Goal: Transaction & Acquisition: Purchase product/service

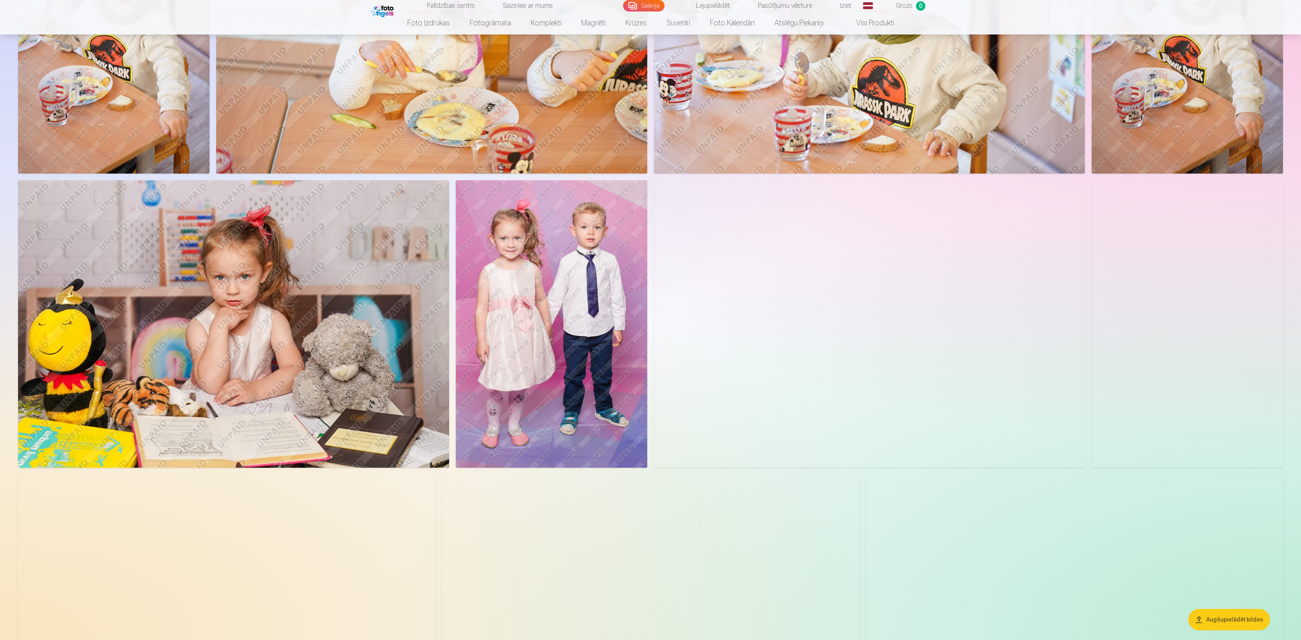
scroll to position [631, 0]
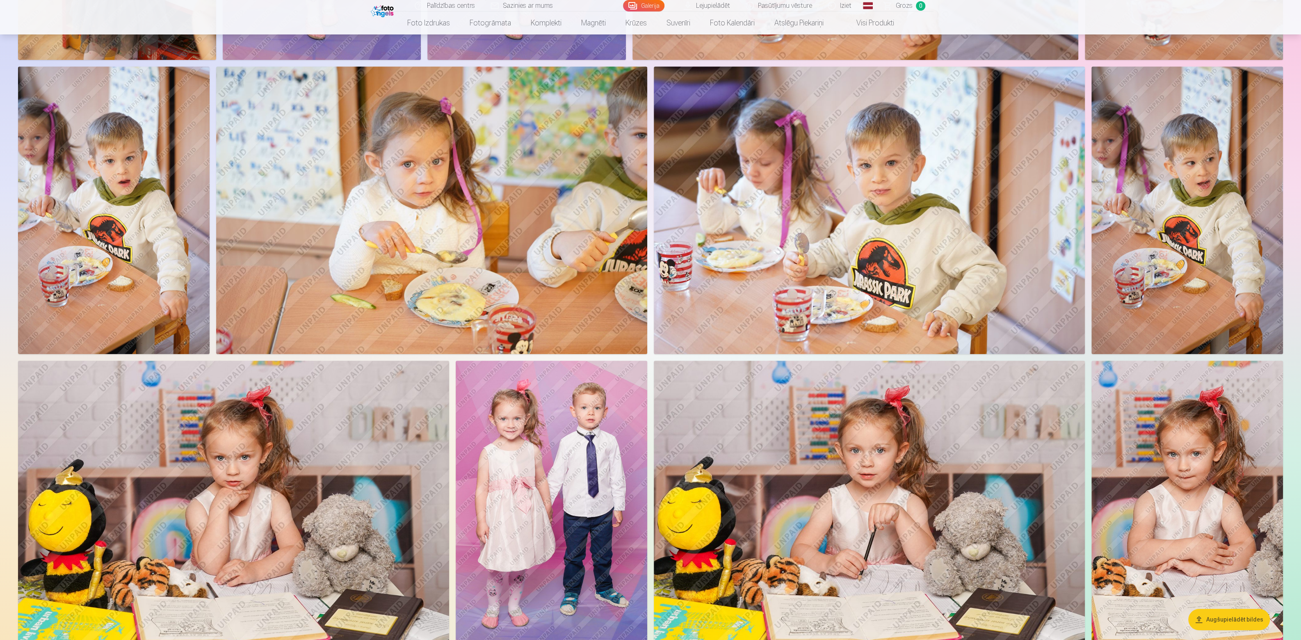
click at [534, 435] on img at bounding box center [551, 503] width 191 height 287
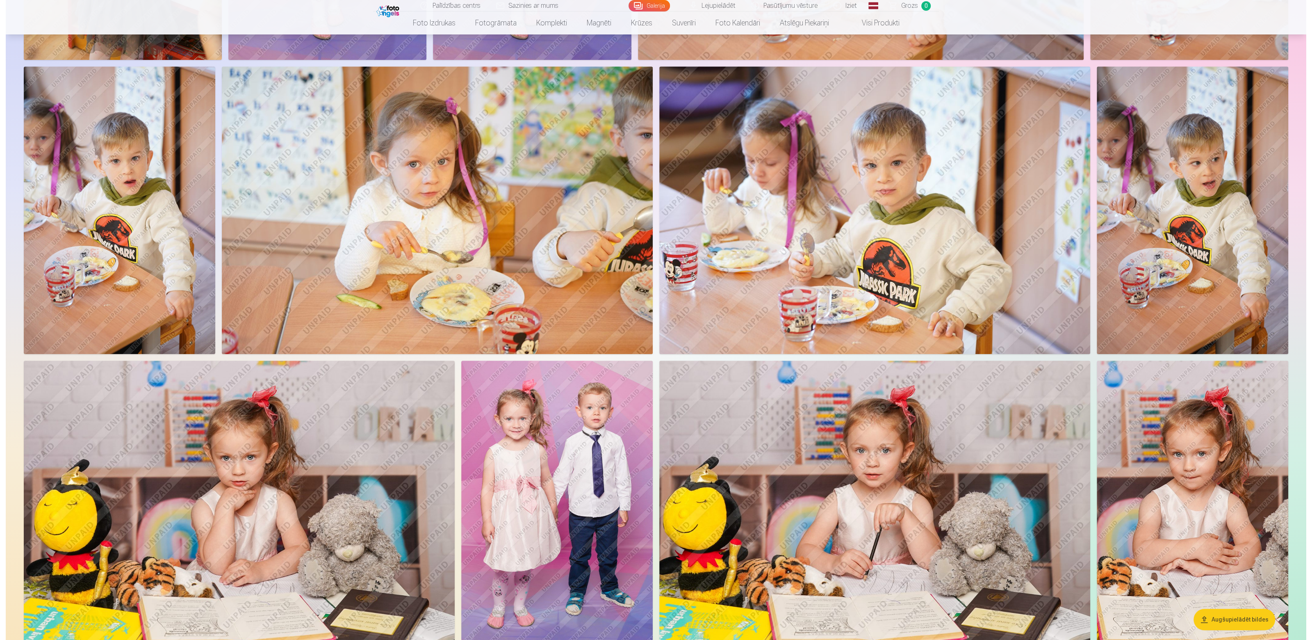
scroll to position [634, 0]
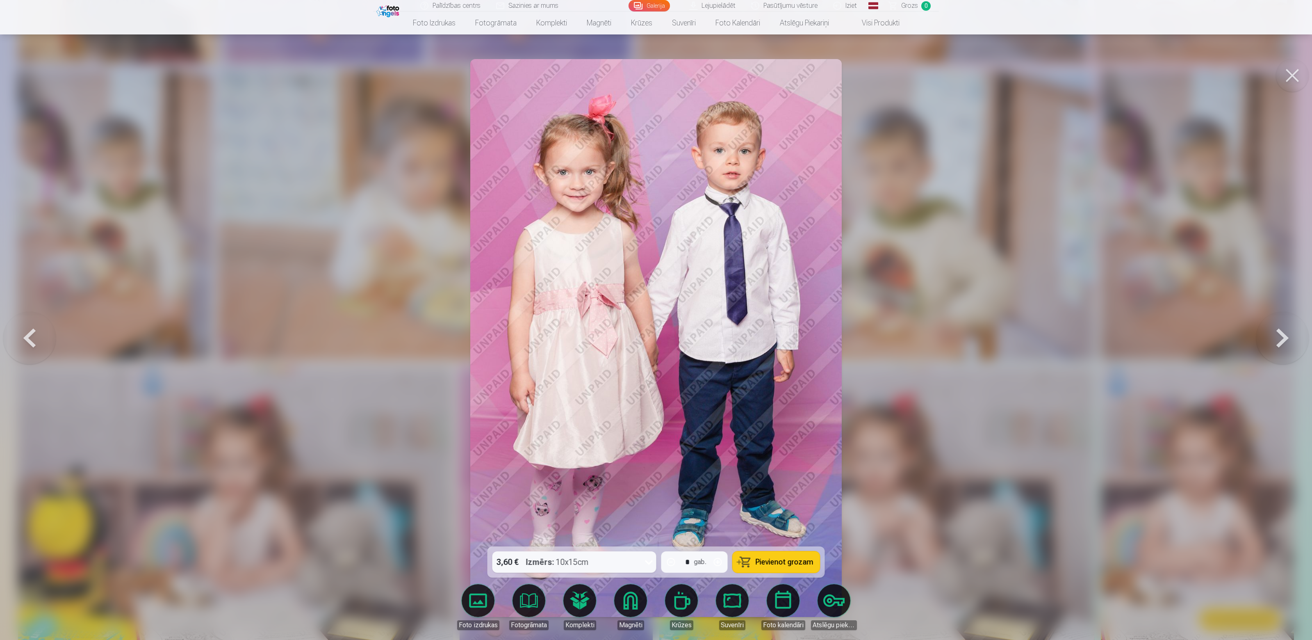
click at [922, 80] on div at bounding box center [656, 320] width 1312 height 640
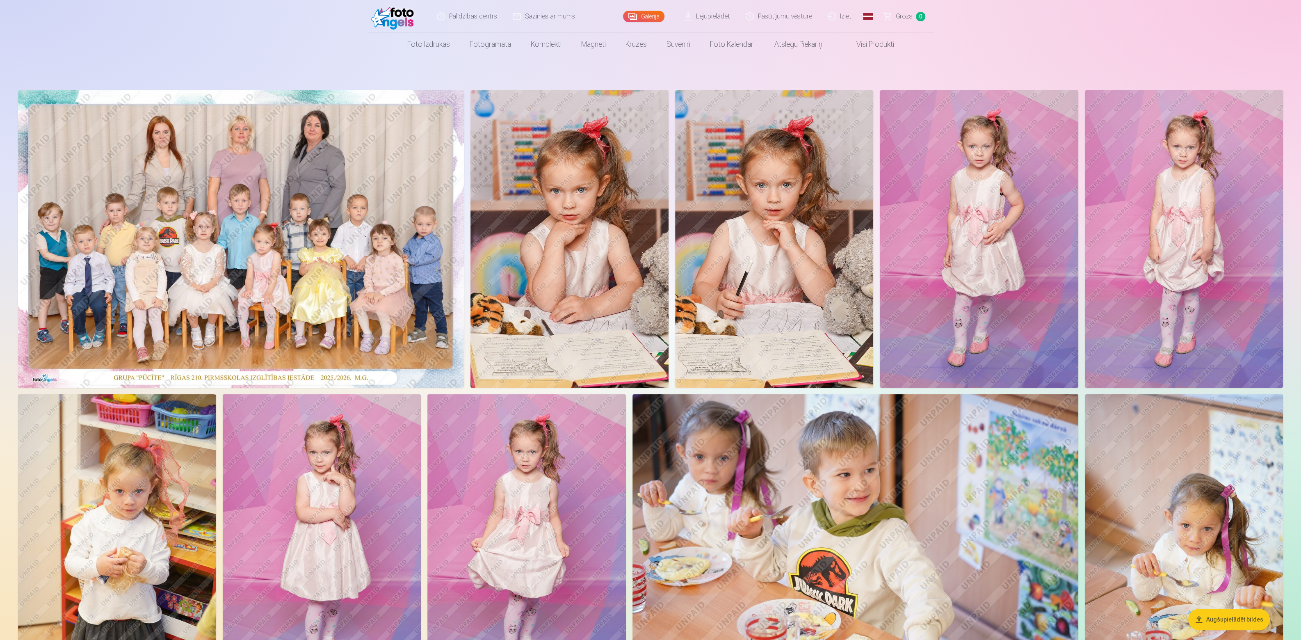
click at [240, 182] on img at bounding box center [241, 238] width 446 height 297
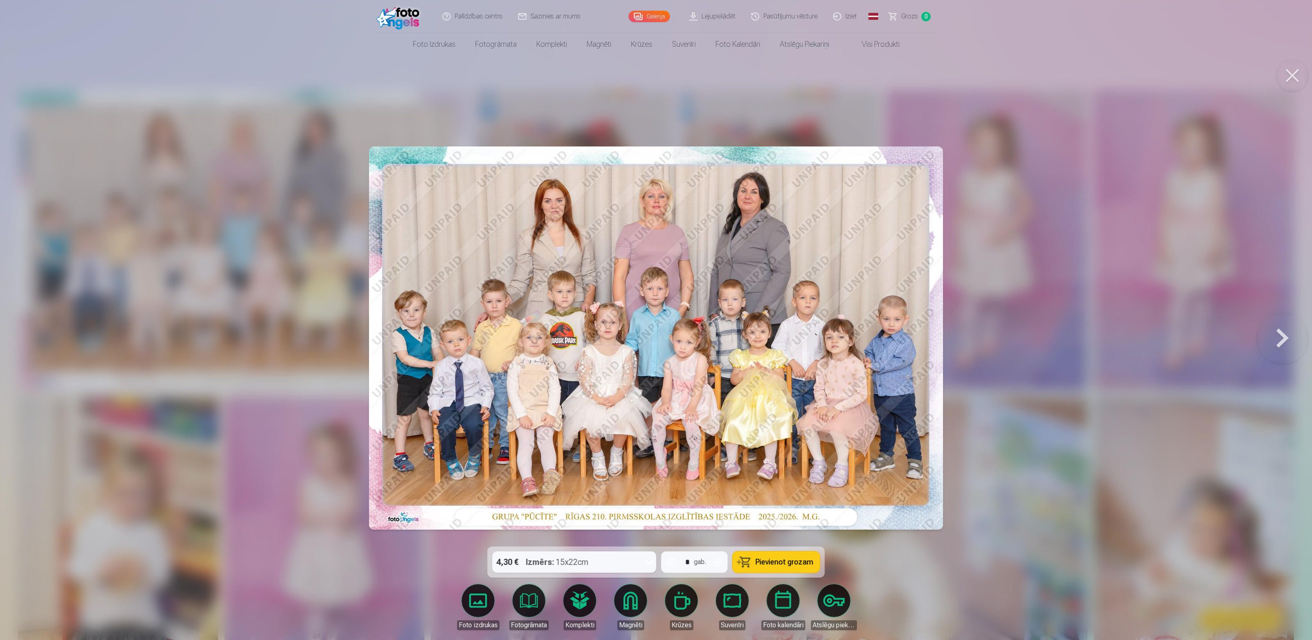
click at [1283, 70] on button at bounding box center [1292, 75] width 33 height 33
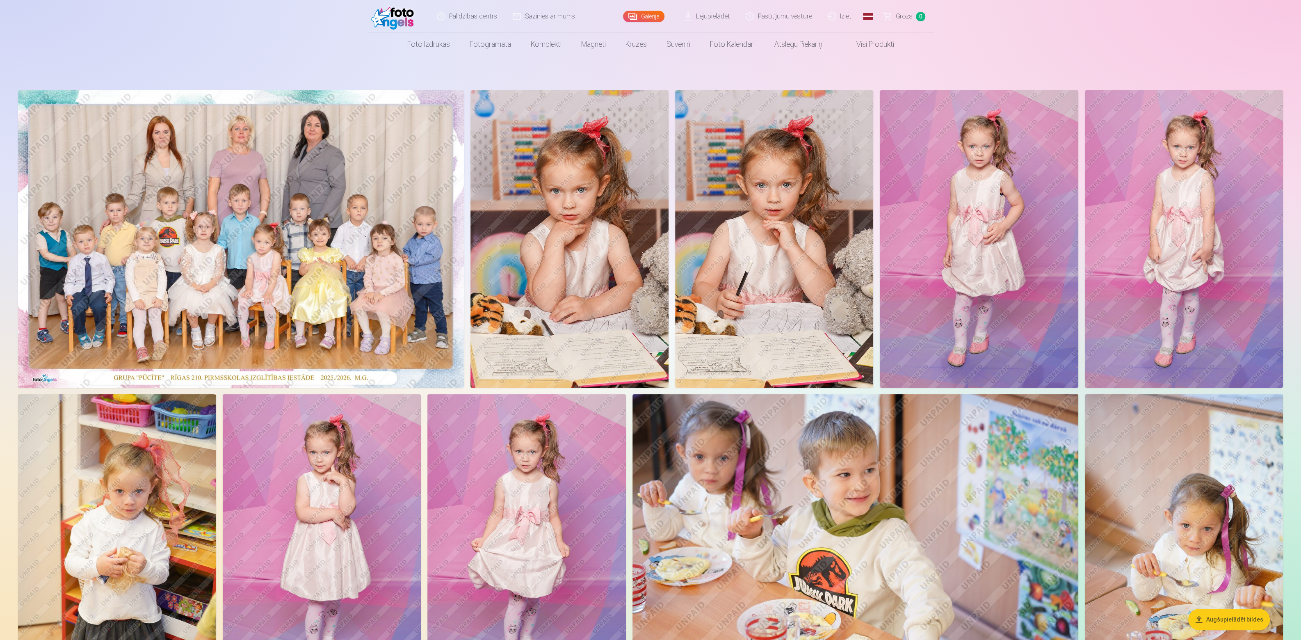
scroll to position [180, 0]
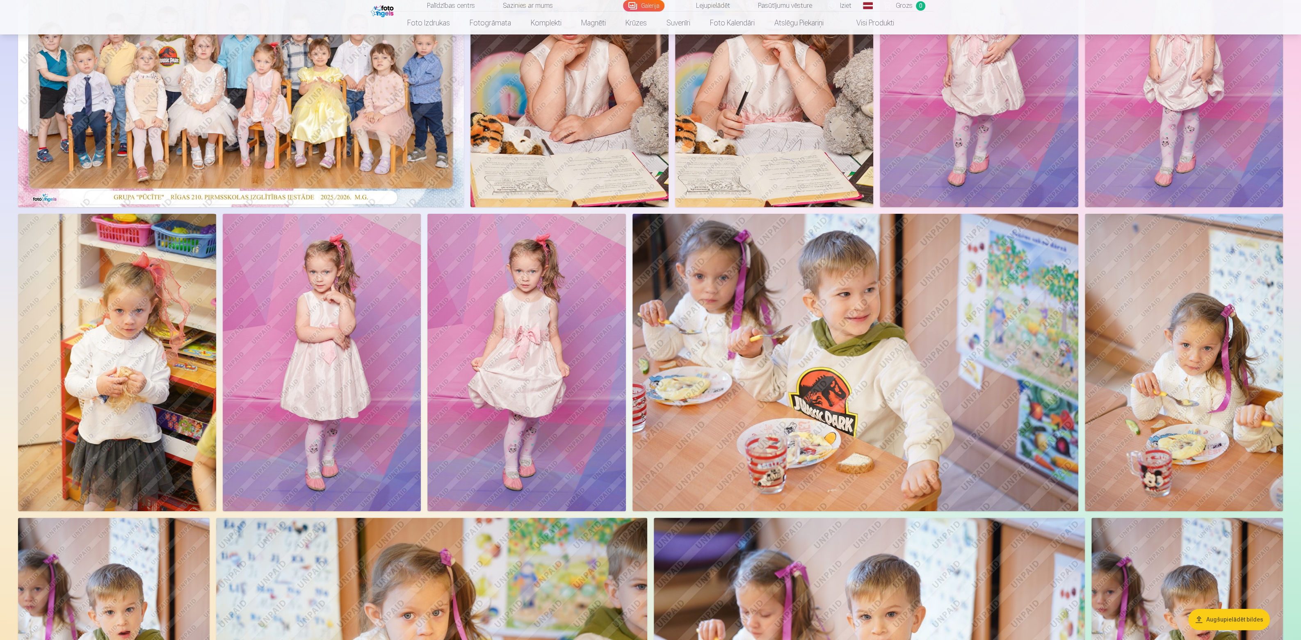
click at [362, 269] on img at bounding box center [322, 362] width 198 height 297
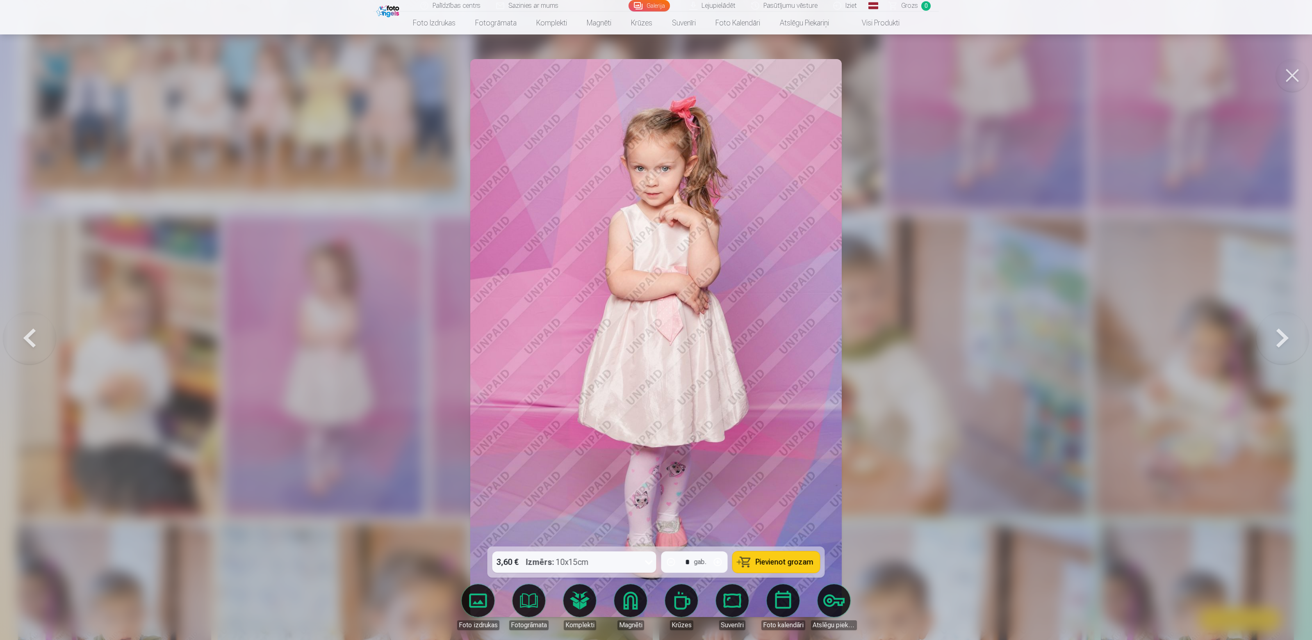
click at [649, 563] on icon at bounding box center [649, 561] width 13 height 13
drag, startPoint x: 1007, startPoint y: 518, endPoint x: 932, endPoint y: 481, distance: 83.8
click at [932, 481] on div at bounding box center [656, 320] width 1312 height 640
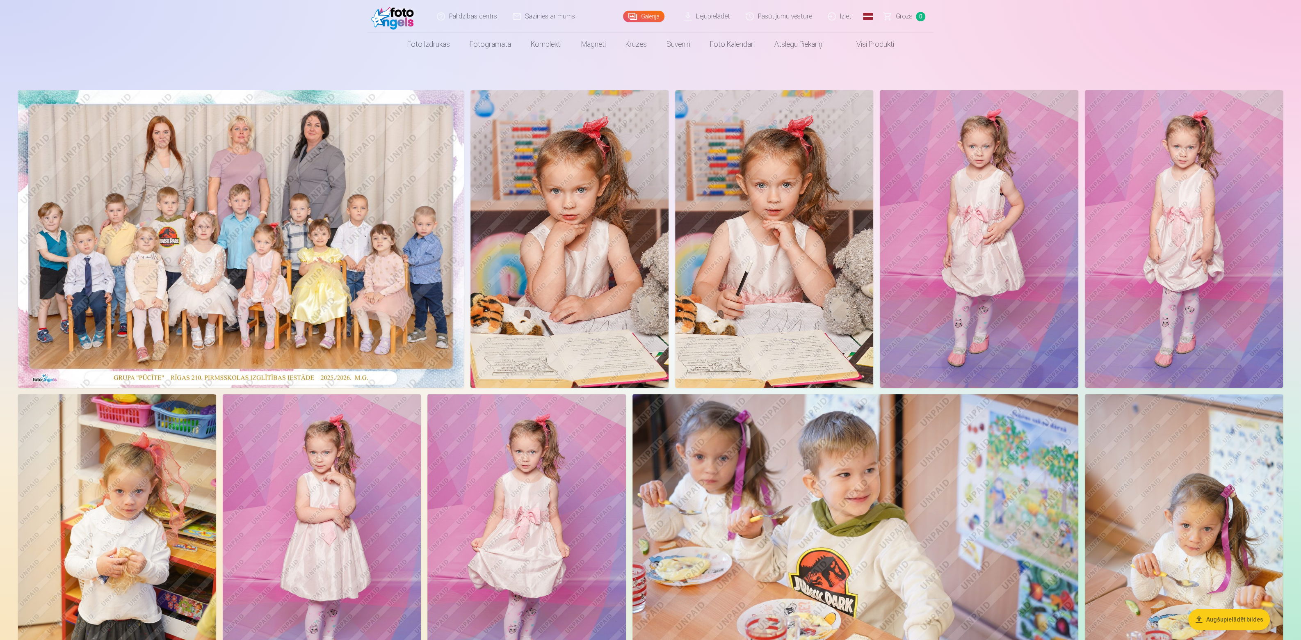
scroll to position [90, 0]
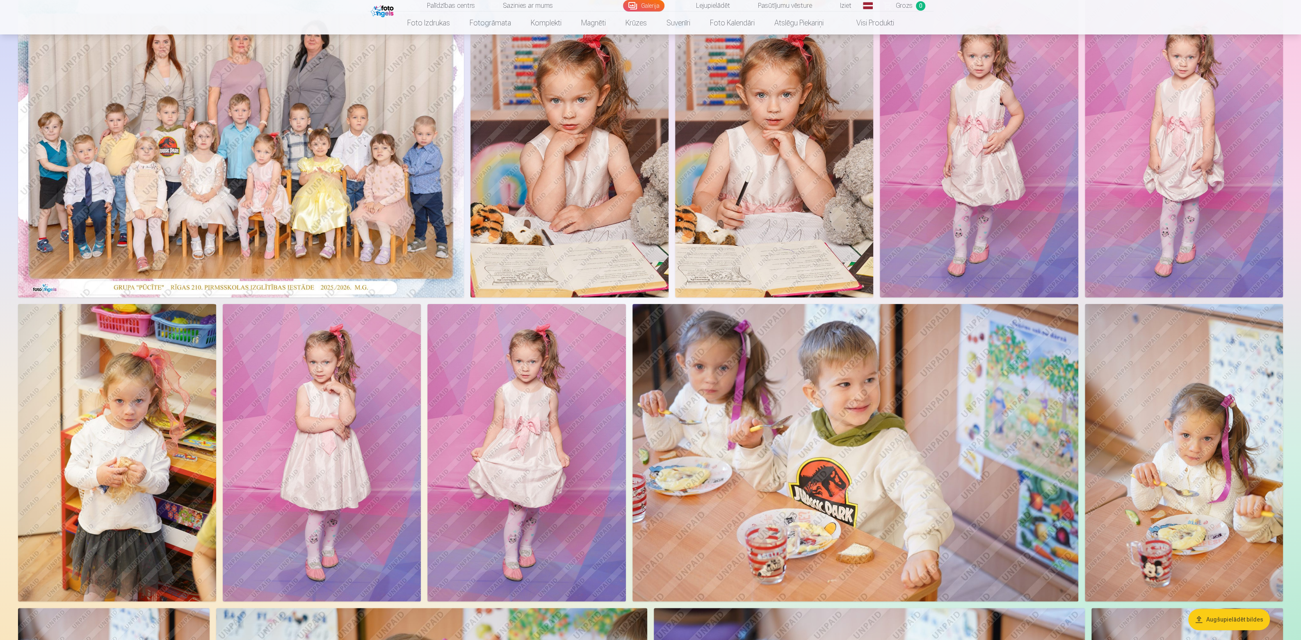
click at [1179, 112] on img at bounding box center [1184, 148] width 198 height 297
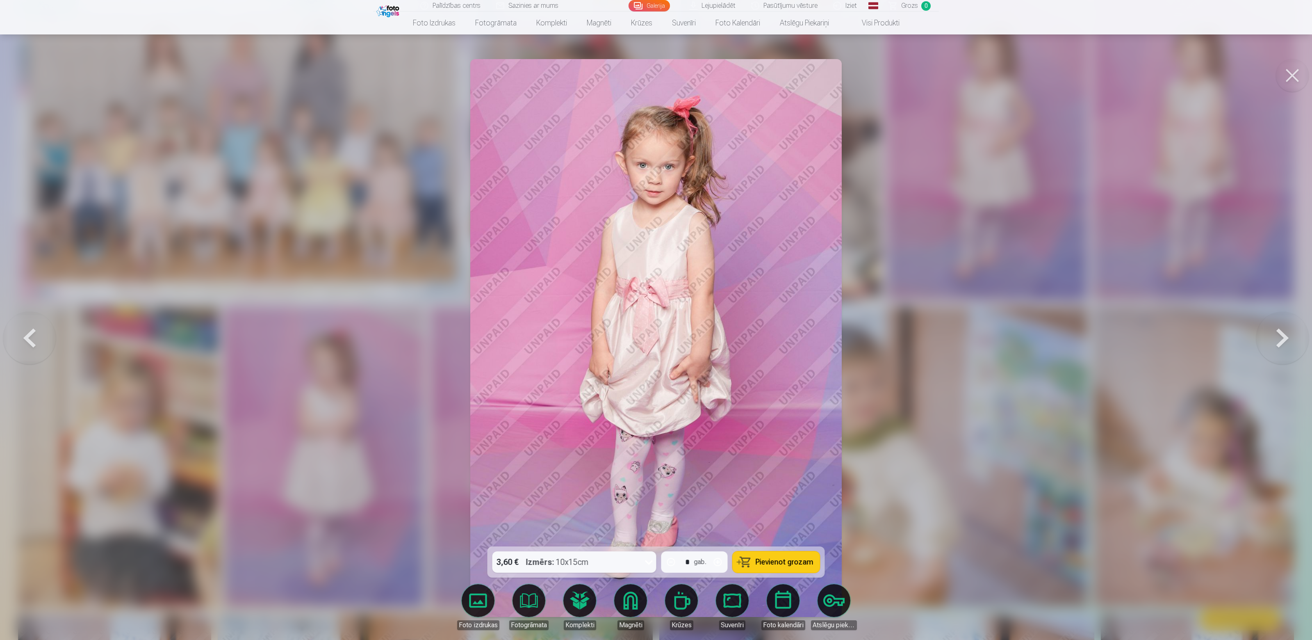
click at [845, 329] on div at bounding box center [656, 320] width 1312 height 640
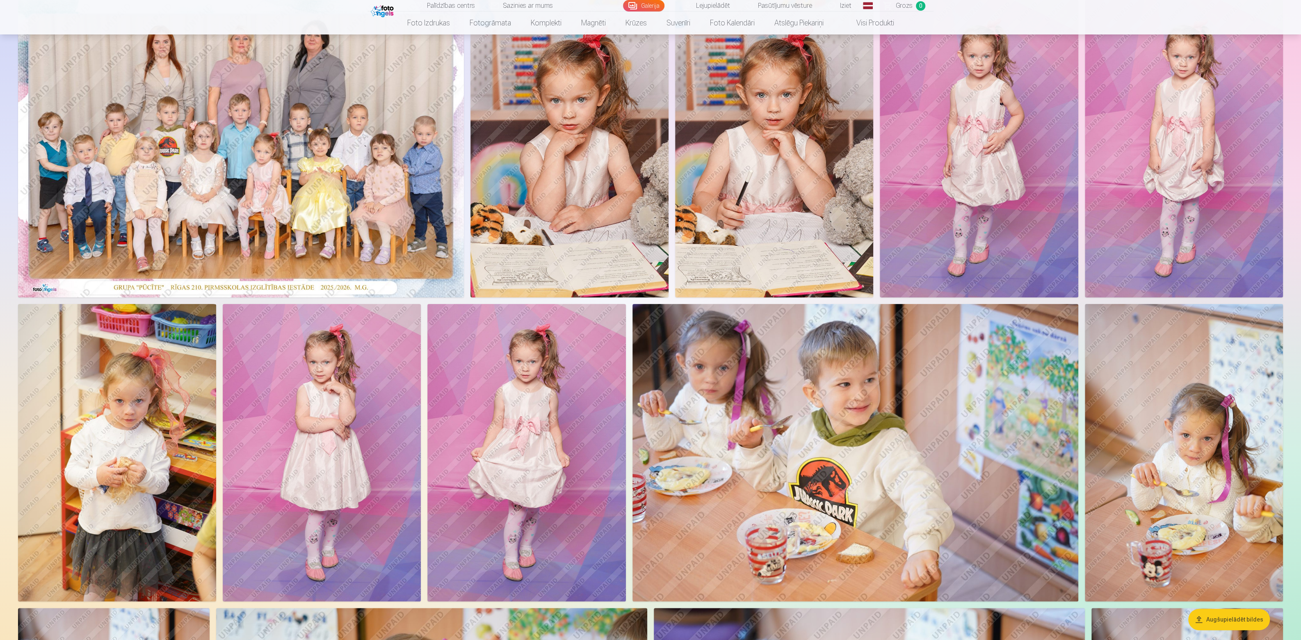
click at [308, 370] on img at bounding box center [322, 452] width 198 height 297
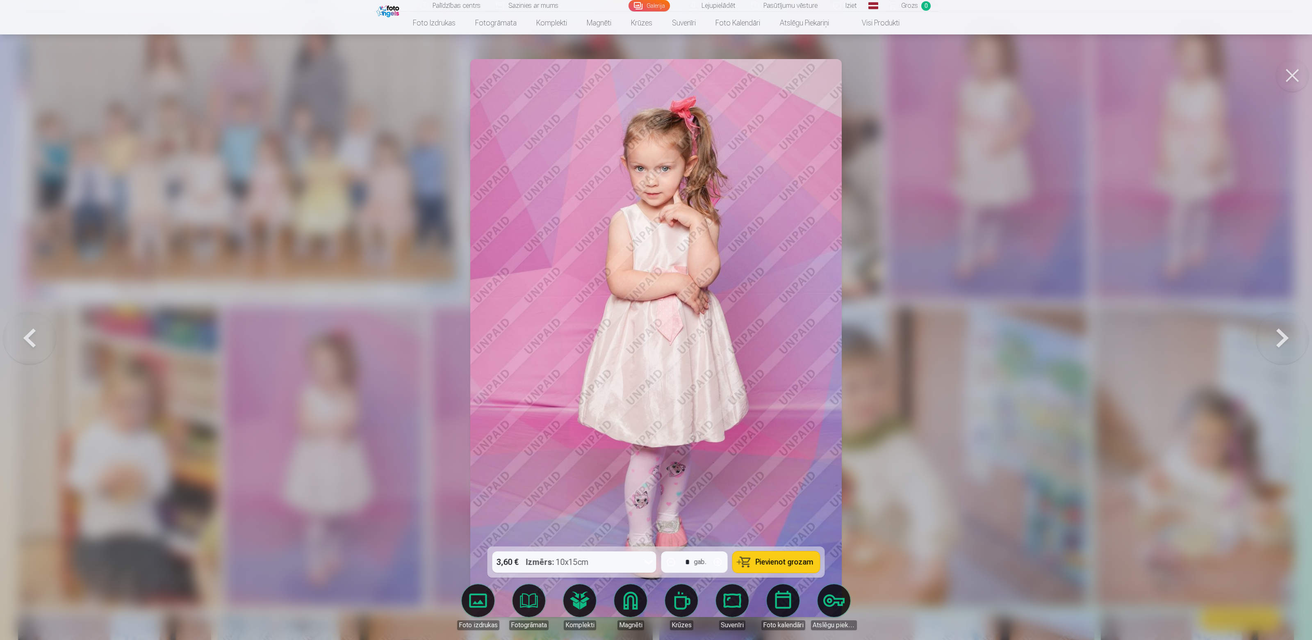
click at [940, 361] on div at bounding box center [656, 320] width 1312 height 640
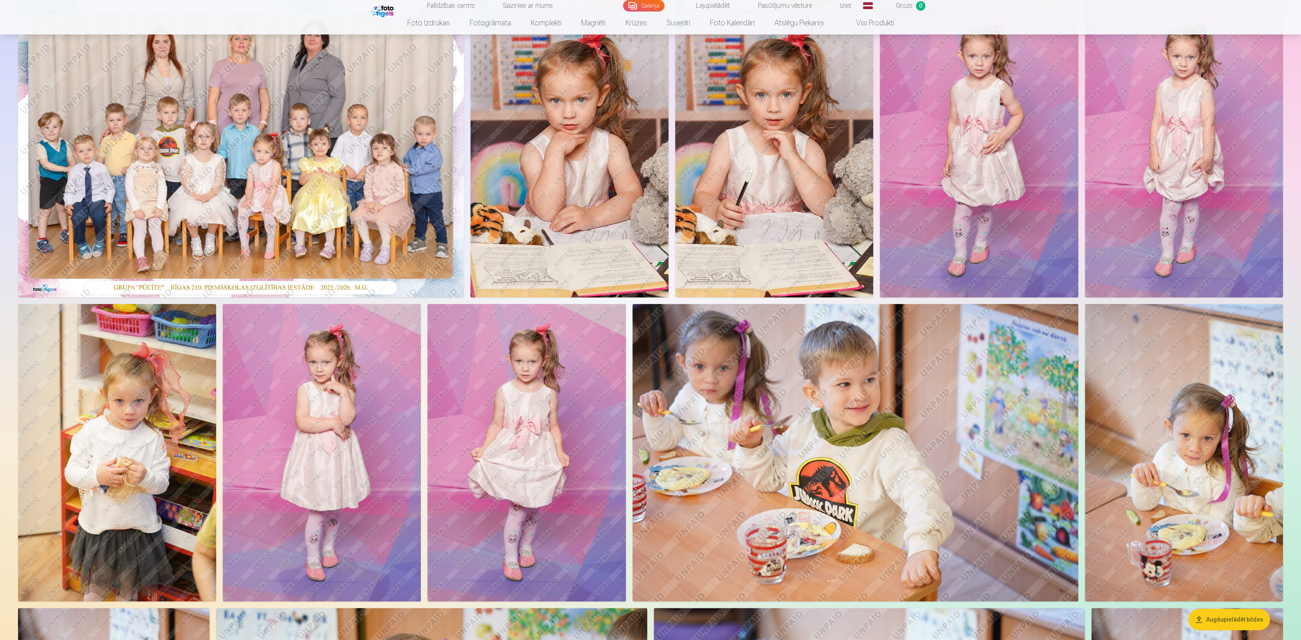
click at [521, 394] on img at bounding box center [526, 452] width 198 height 297
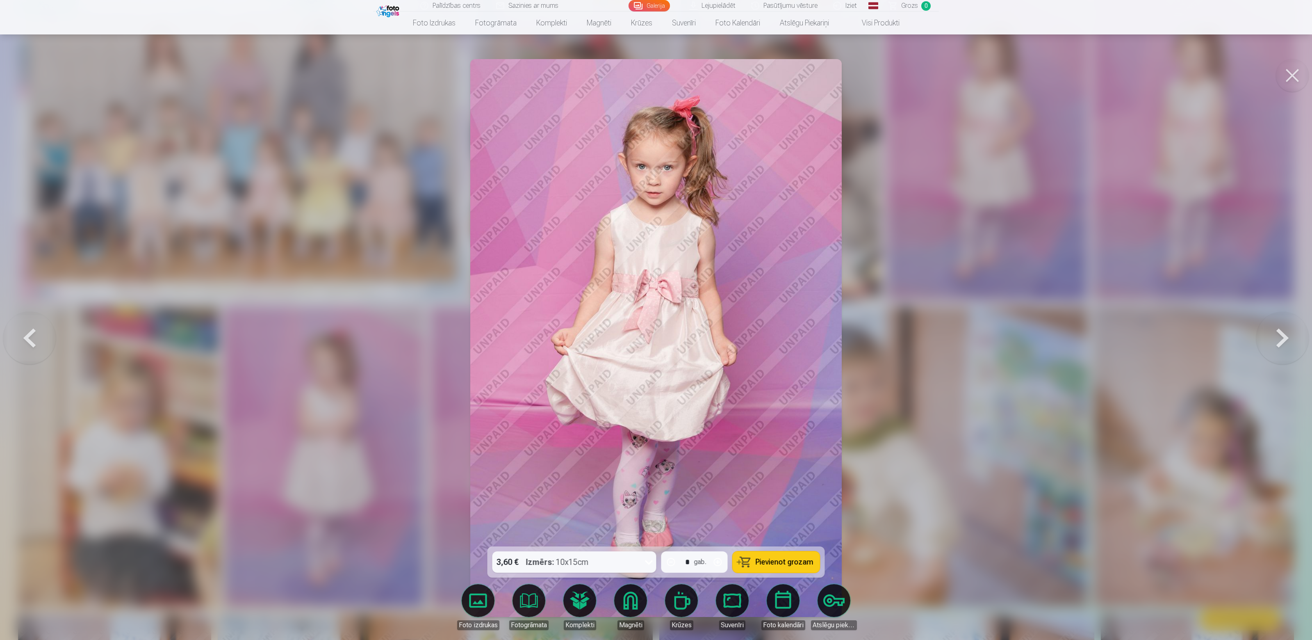
drag, startPoint x: 957, startPoint y: 301, endPoint x: 955, endPoint y: 308, distance: 6.5
click at [955, 308] on div at bounding box center [656, 320] width 1312 height 640
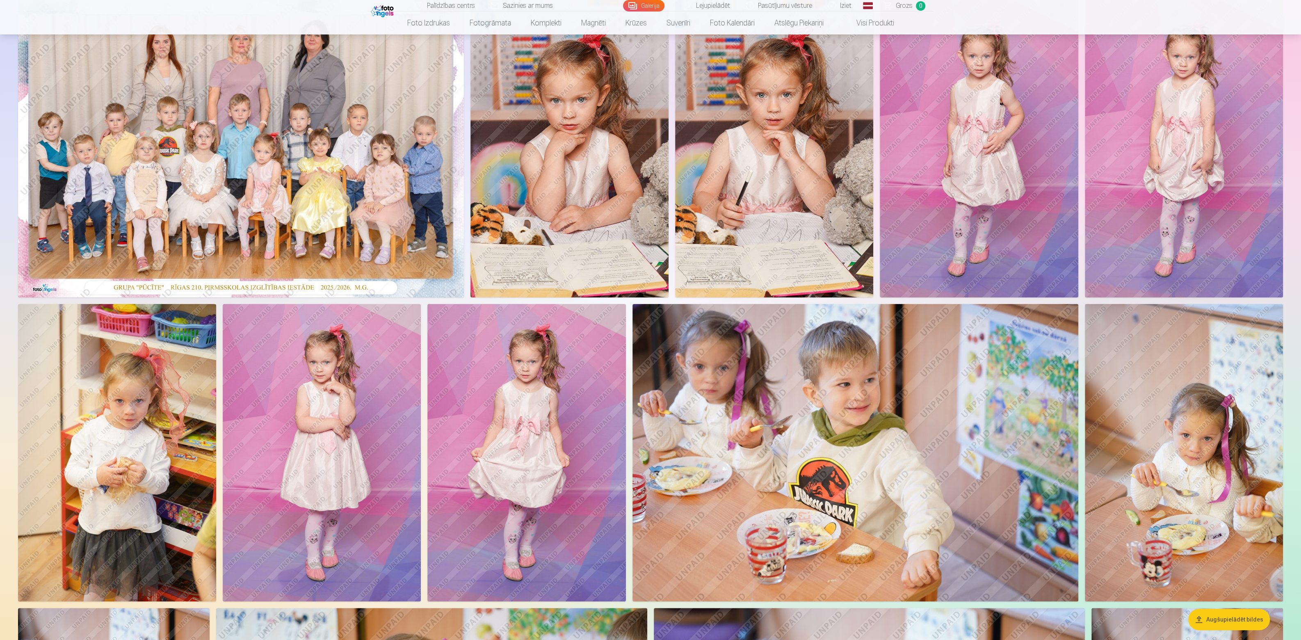
click at [994, 110] on img at bounding box center [979, 148] width 198 height 297
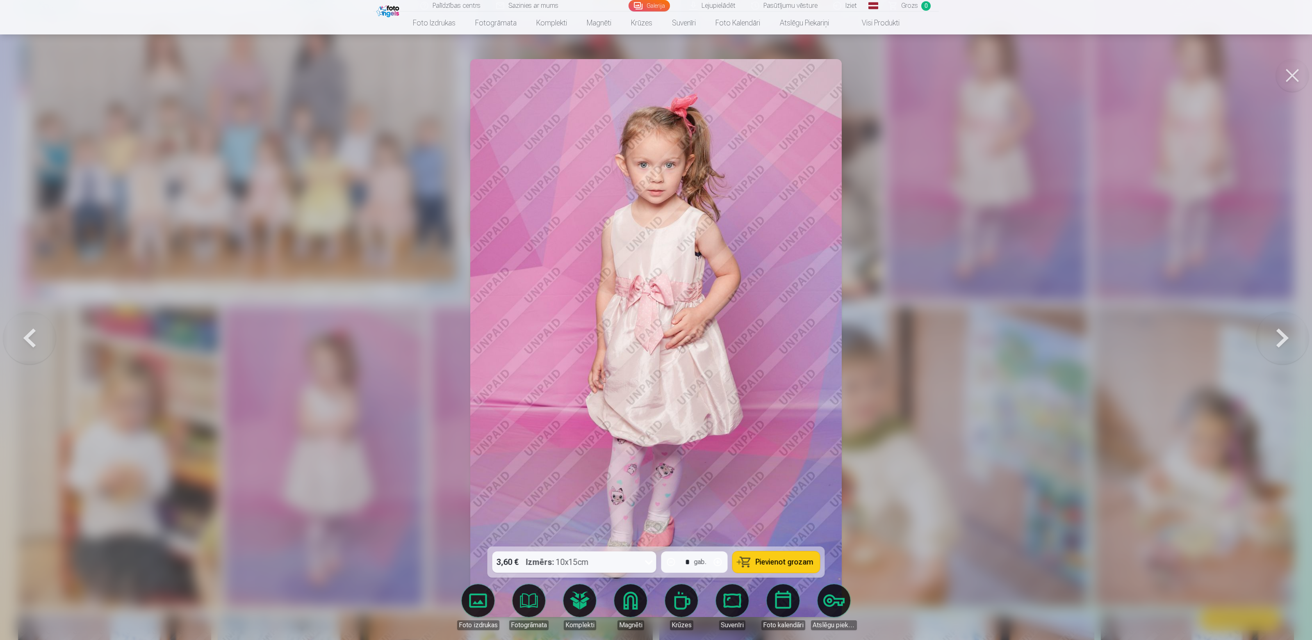
click at [975, 456] on div at bounding box center [656, 320] width 1312 height 640
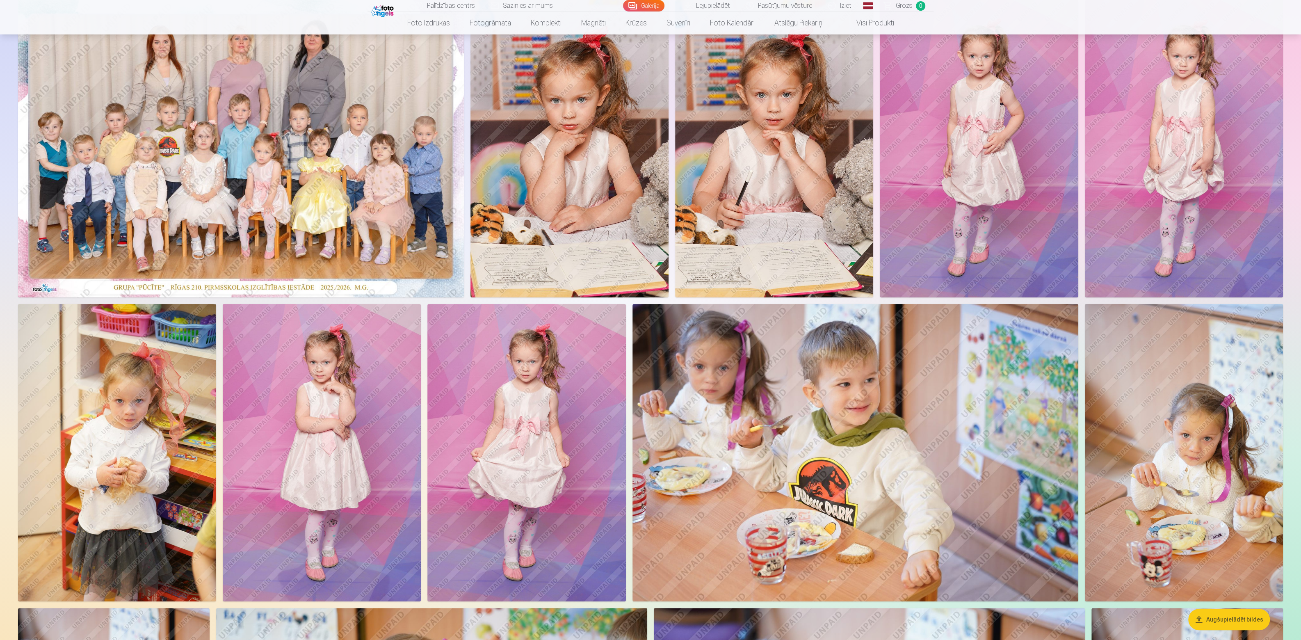
scroll to position [135, 0]
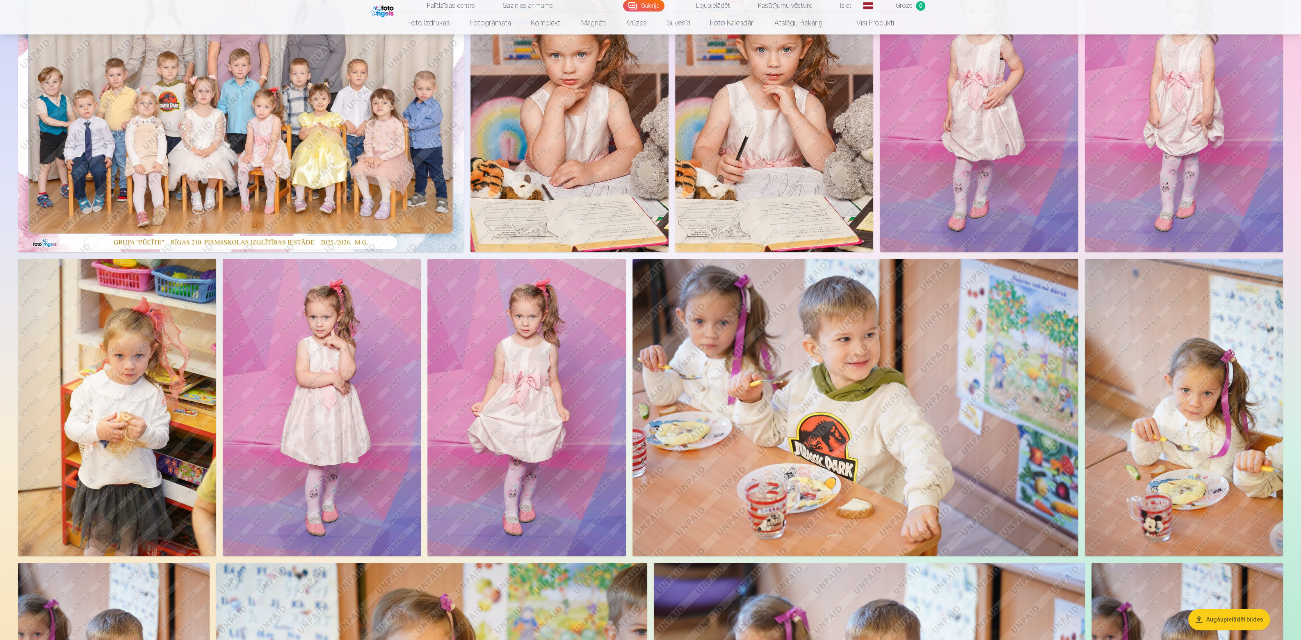
click at [537, 400] on img at bounding box center [526, 407] width 198 height 297
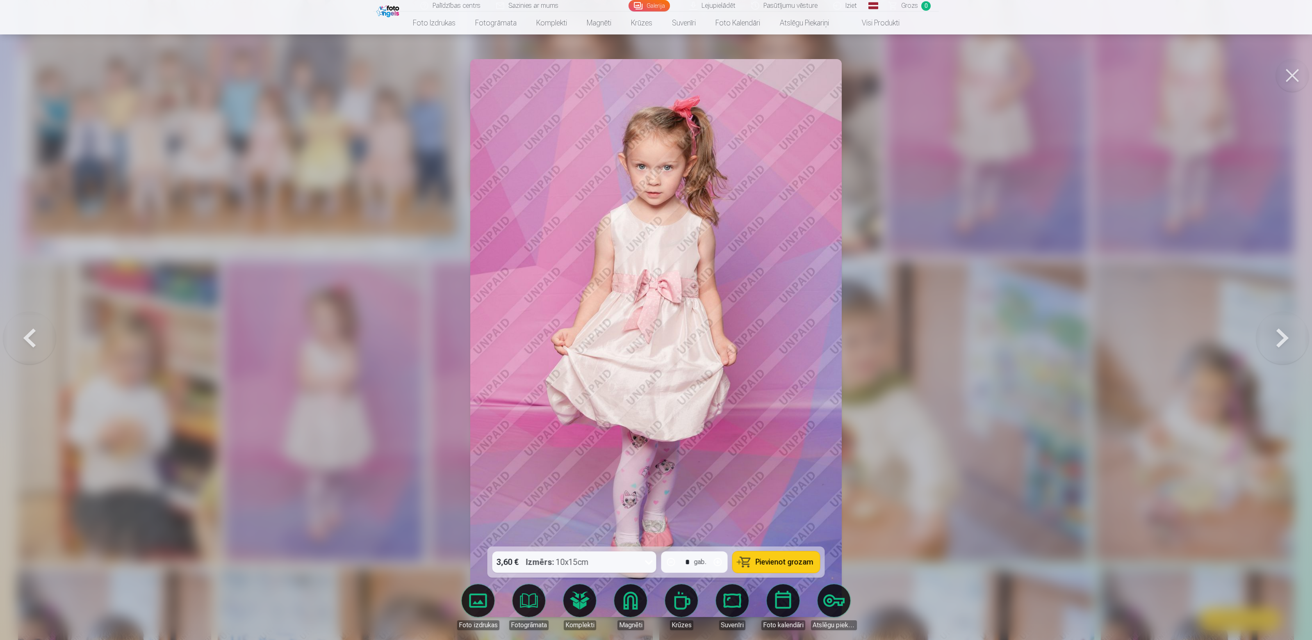
click at [964, 372] on div at bounding box center [656, 320] width 1312 height 640
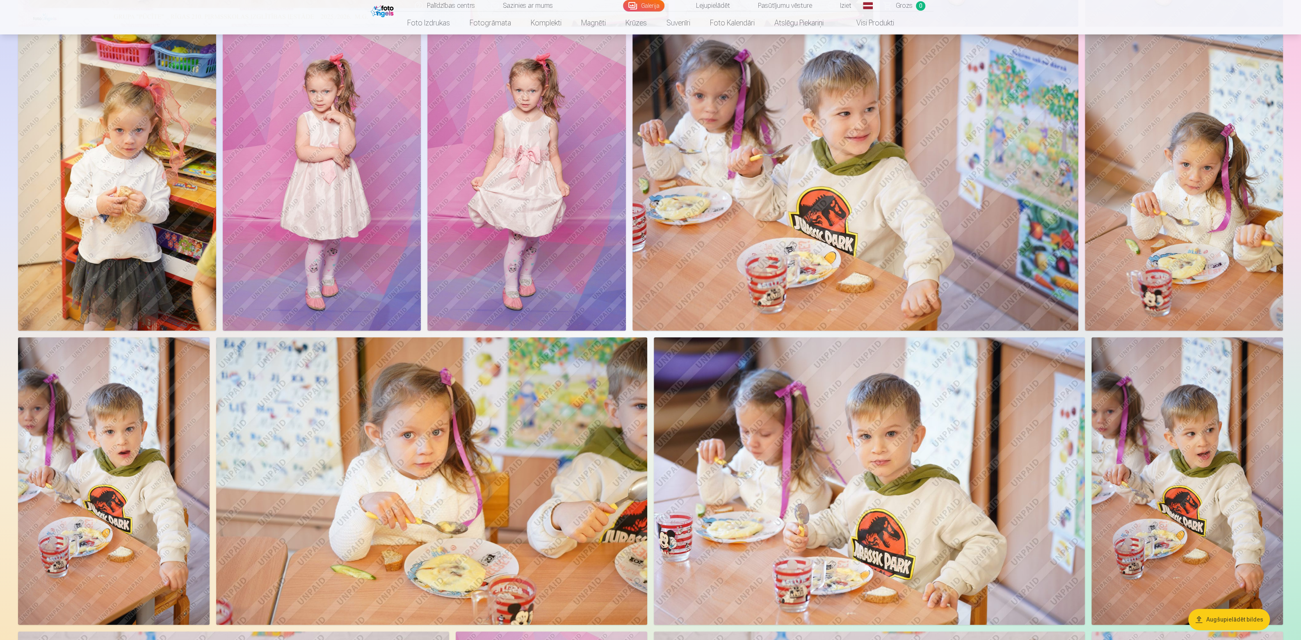
scroll to position [226, 0]
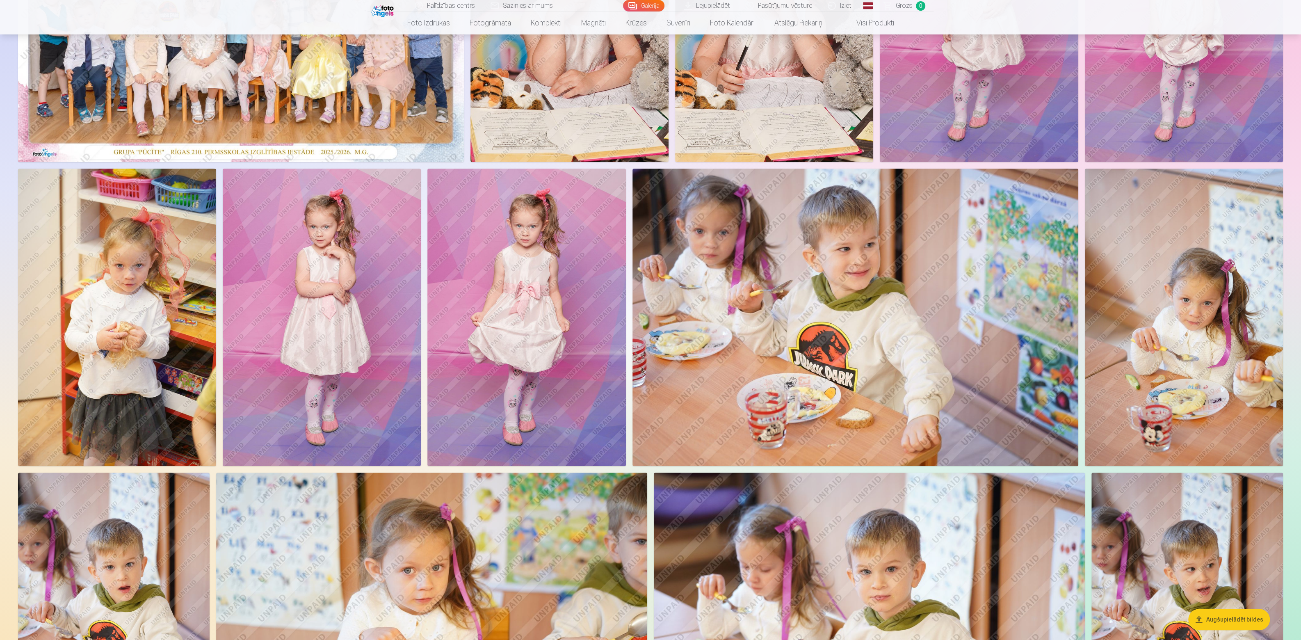
click at [336, 212] on img at bounding box center [322, 317] width 198 height 297
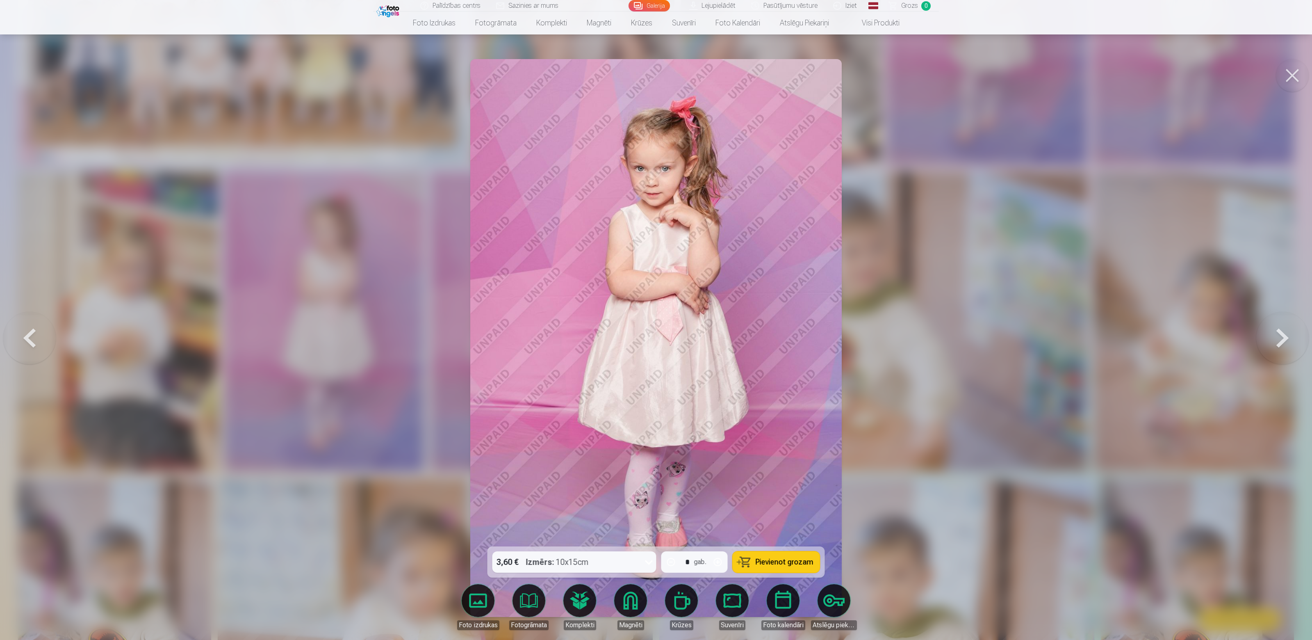
click at [791, 563] on span "Pievienot grozam" at bounding box center [785, 561] width 58 height 7
click at [946, 323] on div at bounding box center [656, 320] width 1312 height 640
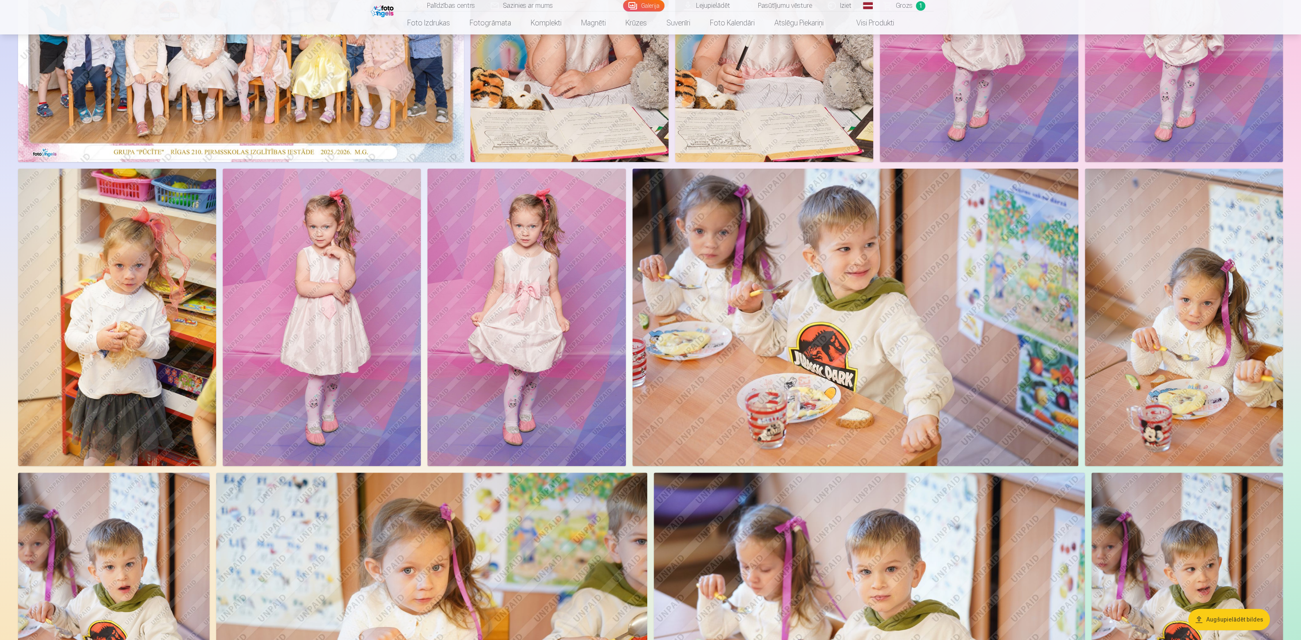
scroll to position [406, 0]
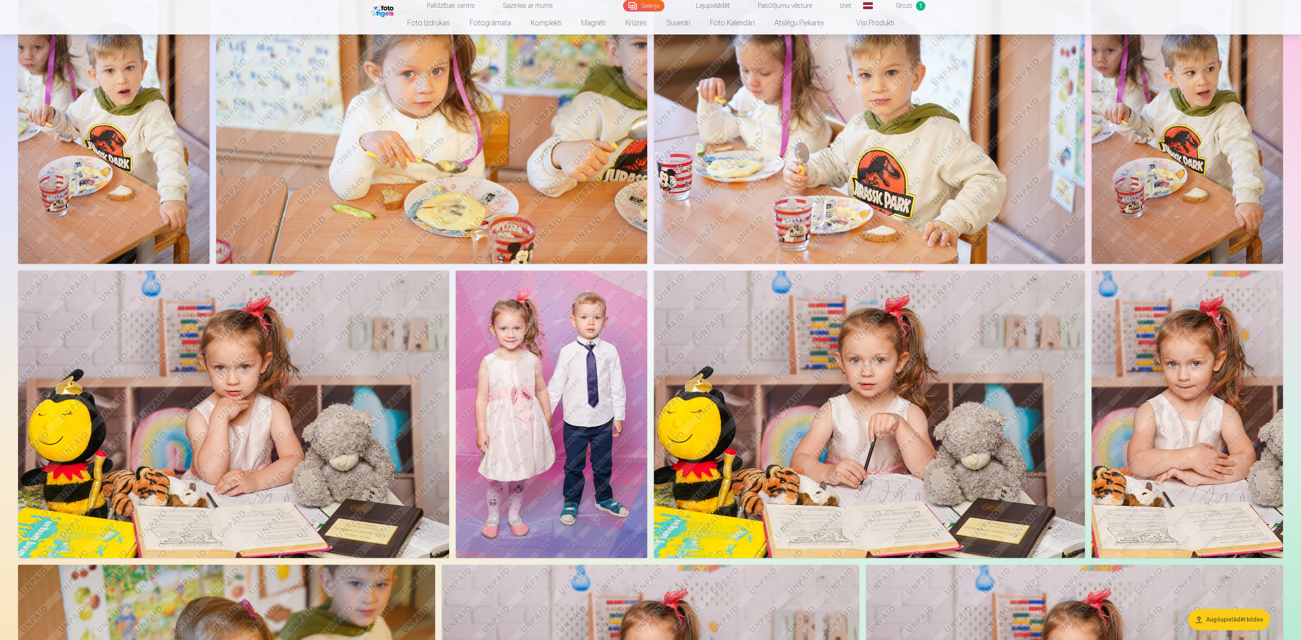
click at [561, 327] on img at bounding box center [551, 413] width 191 height 287
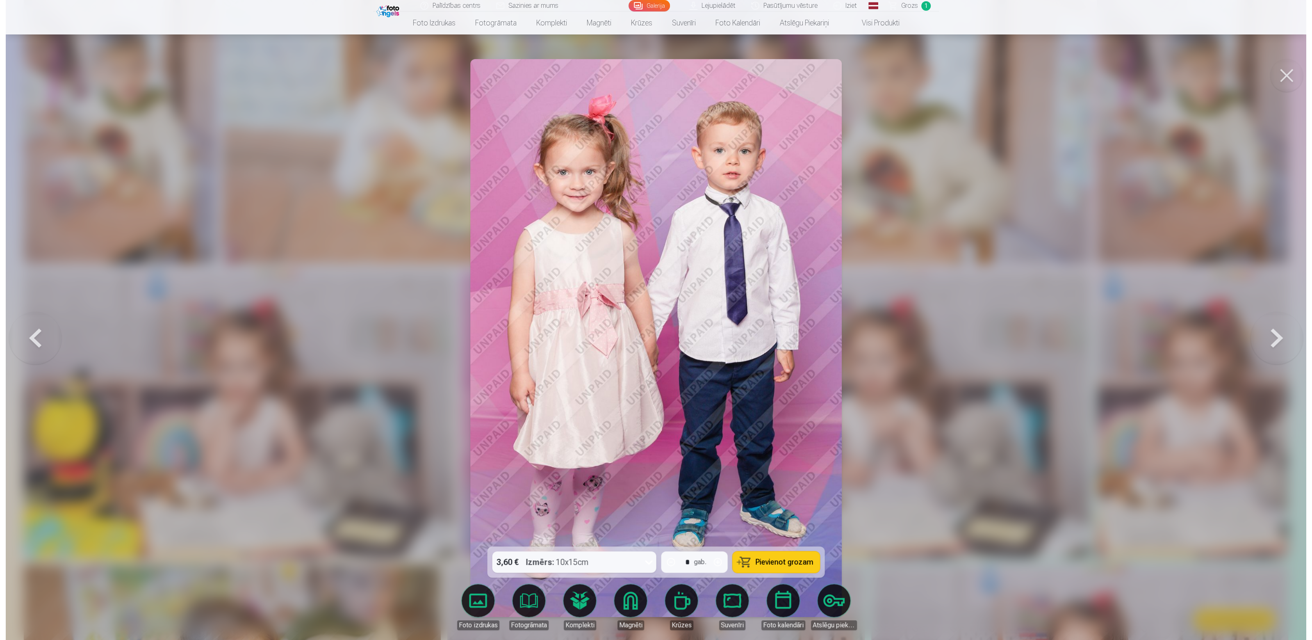
scroll to position [727, 0]
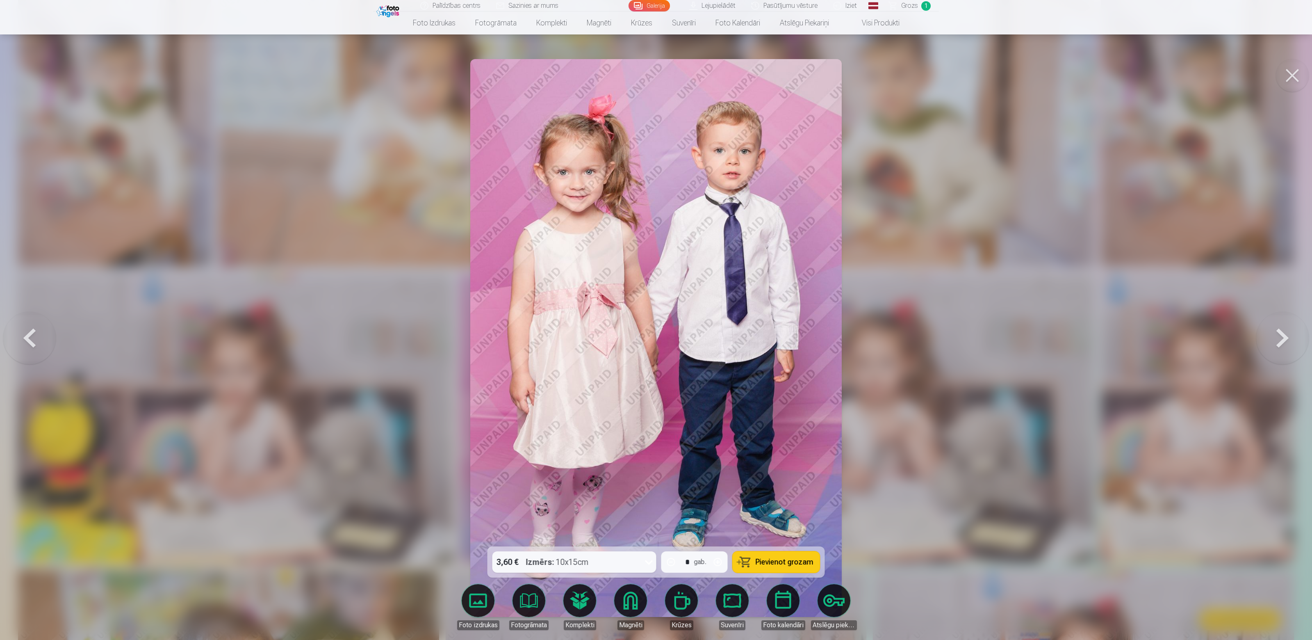
click at [782, 557] on button "Pievienot grozam" at bounding box center [776, 561] width 87 height 21
click at [909, 304] on div at bounding box center [656, 320] width 1312 height 640
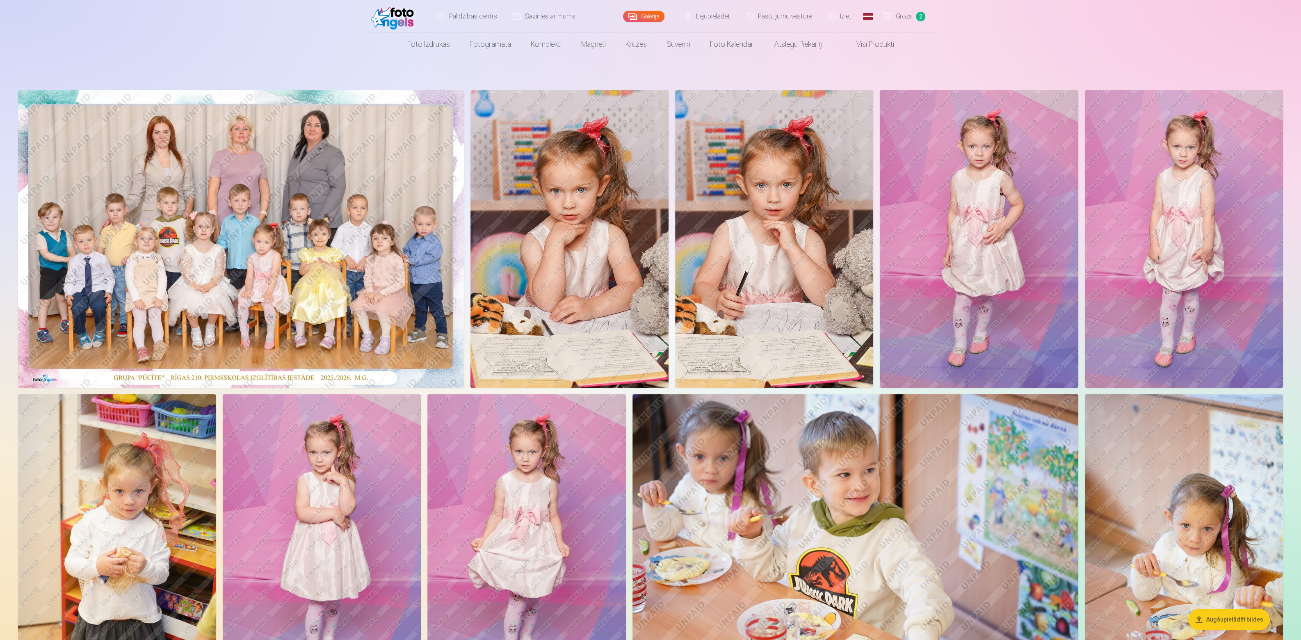
click at [529, 192] on img at bounding box center [569, 238] width 198 height 297
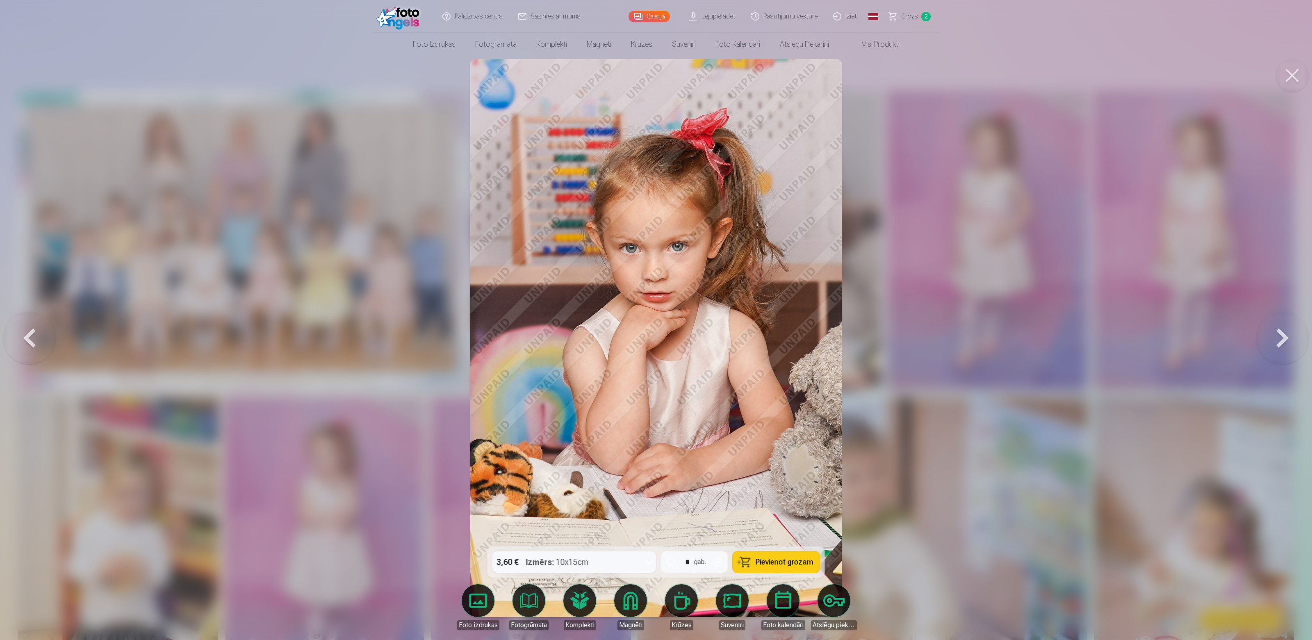
click at [1280, 342] on button at bounding box center [1282, 338] width 52 height 400
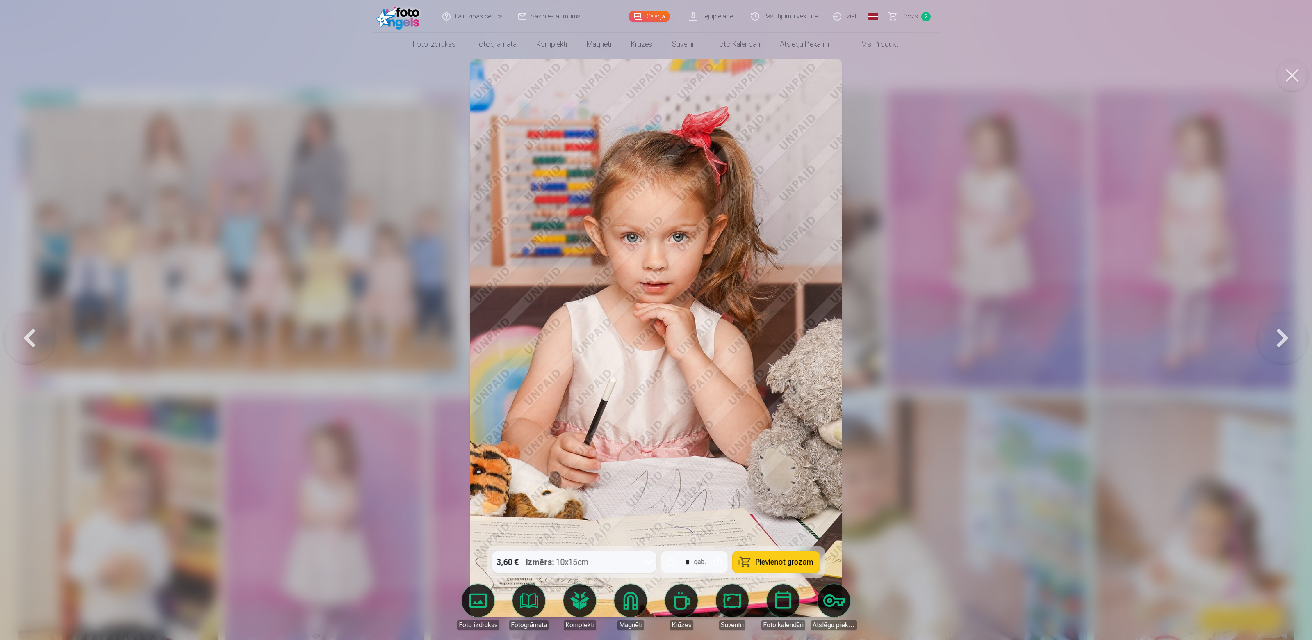
click at [763, 562] on span "Pievienot grozam" at bounding box center [785, 561] width 58 height 7
click at [889, 89] on div at bounding box center [656, 320] width 1312 height 640
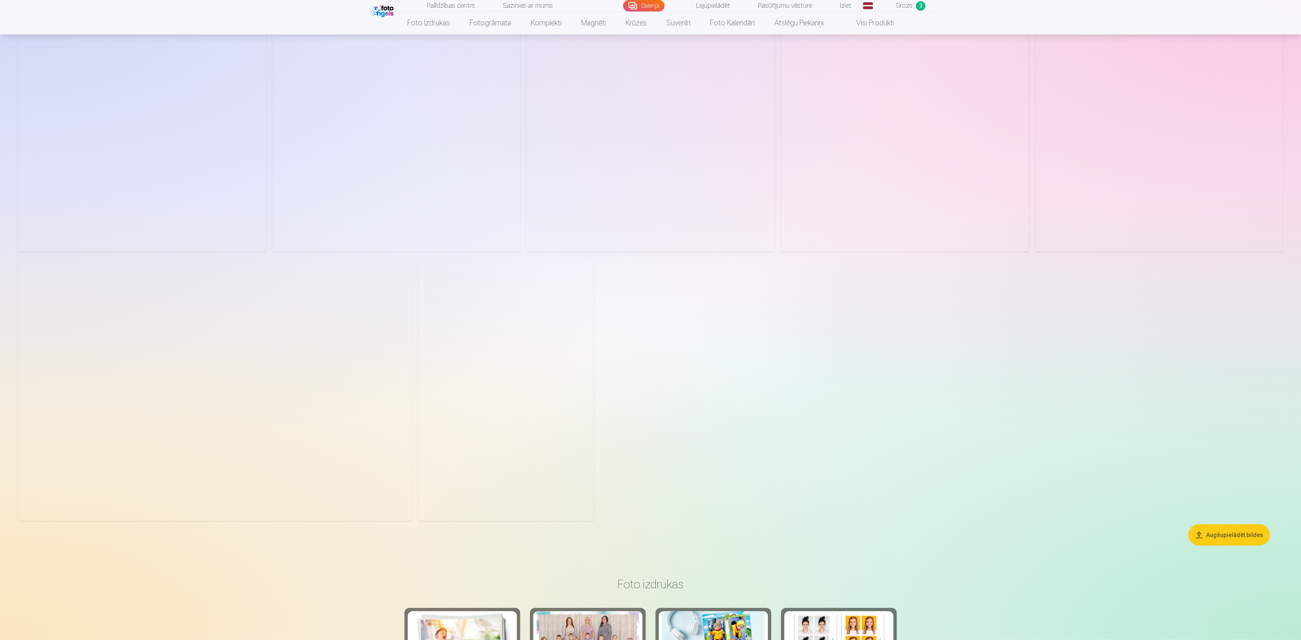
scroll to position [2075, 0]
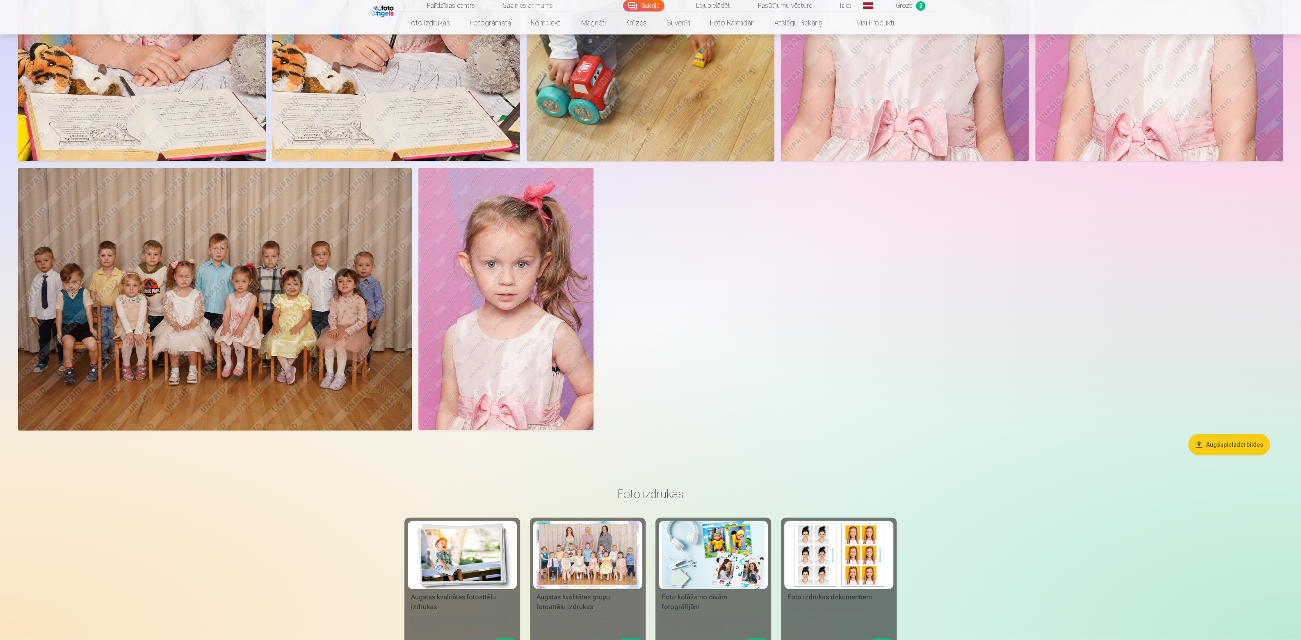
click at [219, 243] on img at bounding box center [215, 299] width 394 height 262
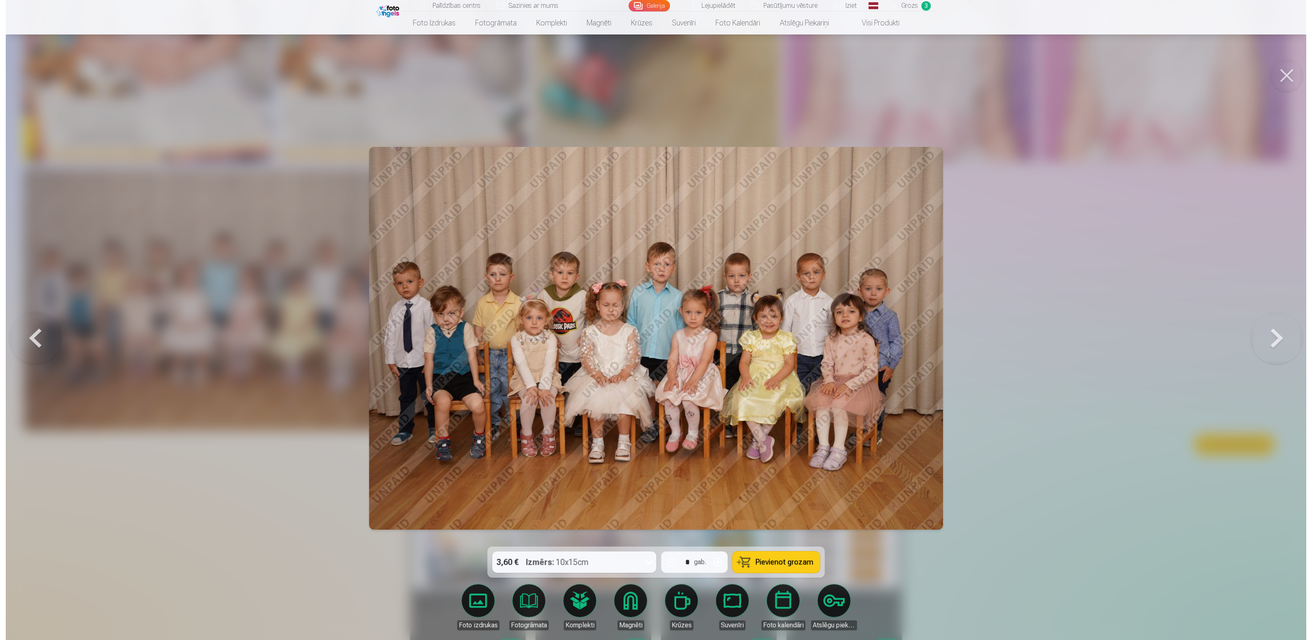
scroll to position [2091, 0]
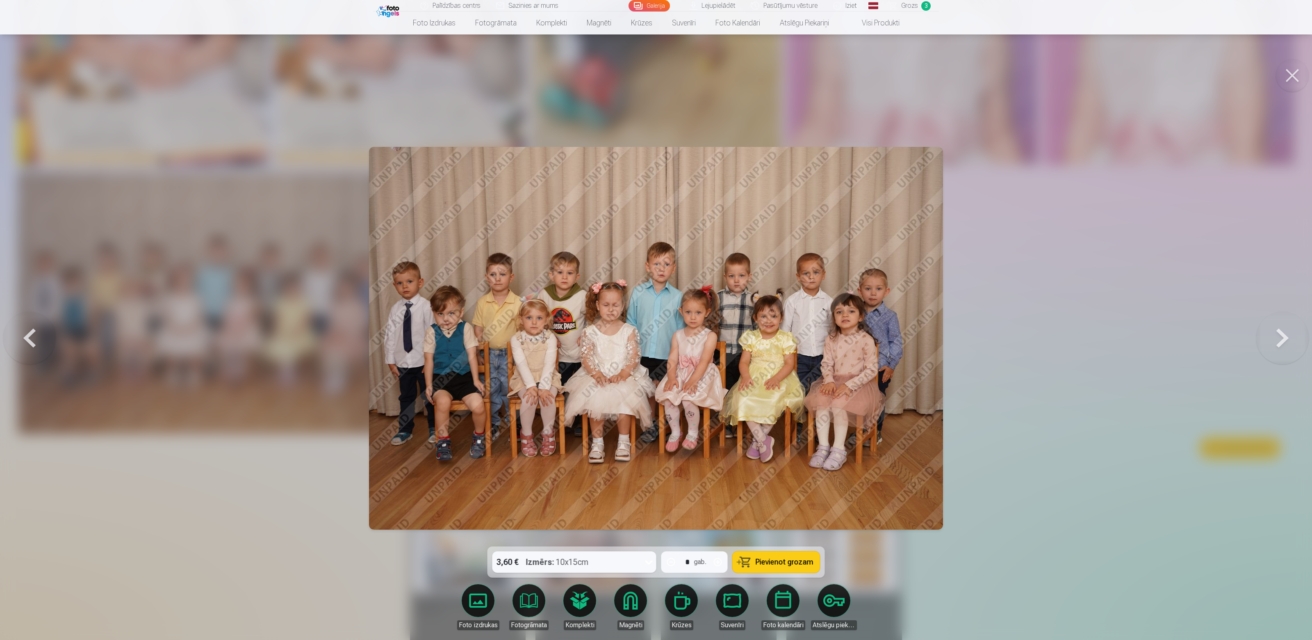
click at [1024, 225] on div at bounding box center [656, 320] width 1312 height 640
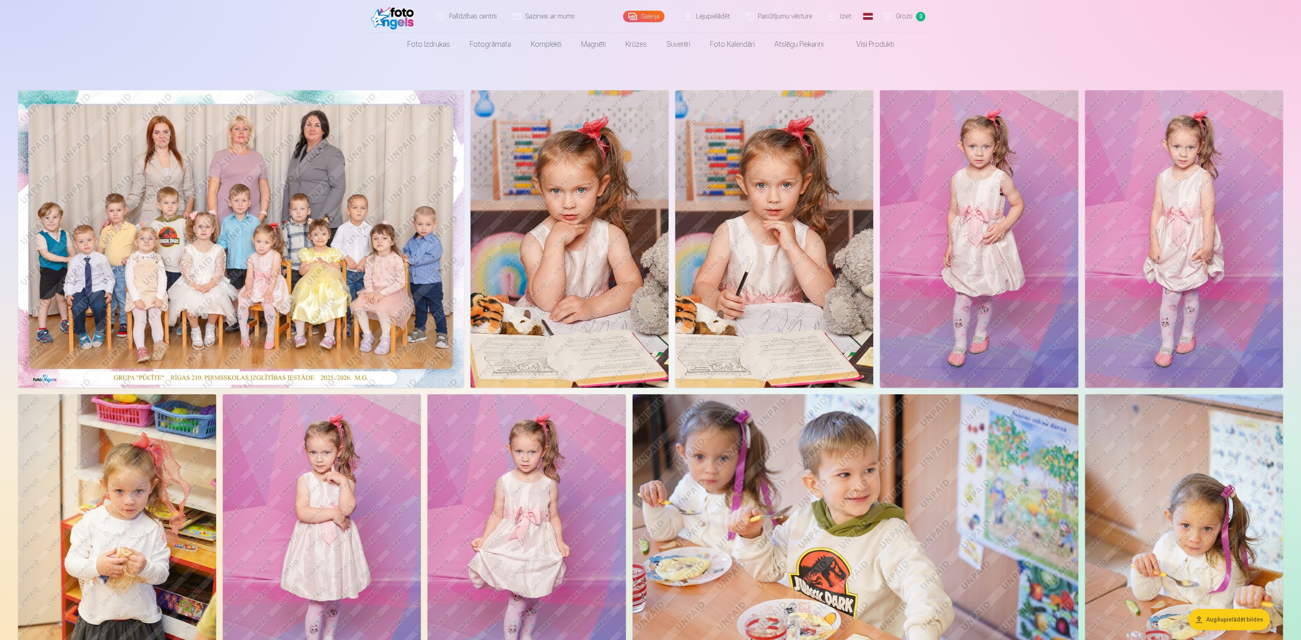
click at [294, 235] on img at bounding box center [241, 238] width 446 height 297
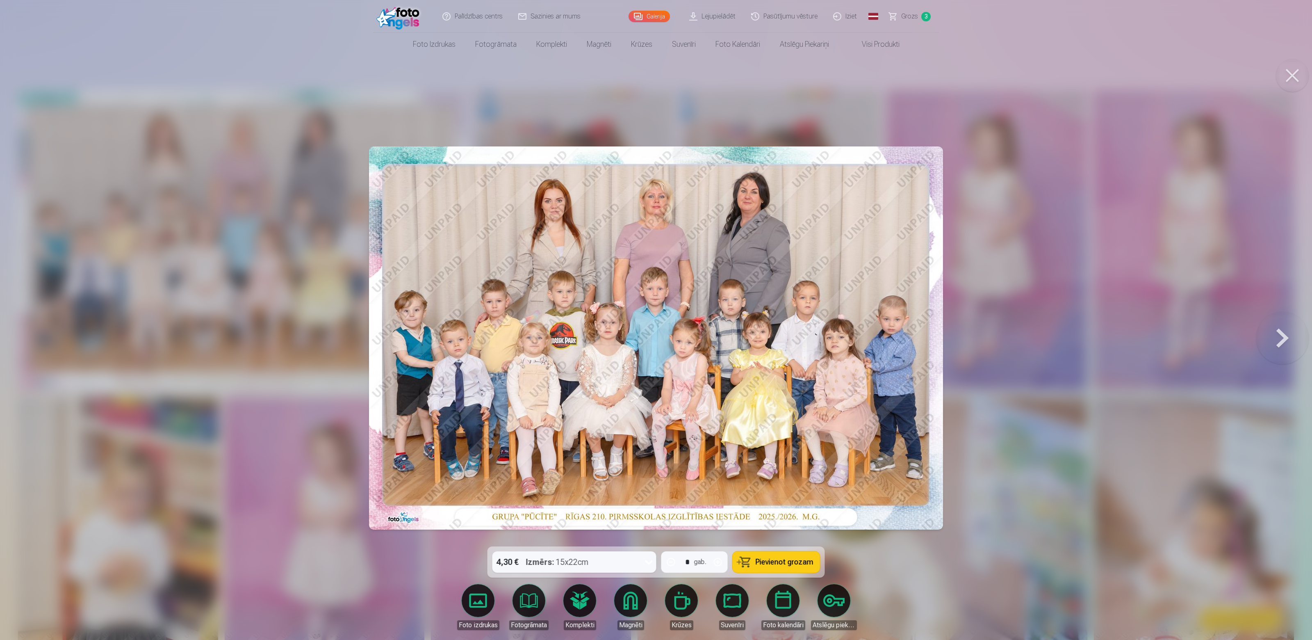
click at [792, 560] on span "Pievienot grozam" at bounding box center [785, 561] width 58 height 7
click at [964, 541] on div at bounding box center [656, 320] width 1312 height 640
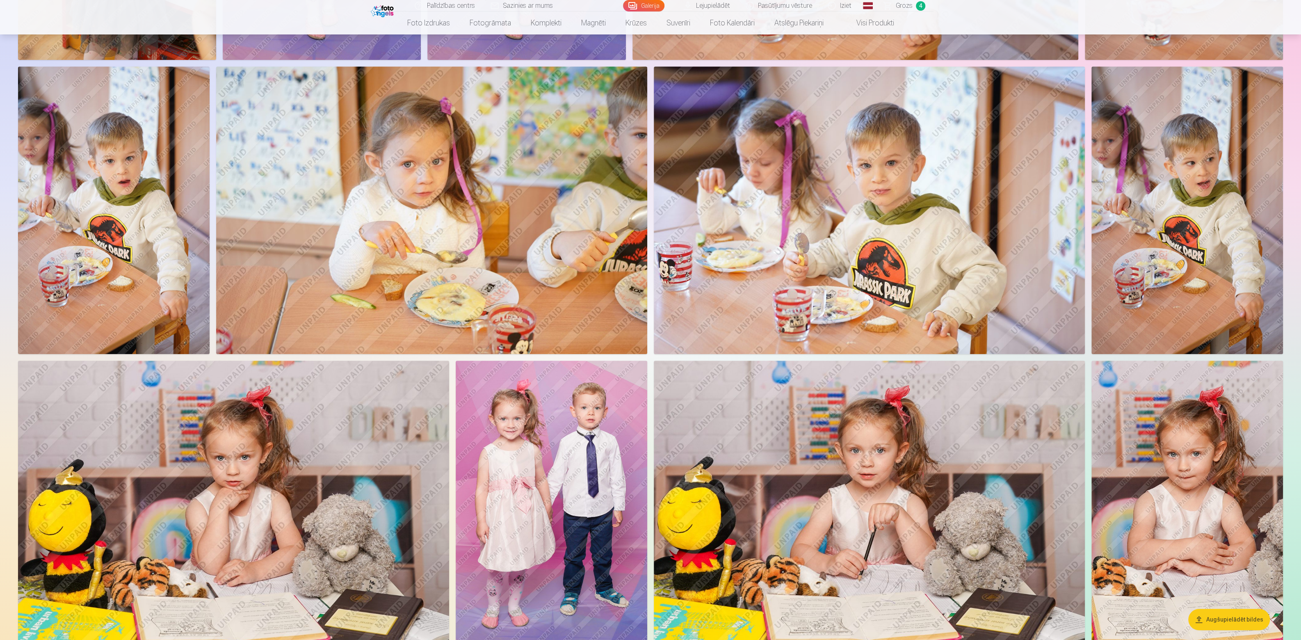
scroll to position [677, 0]
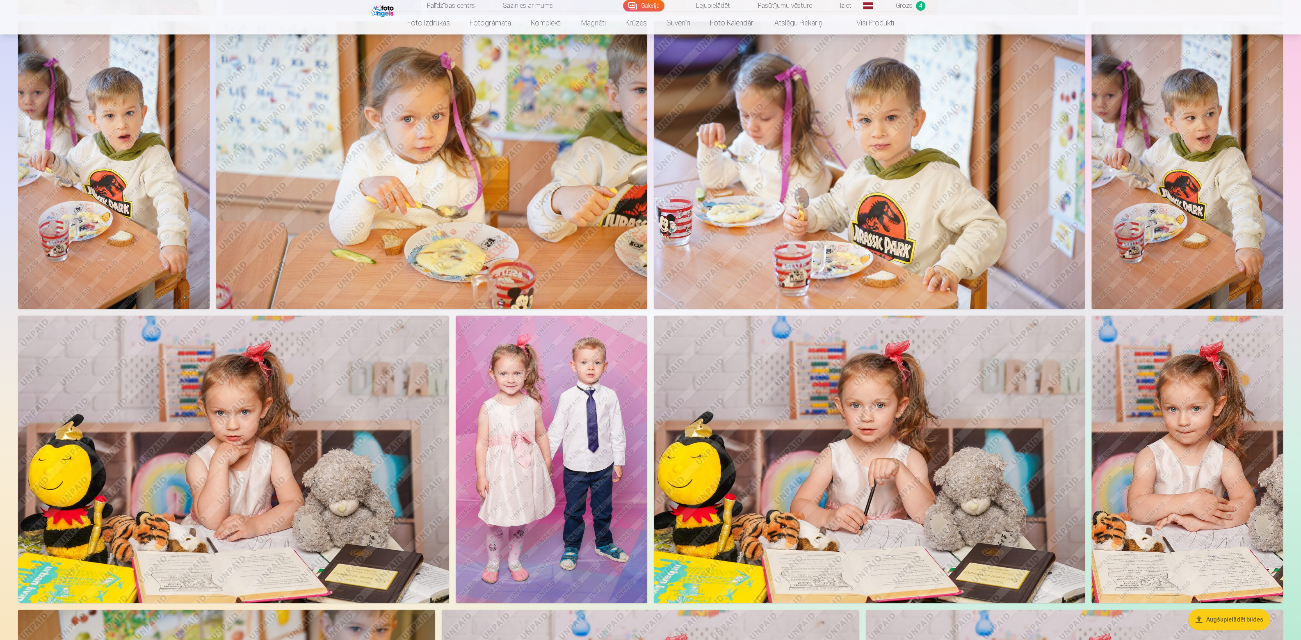
click at [911, 419] on img at bounding box center [869, 458] width 431 height 287
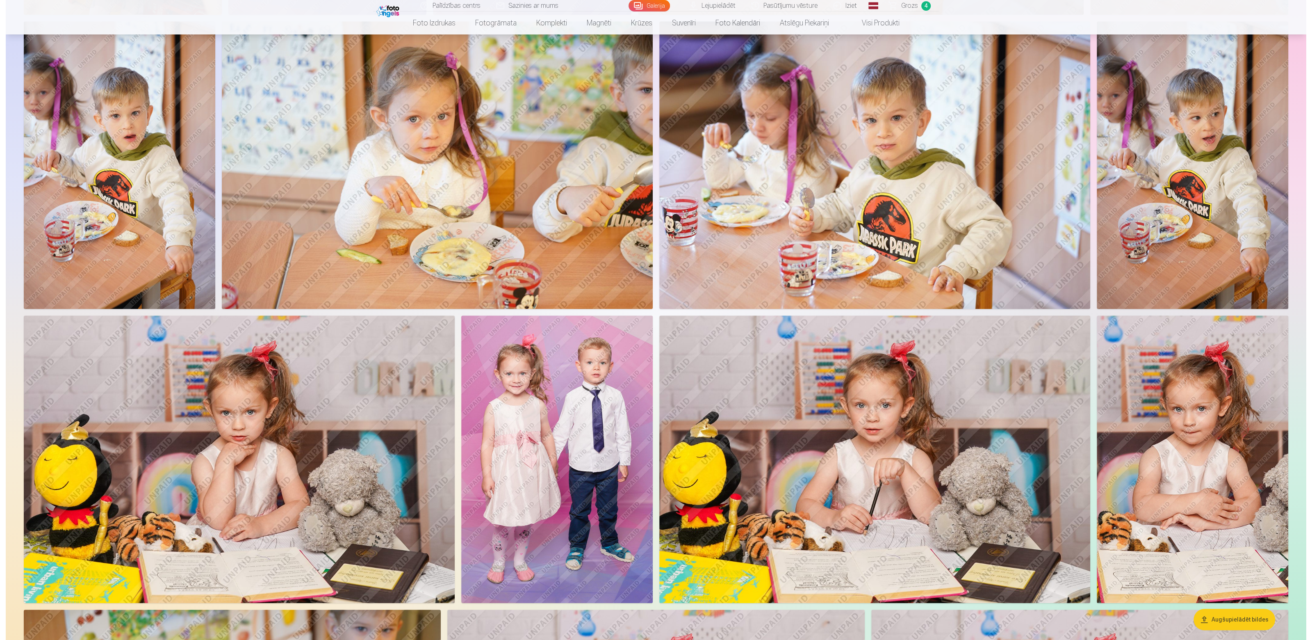
scroll to position [679, 0]
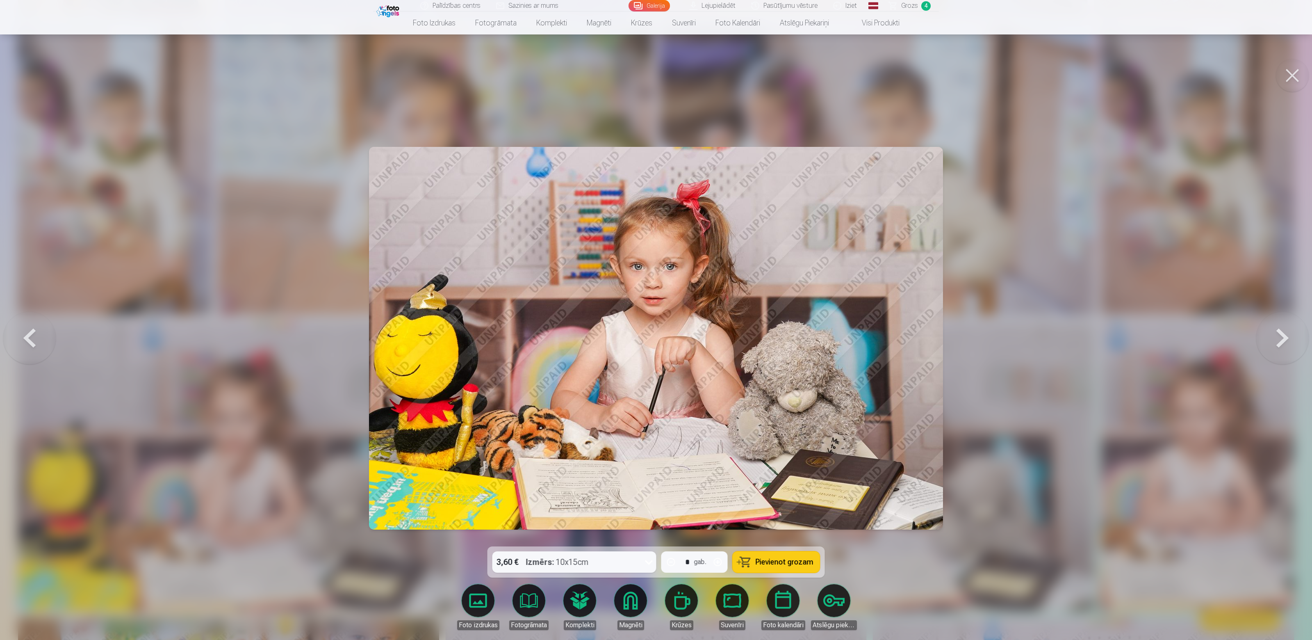
click at [981, 349] on div at bounding box center [656, 320] width 1312 height 640
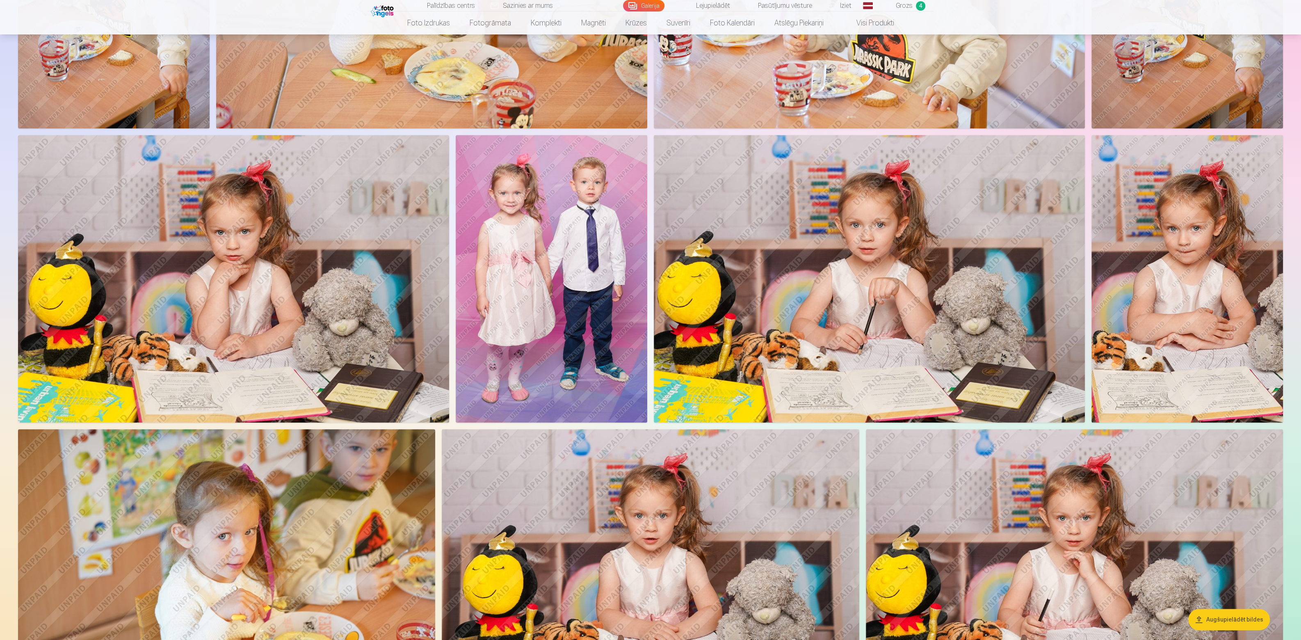
scroll to position [902, 0]
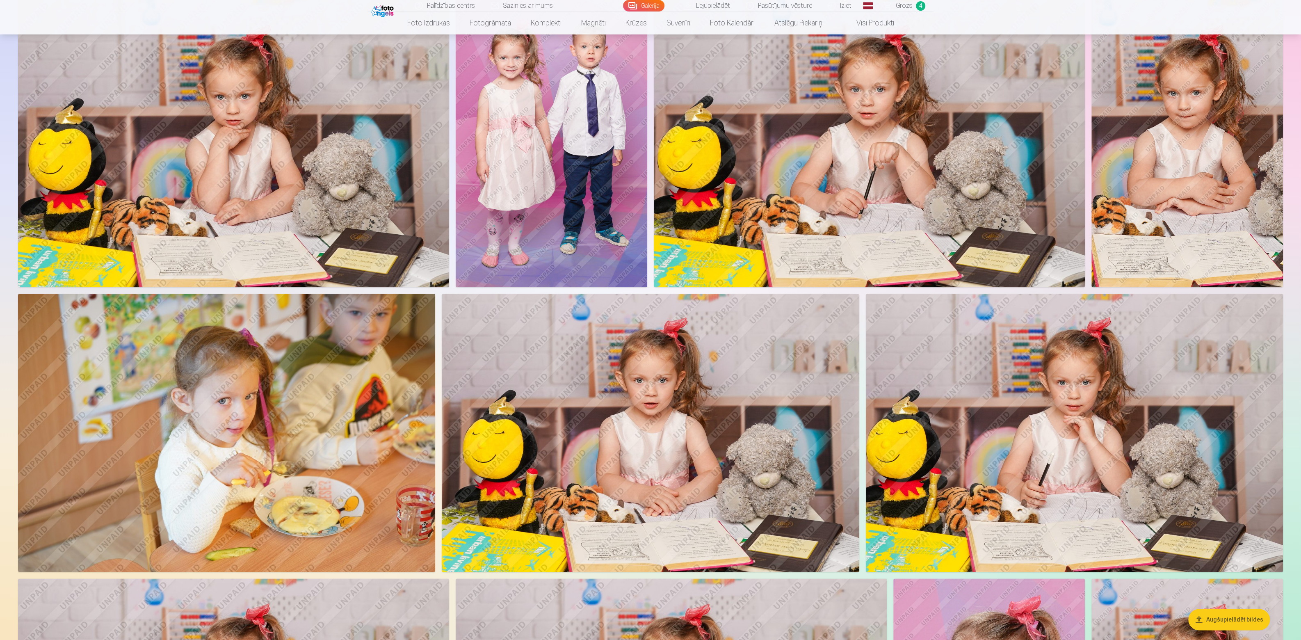
click at [720, 440] on img at bounding box center [650, 433] width 417 height 278
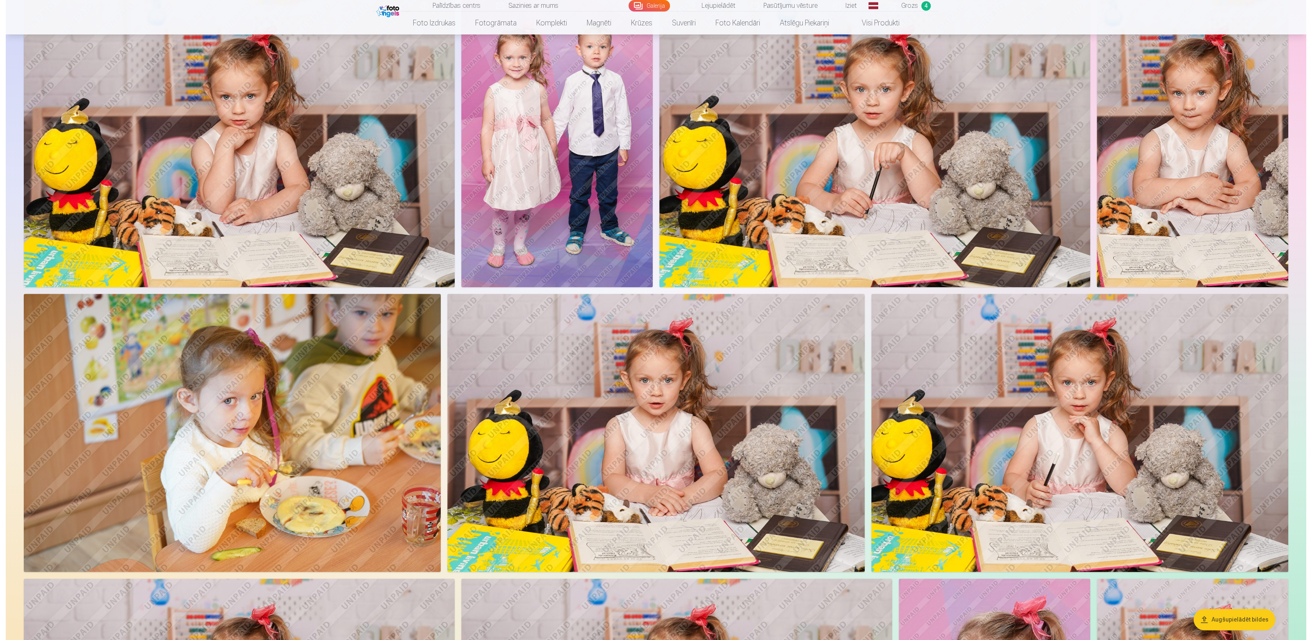
scroll to position [1000, 0]
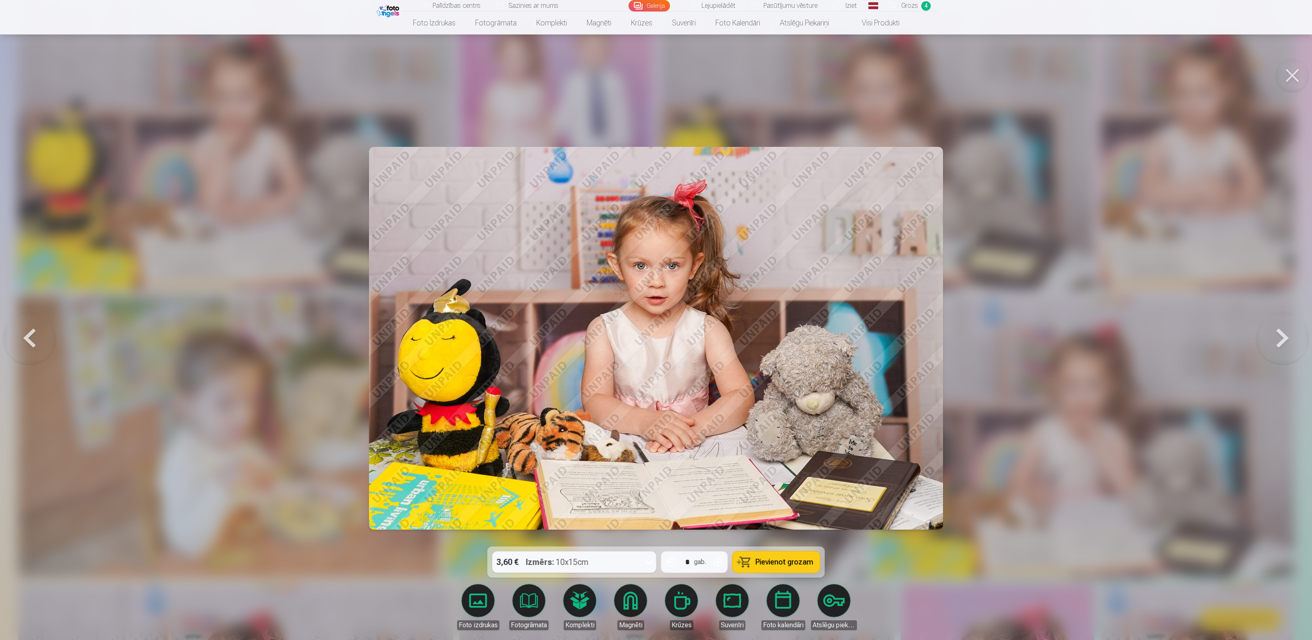
click at [172, 339] on div at bounding box center [656, 320] width 1312 height 640
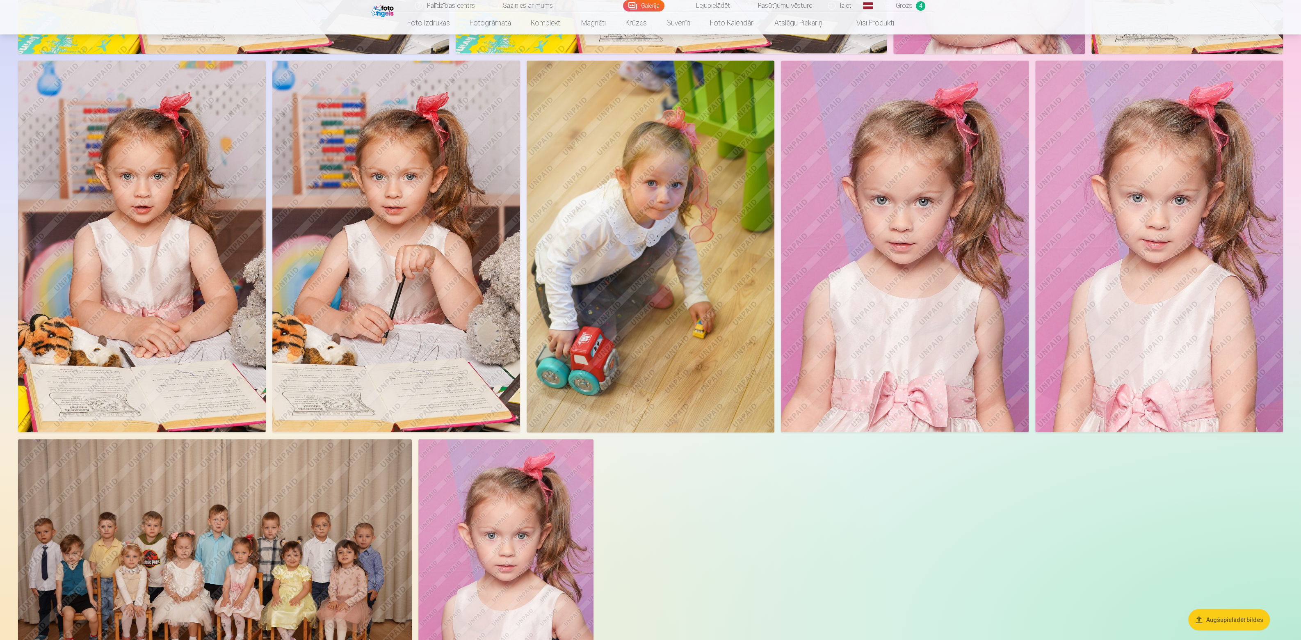
scroll to position [1985, 0]
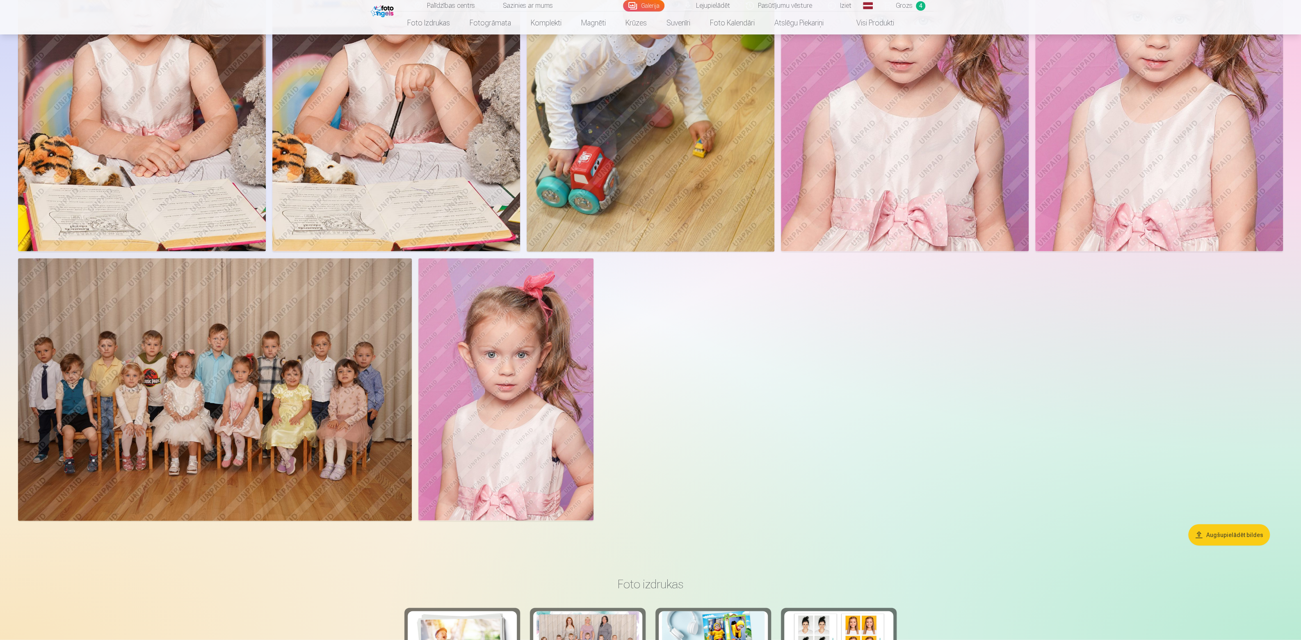
click at [185, 337] on img at bounding box center [215, 389] width 394 height 262
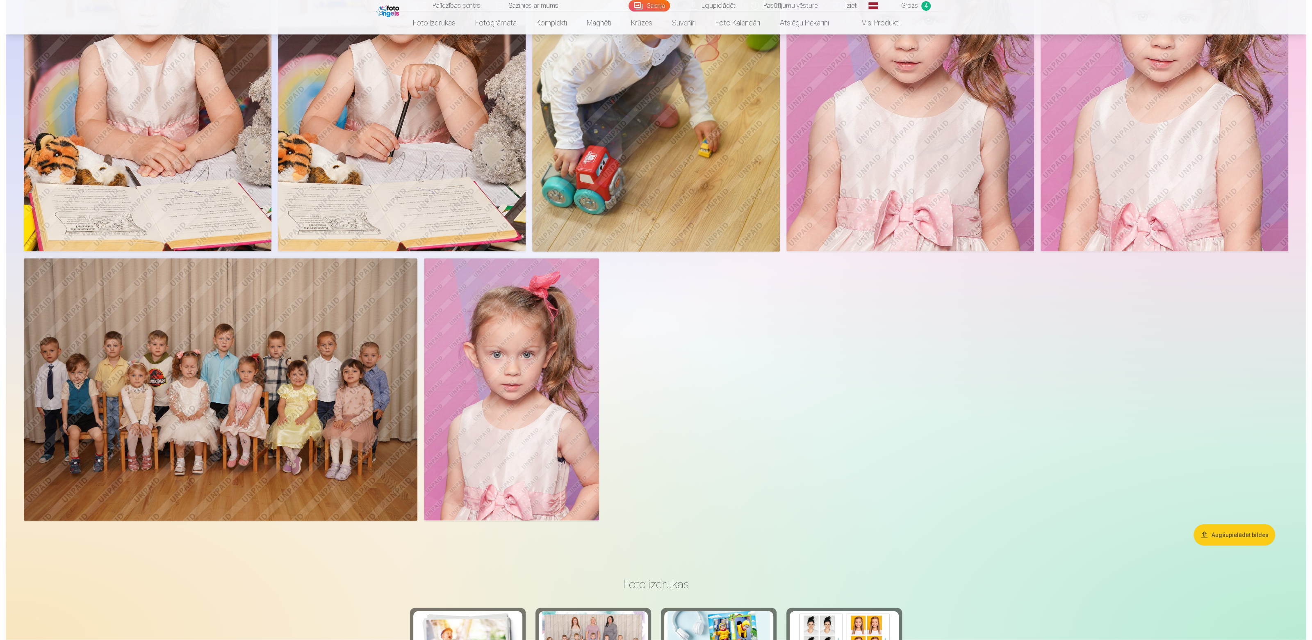
scroll to position [2001, 0]
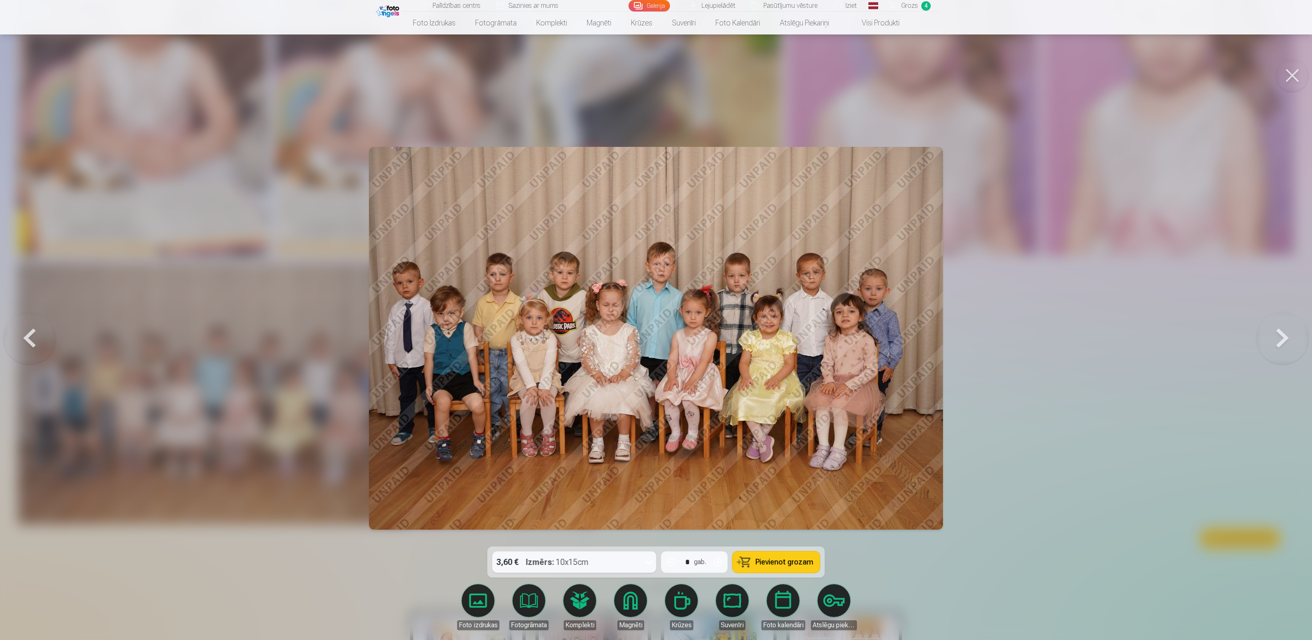
click at [782, 553] on button "Pievienot grozam" at bounding box center [776, 561] width 87 height 21
click at [1030, 296] on div at bounding box center [656, 320] width 1312 height 640
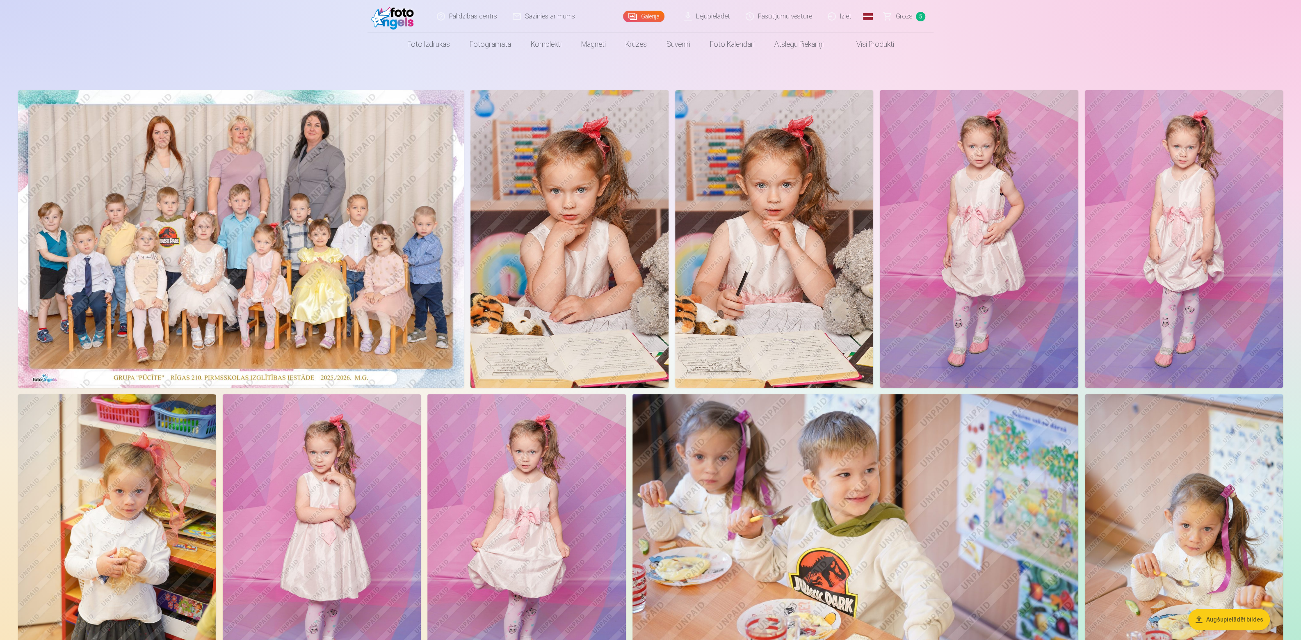
click at [918, 11] on link "Grozs 5" at bounding box center [904, 16] width 57 height 33
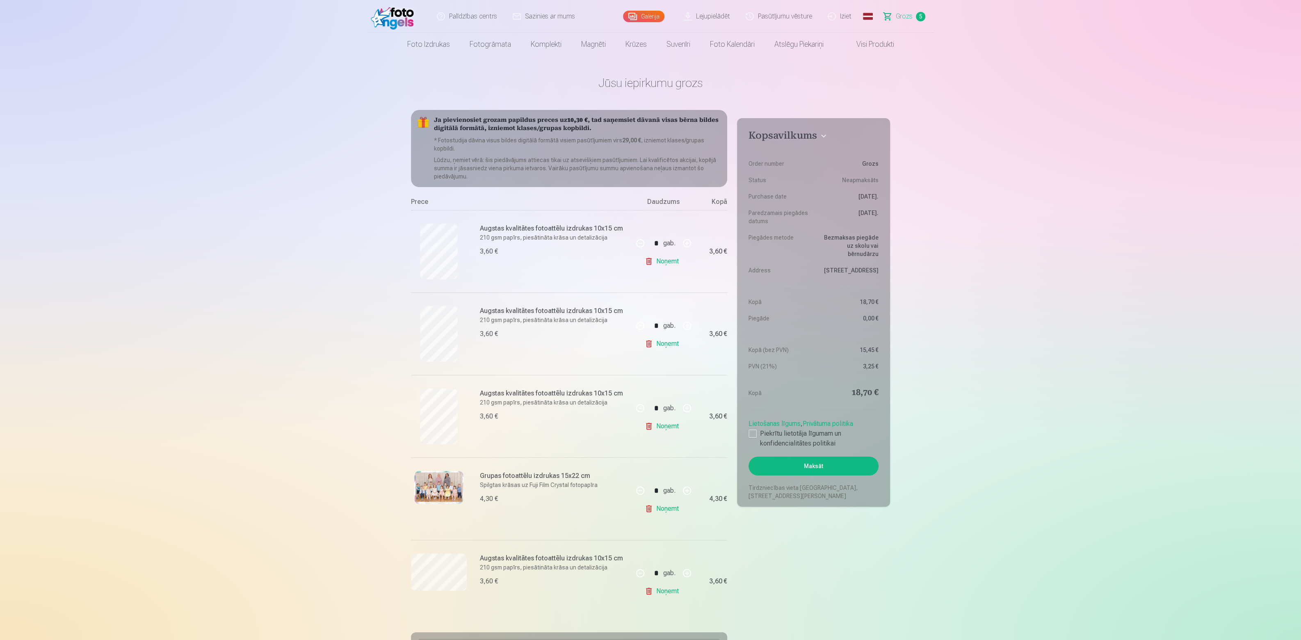
click at [718, 21] on link "Lejupielādēt" at bounding box center [707, 16] width 62 height 33
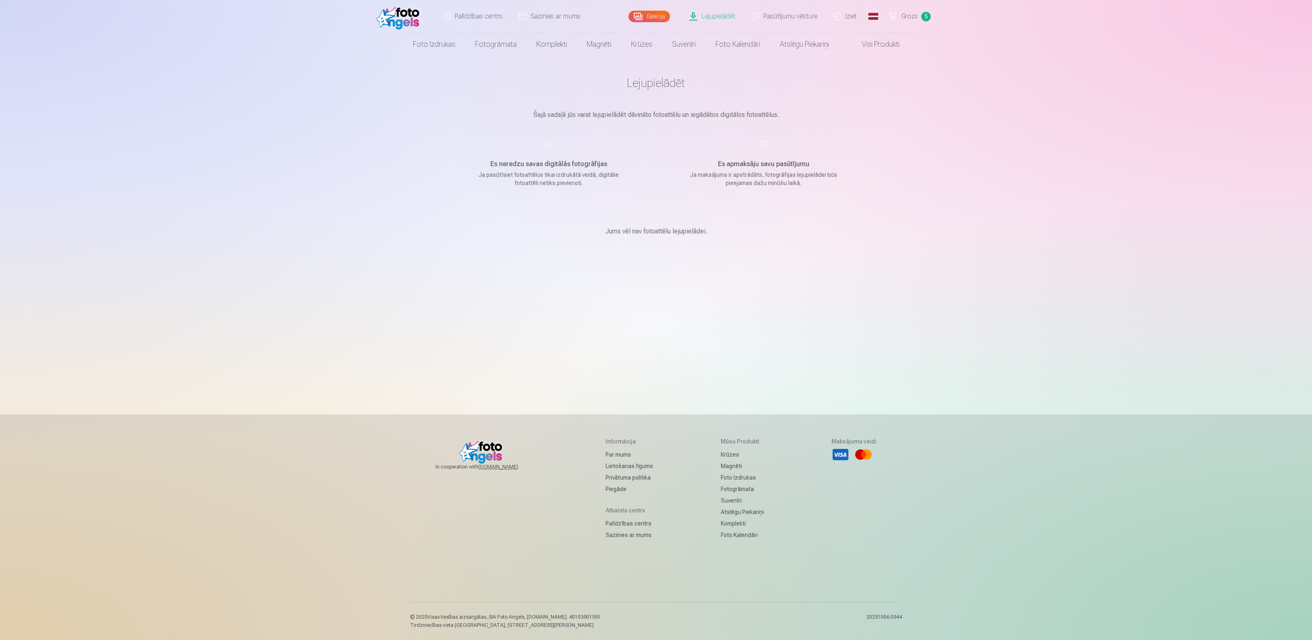
click at [659, 15] on link "Galerija" at bounding box center [649, 16] width 41 height 11
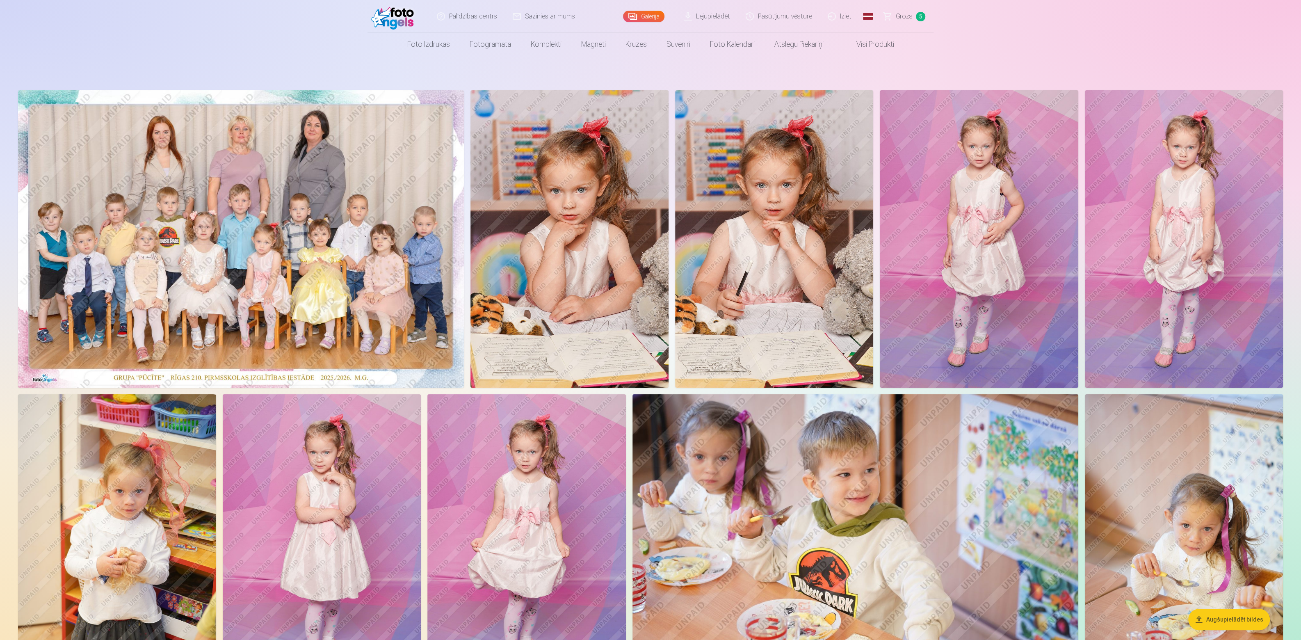
click at [589, 180] on img at bounding box center [569, 238] width 198 height 297
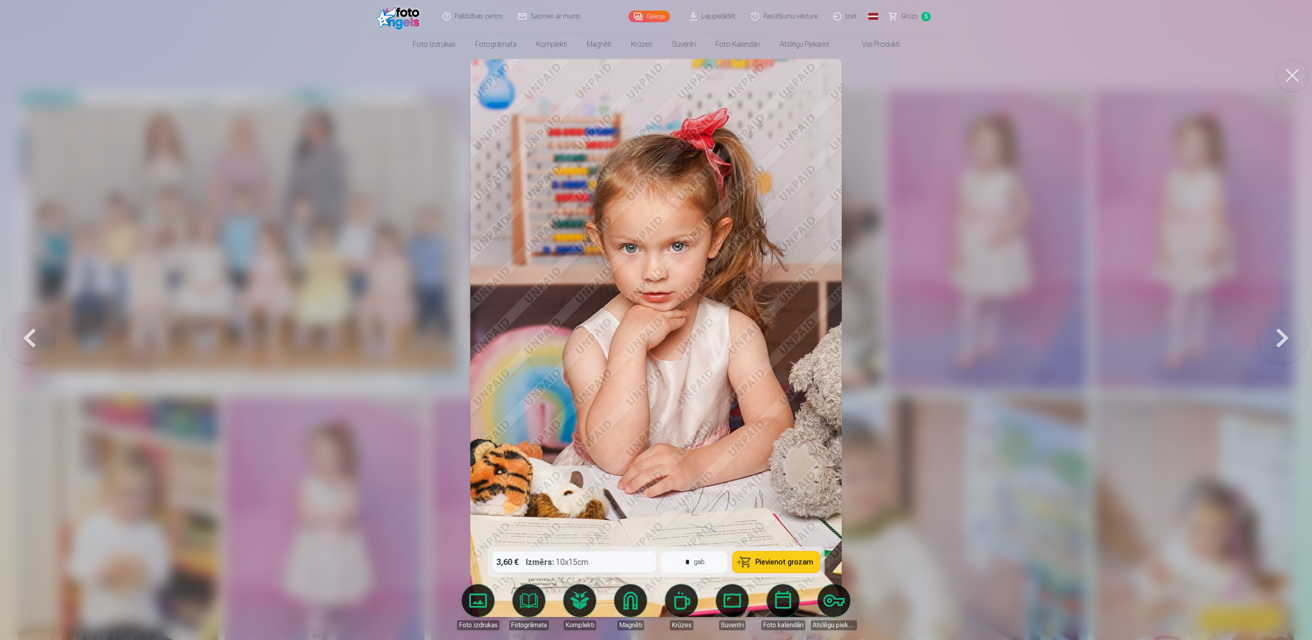
click at [657, 558] on div "3,60 € Izmērs : 10x15cm * gab. Pievienot grozam" at bounding box center [656, 561] width 337 height 31
click at [646, 567] on icon at bounding box center [649, 561] width 13 height 13
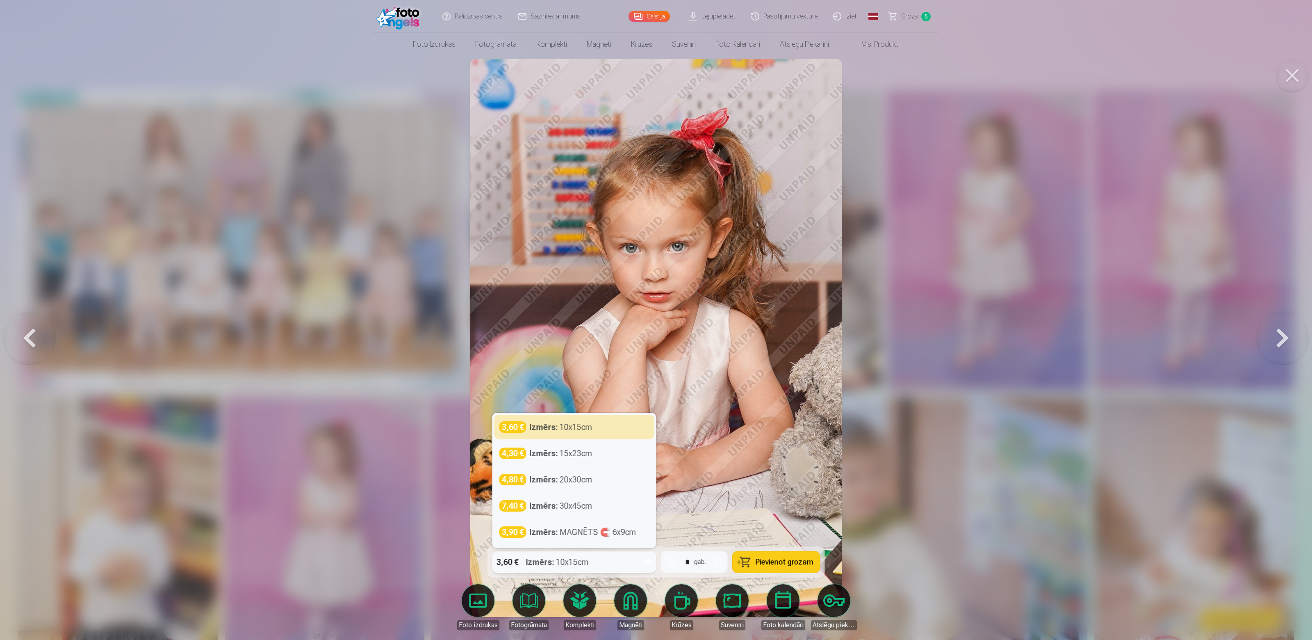
click at [875, 487] on div at bounding box center [656, 320] width 1312 height 640
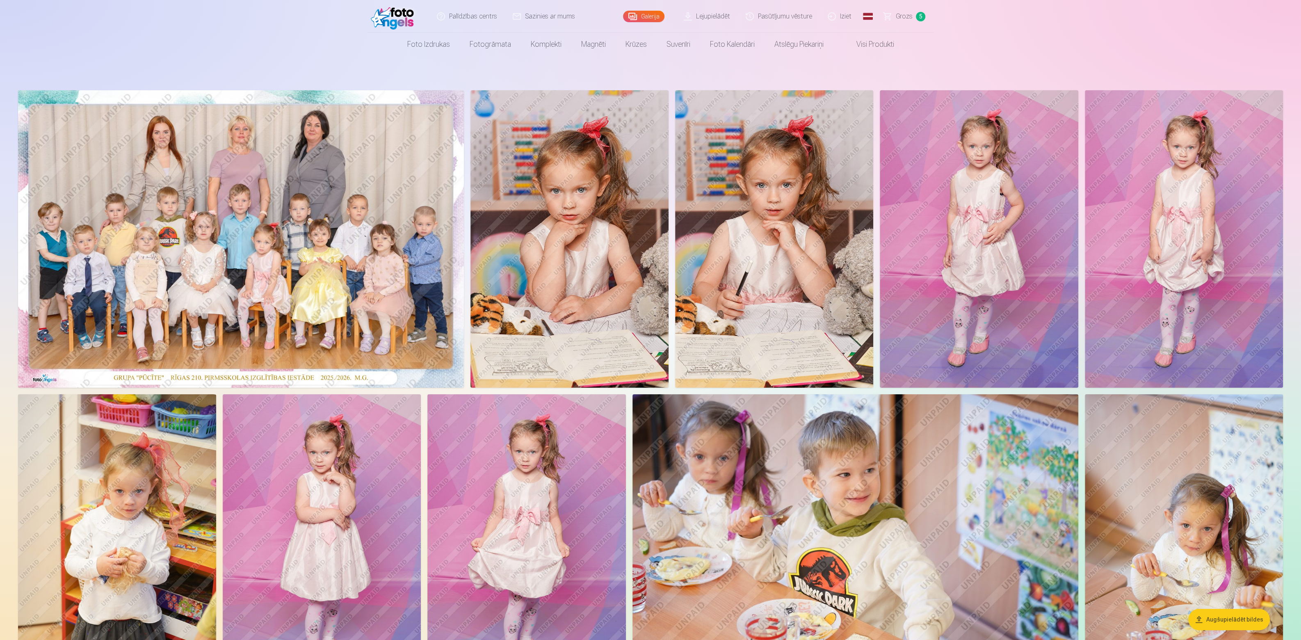
click at [908, 17] on span "Grozs" at bounding box center [904, 16] width 17 height 10
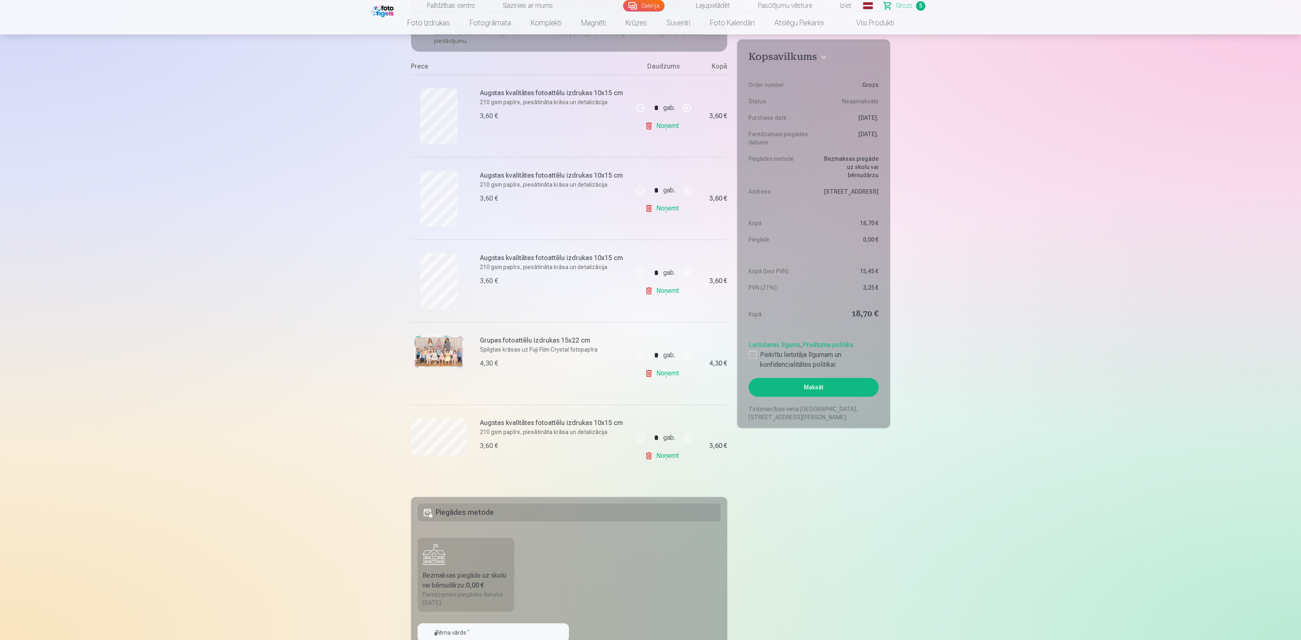
scroll to position [90, 0]
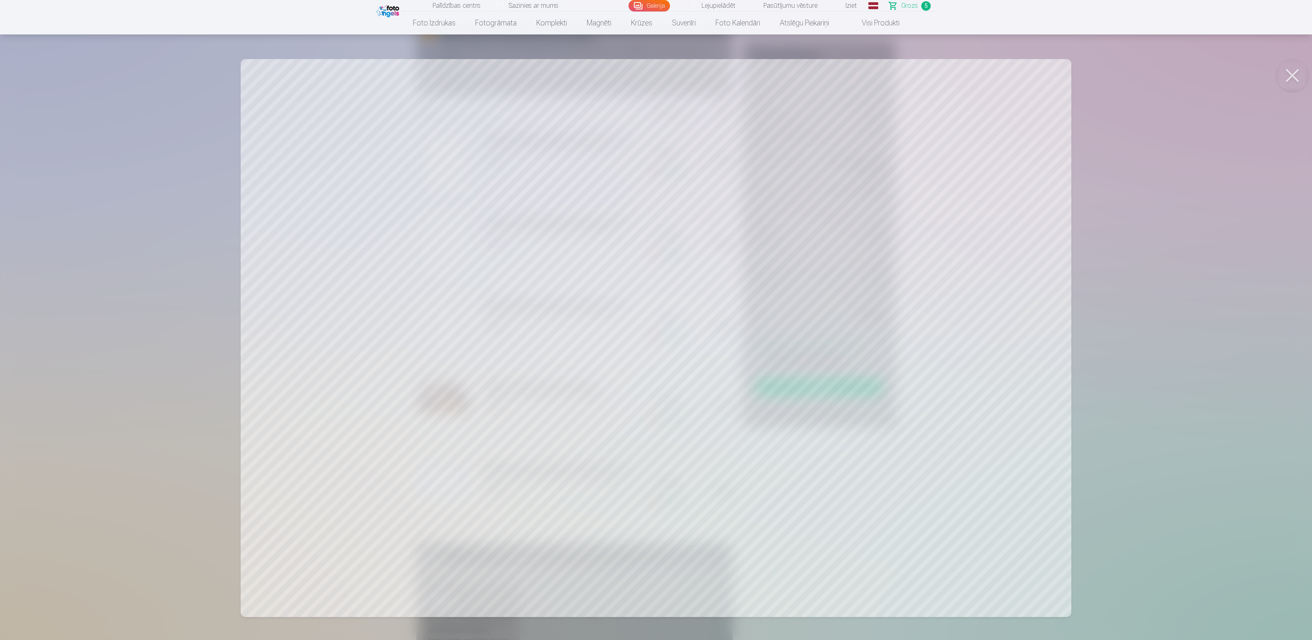
drag, startPoint x: 1297, startPoint y: 65, endPoint x: 1293, endPoint y: 74, distance: 9.9
click at [1295, 71] on button at bounding box center [1292, 75] width 33 height 33
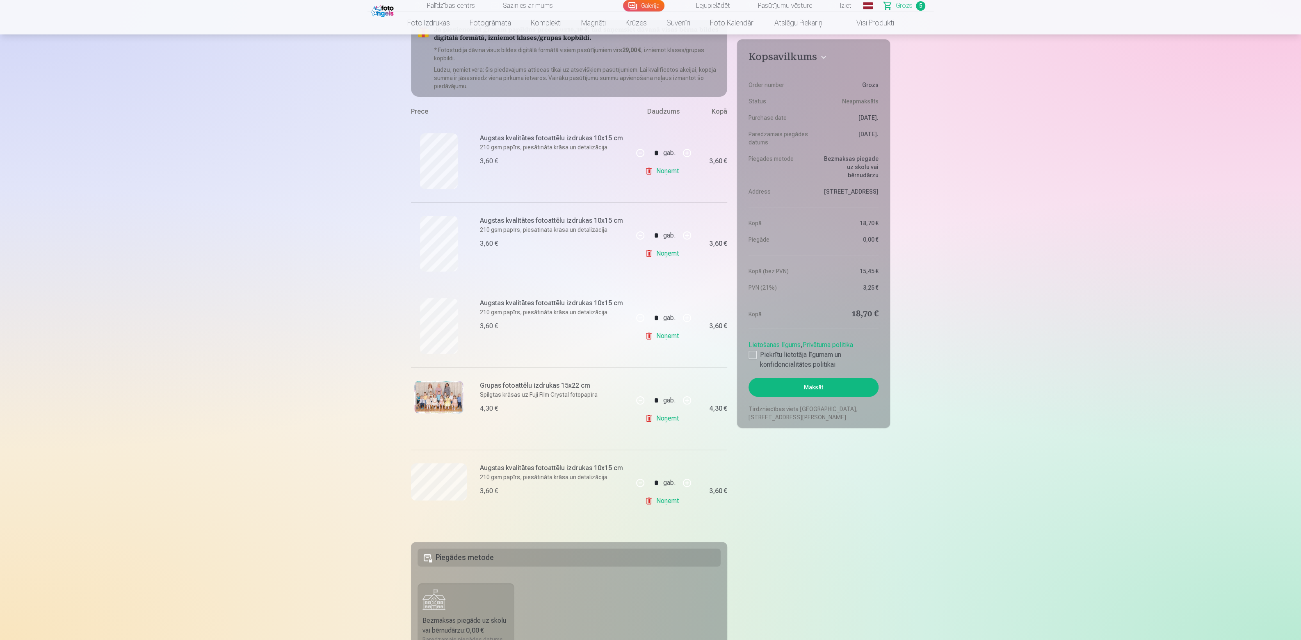
click at [663, 507] on link "Noņemt" at bounding box center [663, 500] width 37 height 16
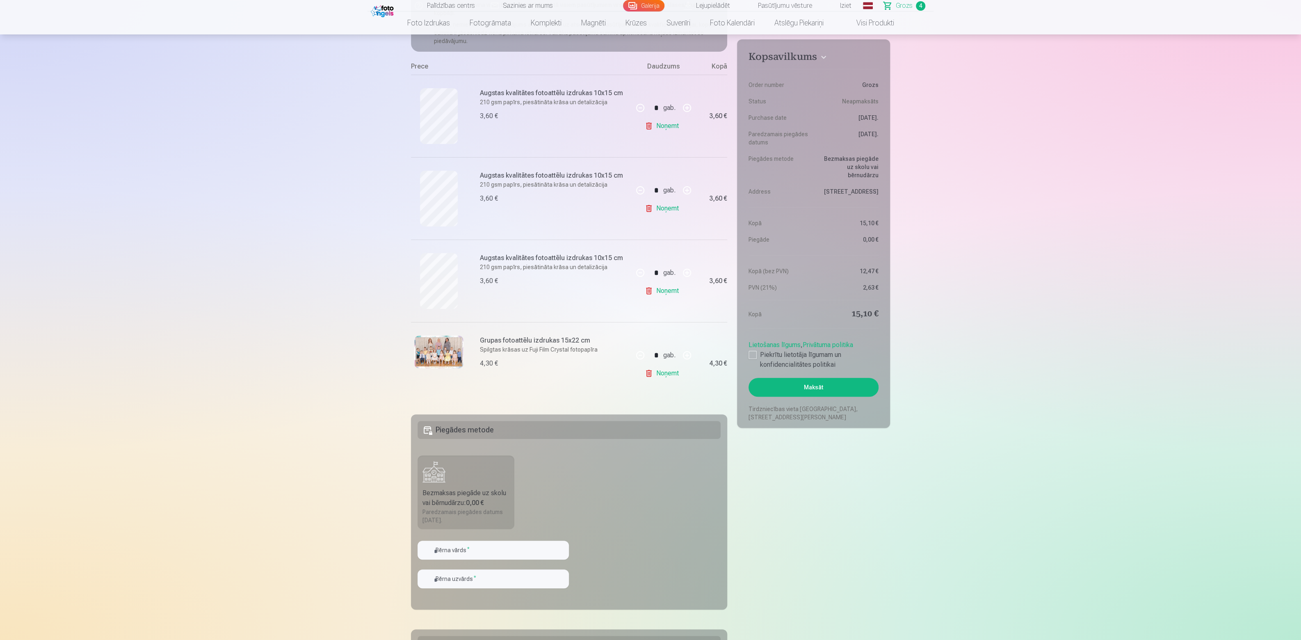
scroll to position [0, 0]
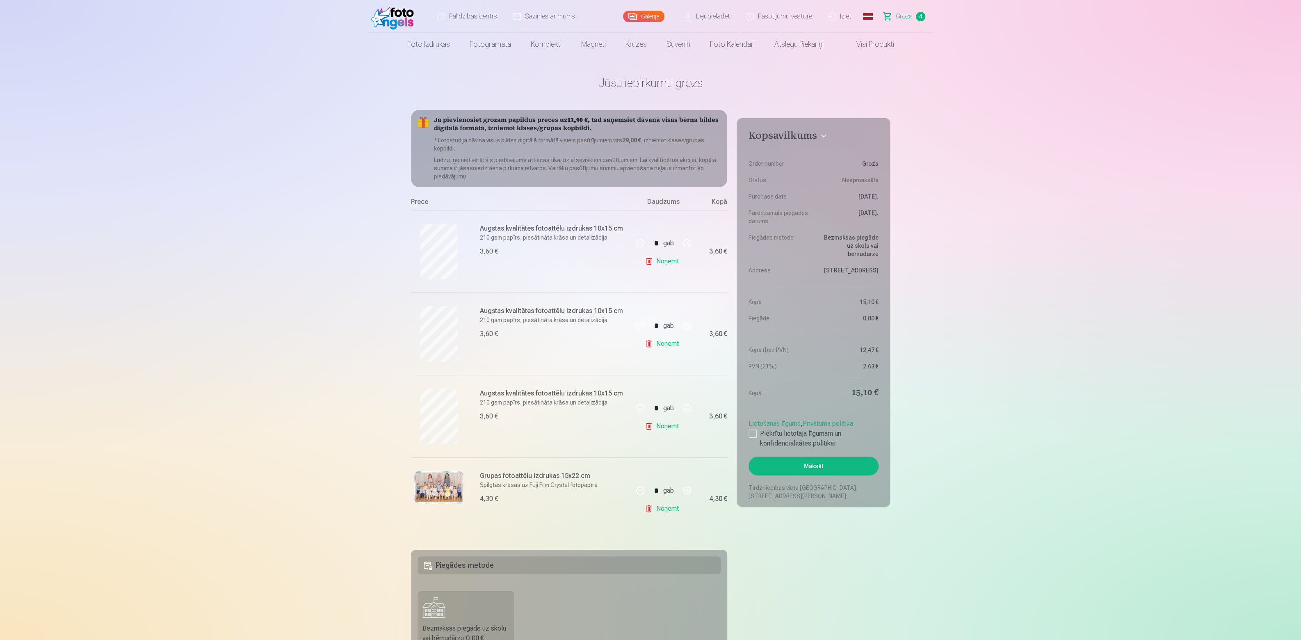
click at [431, 487] on img at bounding box center [438, 487] width 49 height 33
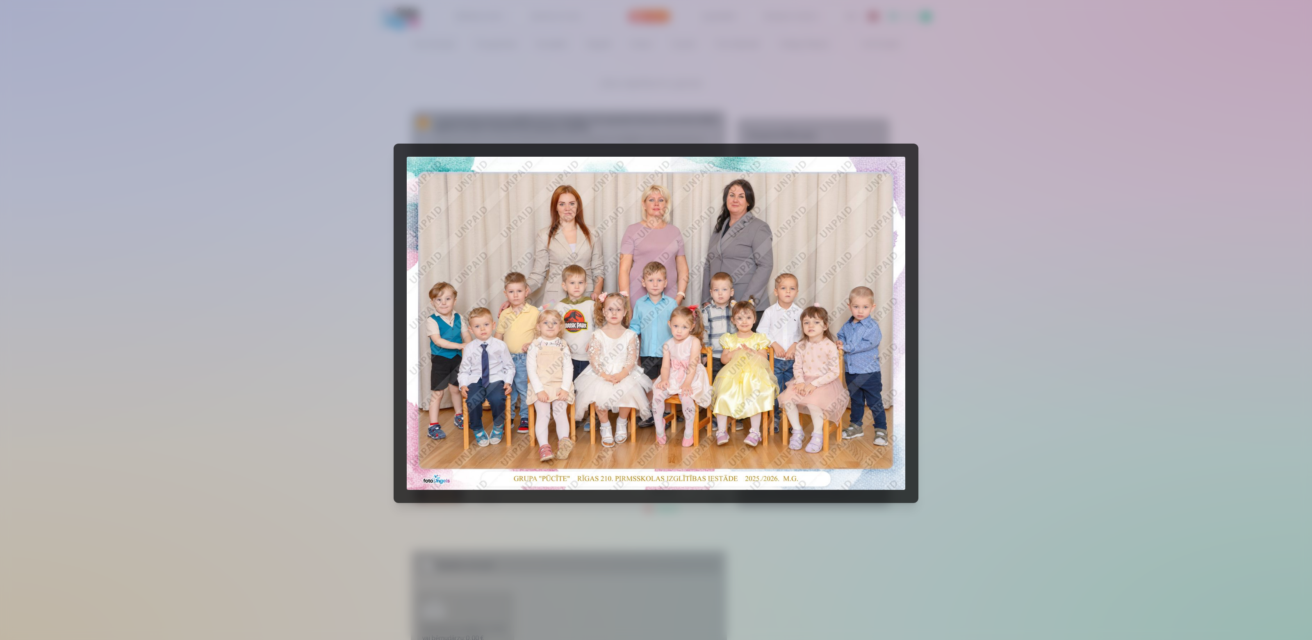
click at [1047, 317] on div at bounding box center [656, 320] width 1312 height 640
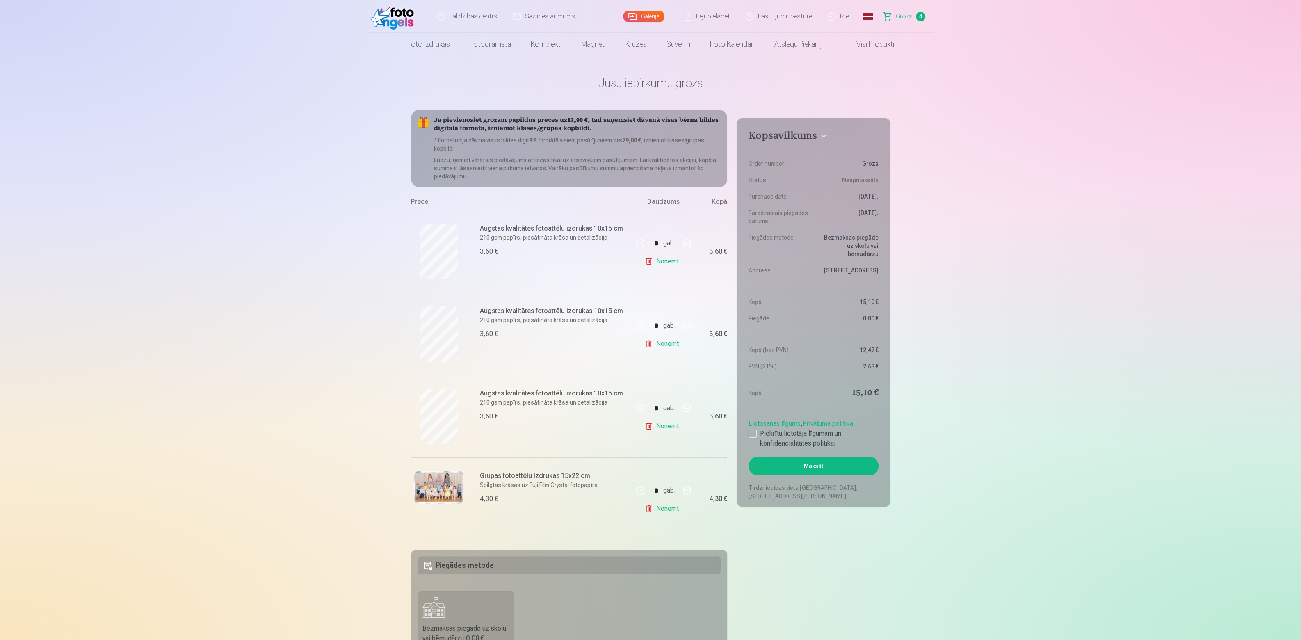
click at [453, 481] on img at bounding box center [438, 487] width 49 height 33
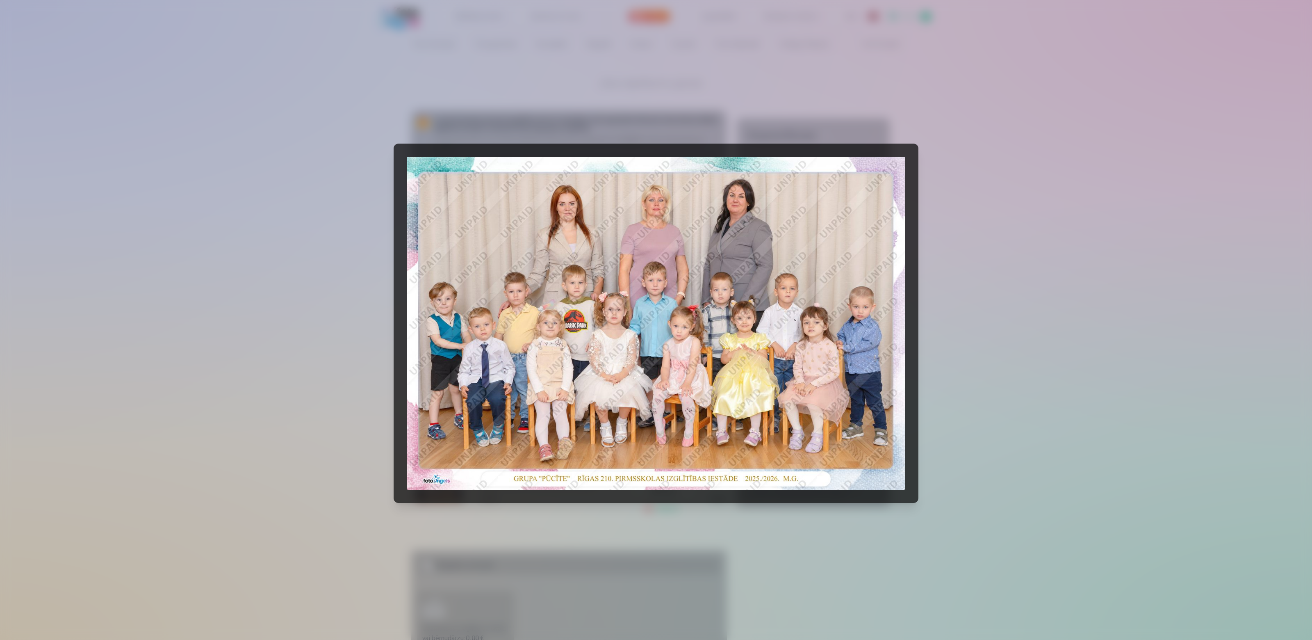
click at [975, 282] on div at bounding box center [656, 320] width 1312 height 640
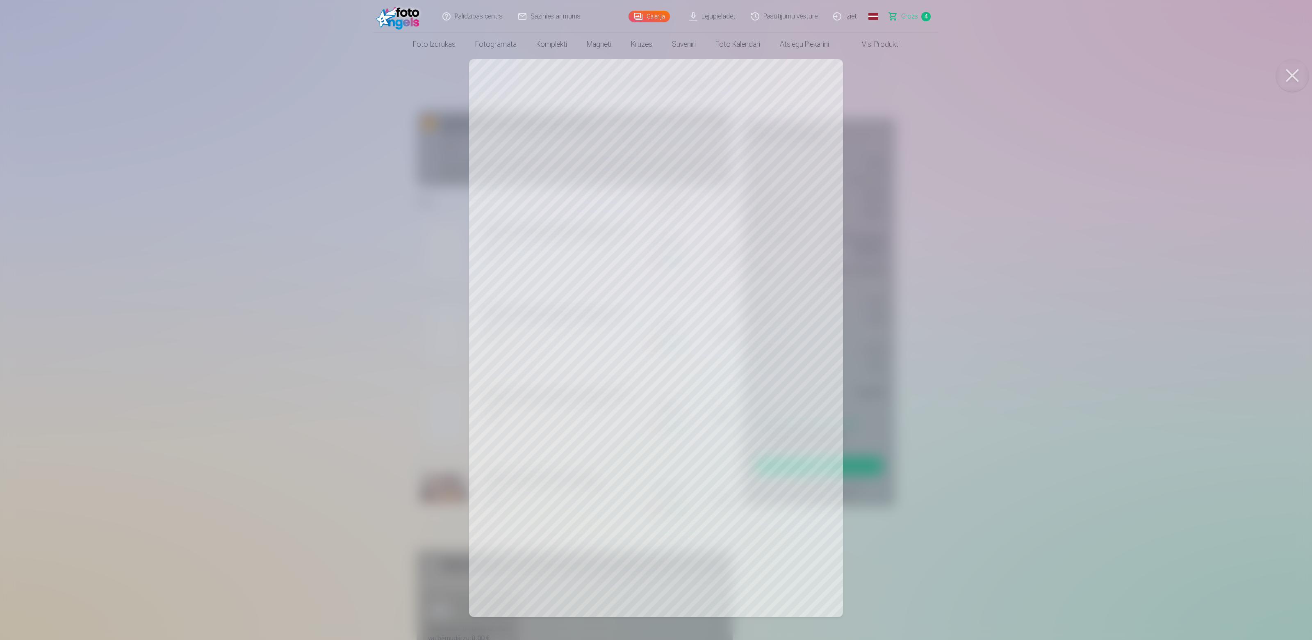
click at [973, 299] on div at bounding box center [656, 320] width 1312 height 640
click at [959, 206] on div at bounding box center [656, 320] width 1312 height 640
click at [1005, 157] on div at bounding box center [656, 320] width 1312 height 640
click at [1020, 284] on div at bounding box center [656, 320] width 1312 height 640
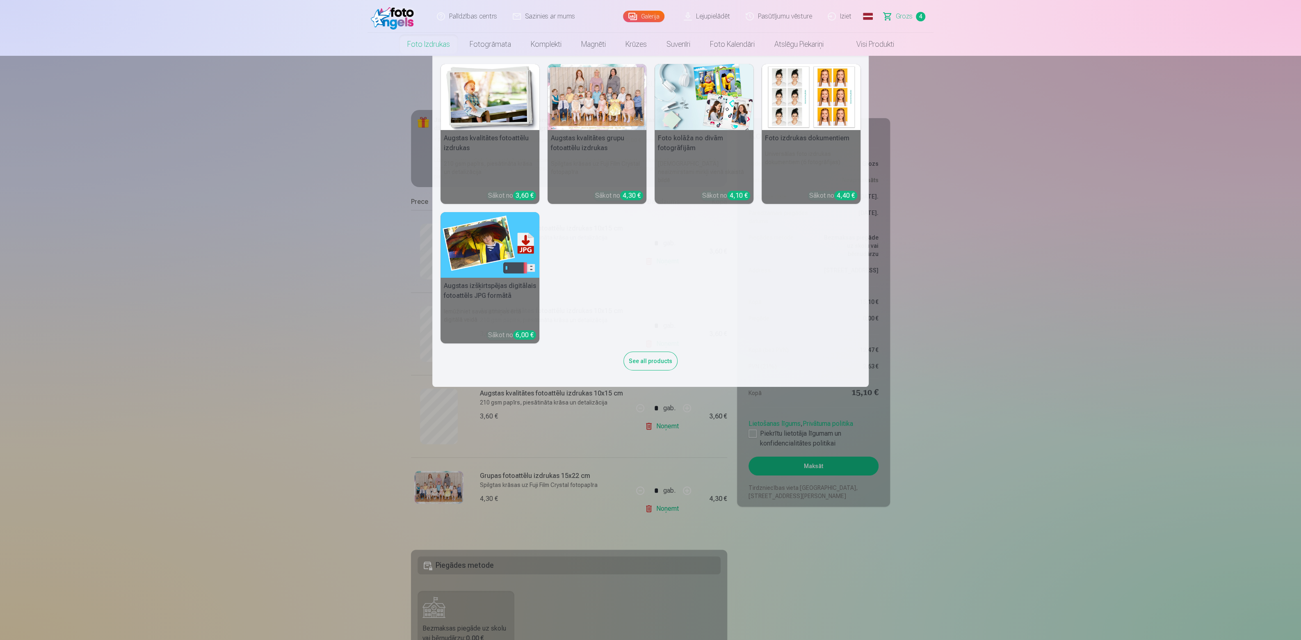
click at [493, 235] on img at bounding box center [489, 245] width 99 height 66
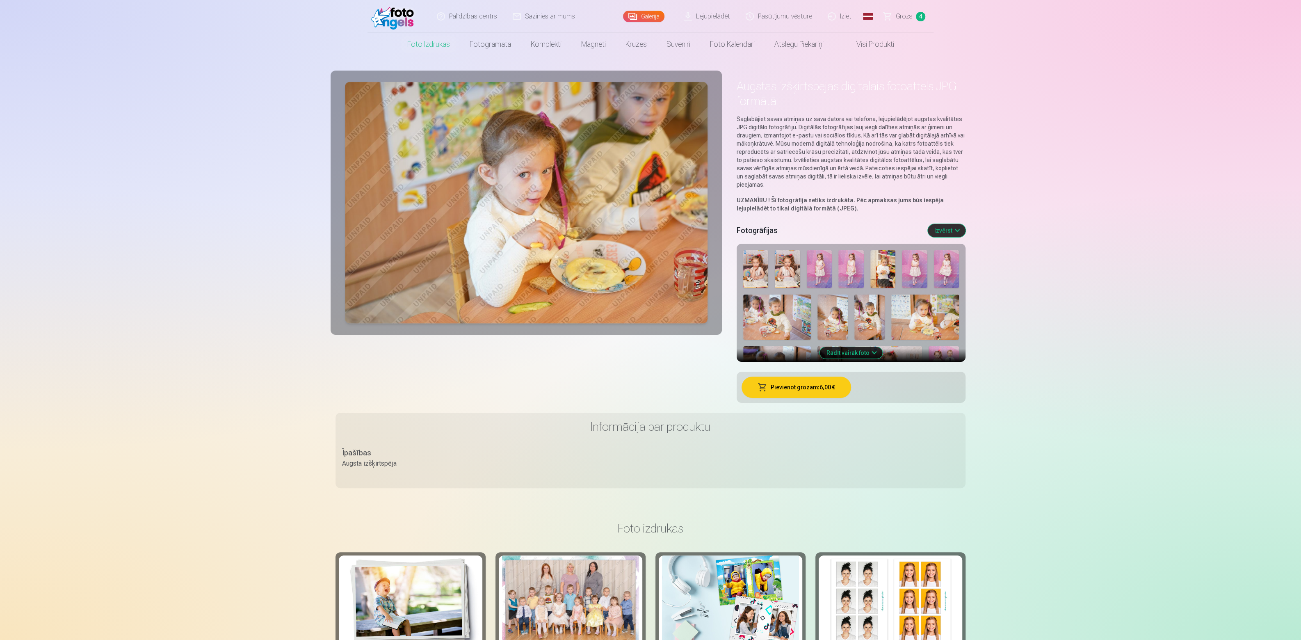
click at [852, 269] on img at bounding box center [850, 269] width 25 height 38
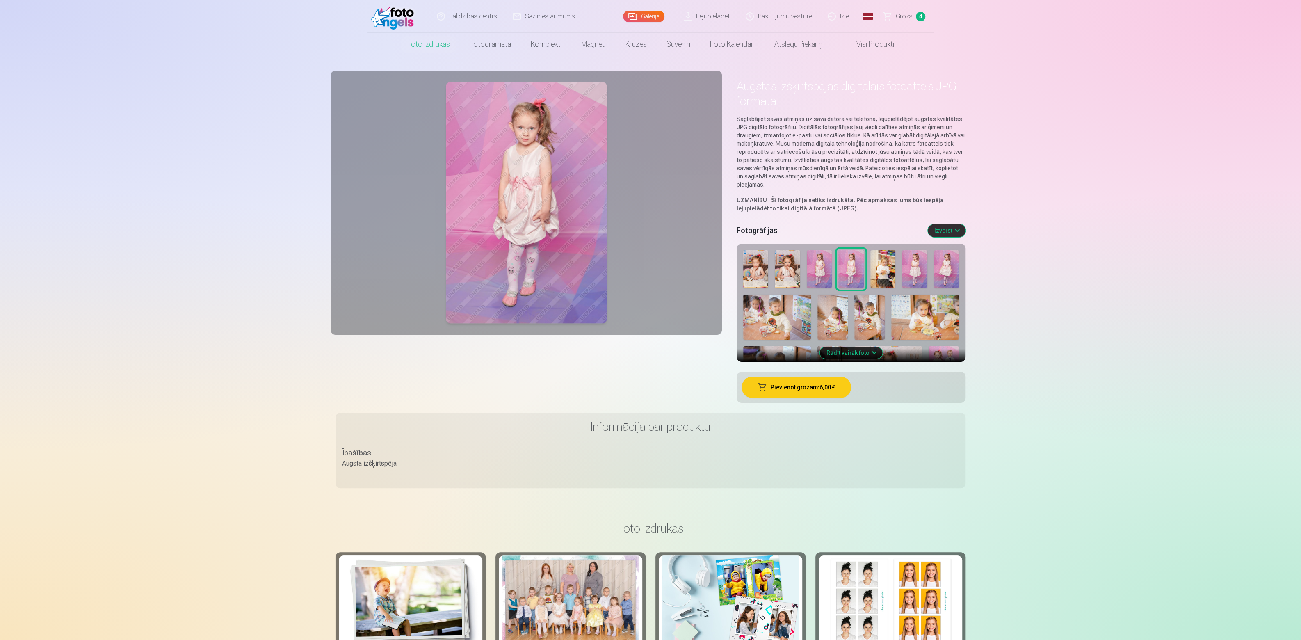
click at [910, 312] on img at bounding box center [925, 316] width 68 height 45
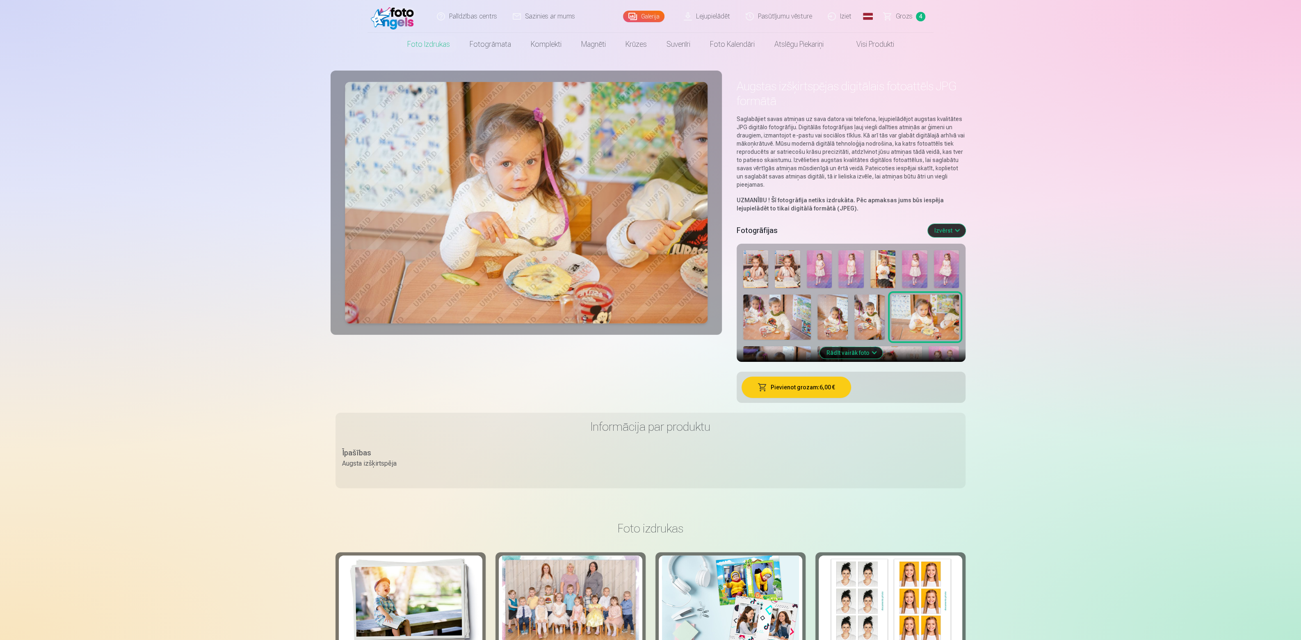
click at [875, 270] on img at bounding box center [882, 269] width 25 height 38
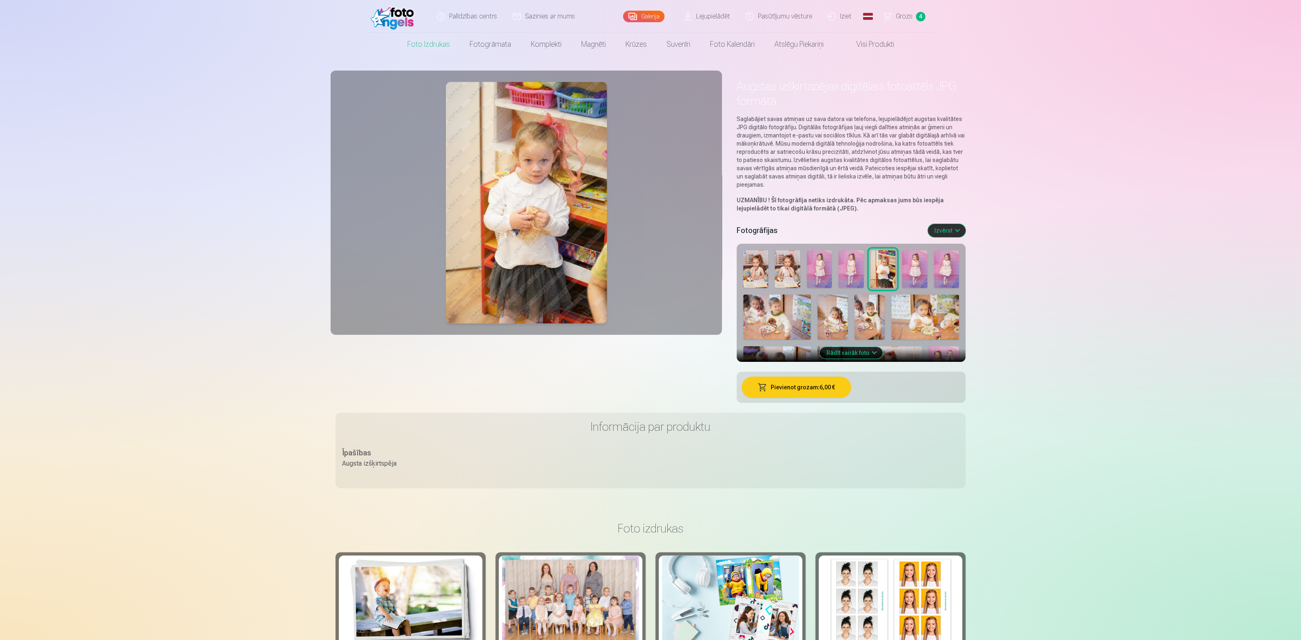
click at [843, 273] on img at bounding box center [850, 269] width 25 height 38
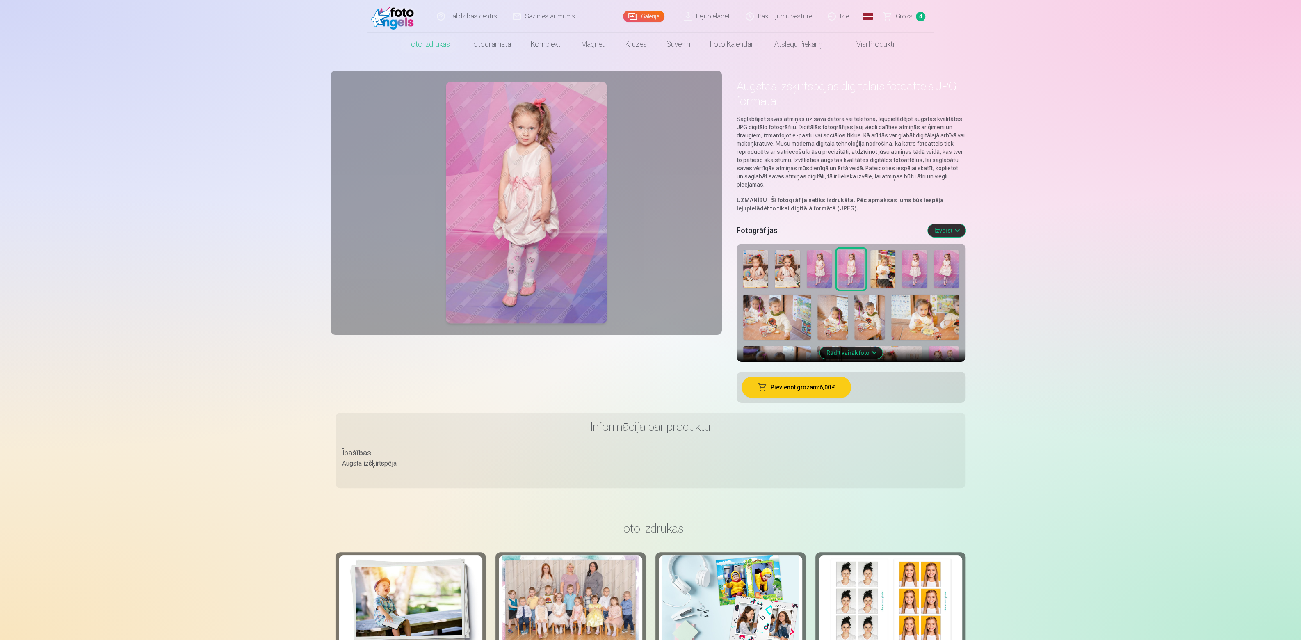
click at [819, 267] on img at bounding box center [819, 269] width 25 height 38
click at [846, 256] on img at bounding box center [850, 269] width 25 height 38
click at [816, 265] on img at bounding box center [819, 269] width 25 height 38
click at [851, 260] on img at bounding box center [850, 269] width 25 height 38
click at [824, 266] on img at bounding box center [819, 269] width 25 height 38
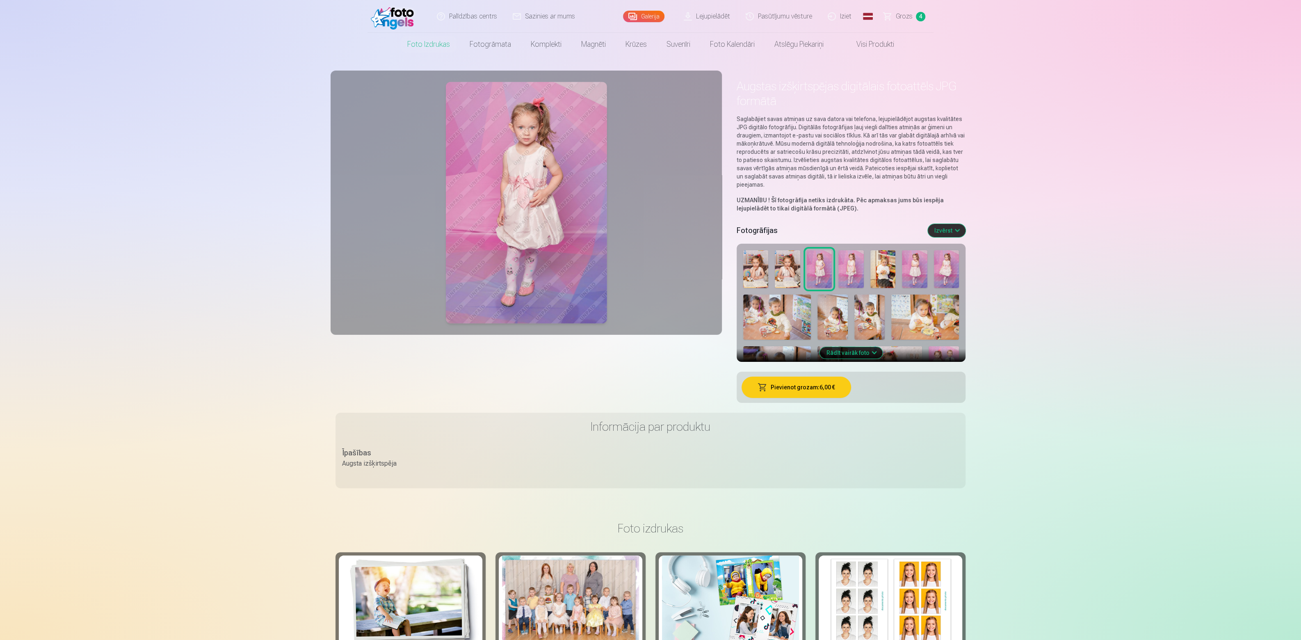
click at [912, 273] on img at bounding box center [914, 269] width 25 height 38
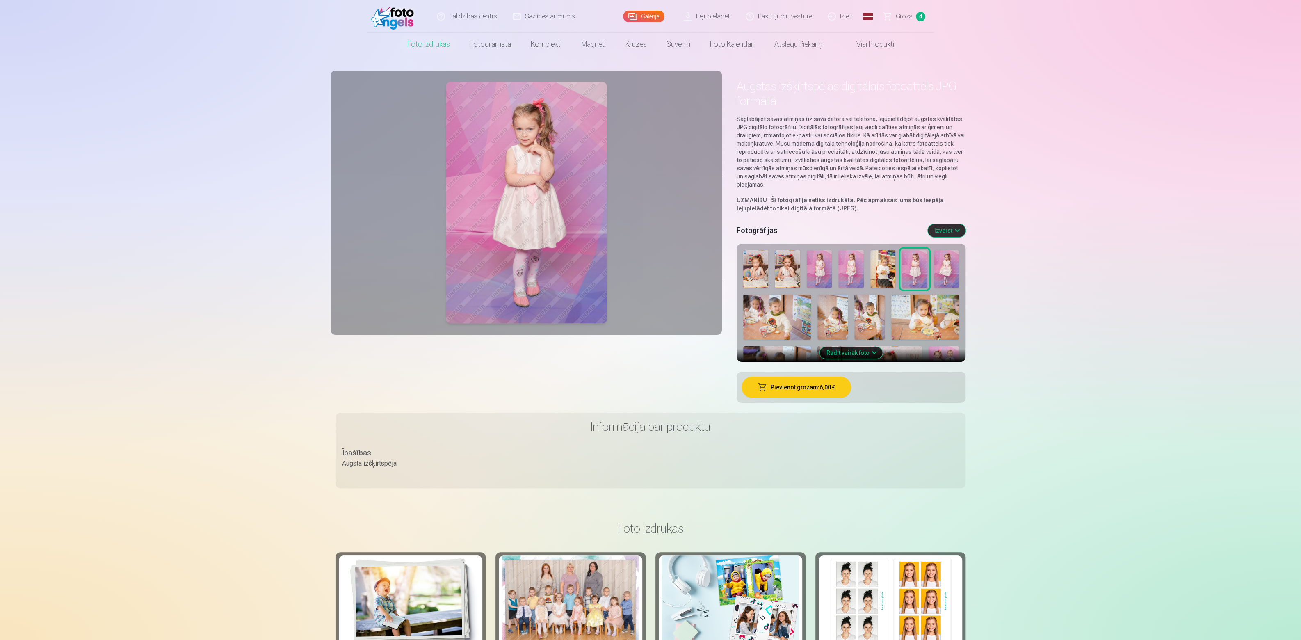
click at [945, 264] on img at bounding box center [946, 269] width 25 height 38
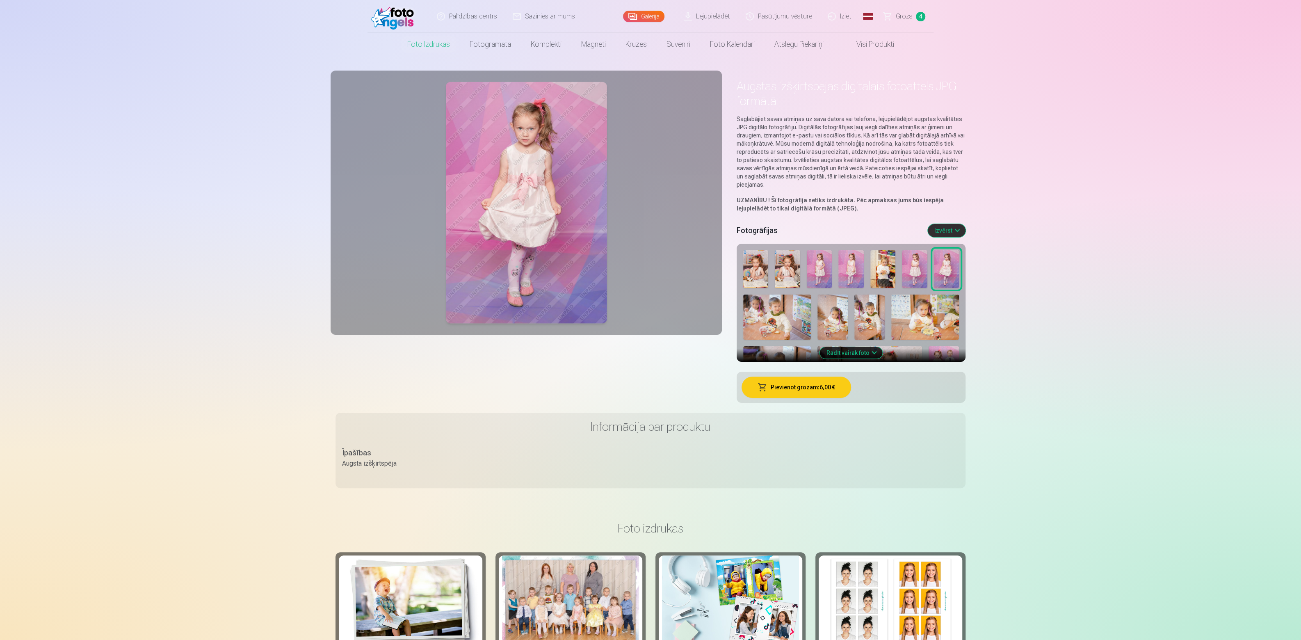
click at [918, 275] on img at bounding box center [914, 269] width 25 height 38
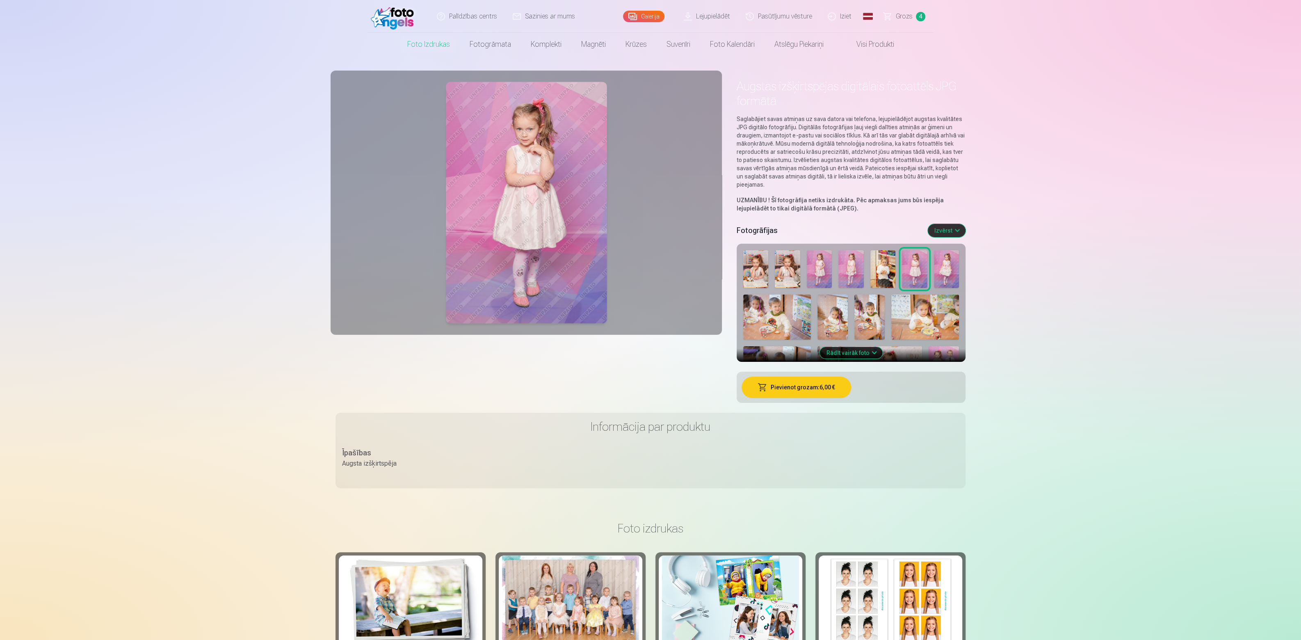
click at [789, 267] on img at bounding box center [787, 269] width 25 height 38
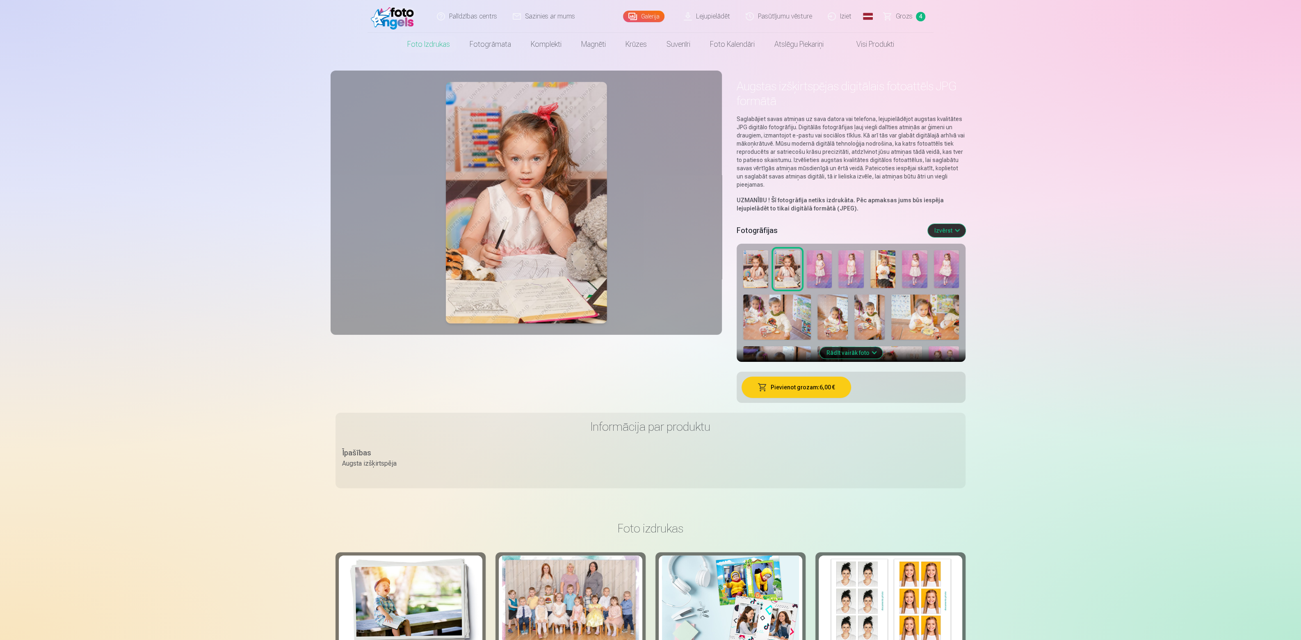
click at [765, 273] on img at bounding box center [755, 269] width 25 height 38
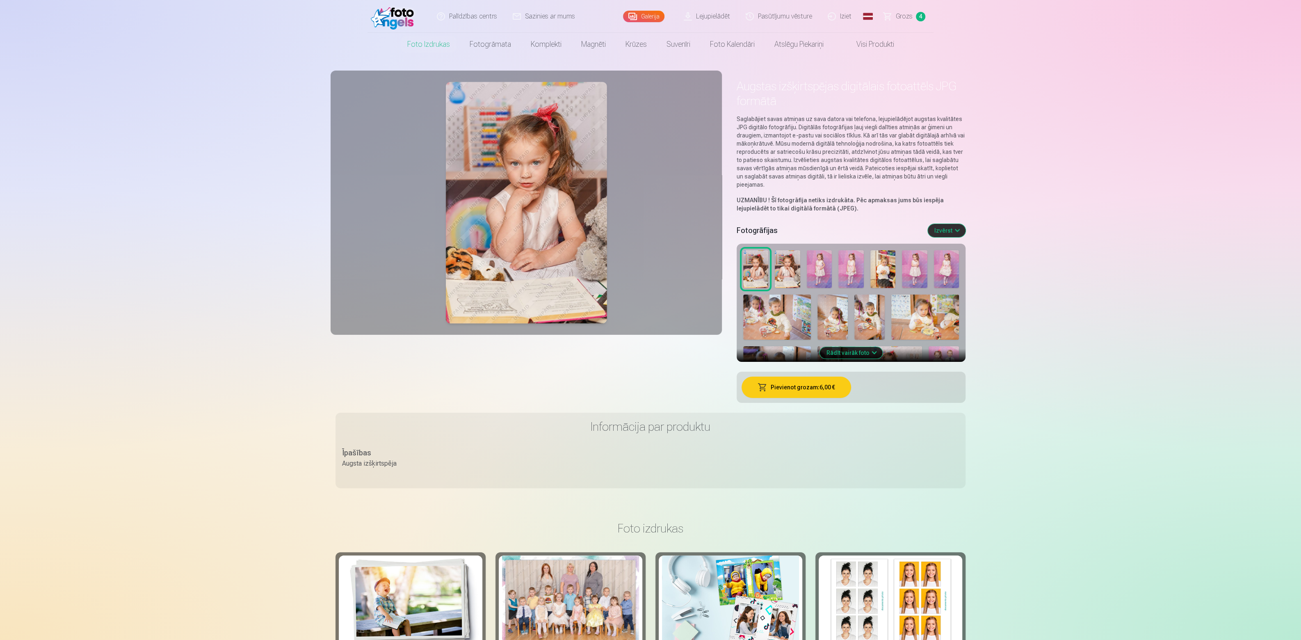
click at [795, 271] on img at bounding box center [787, 269] width 25 height 38
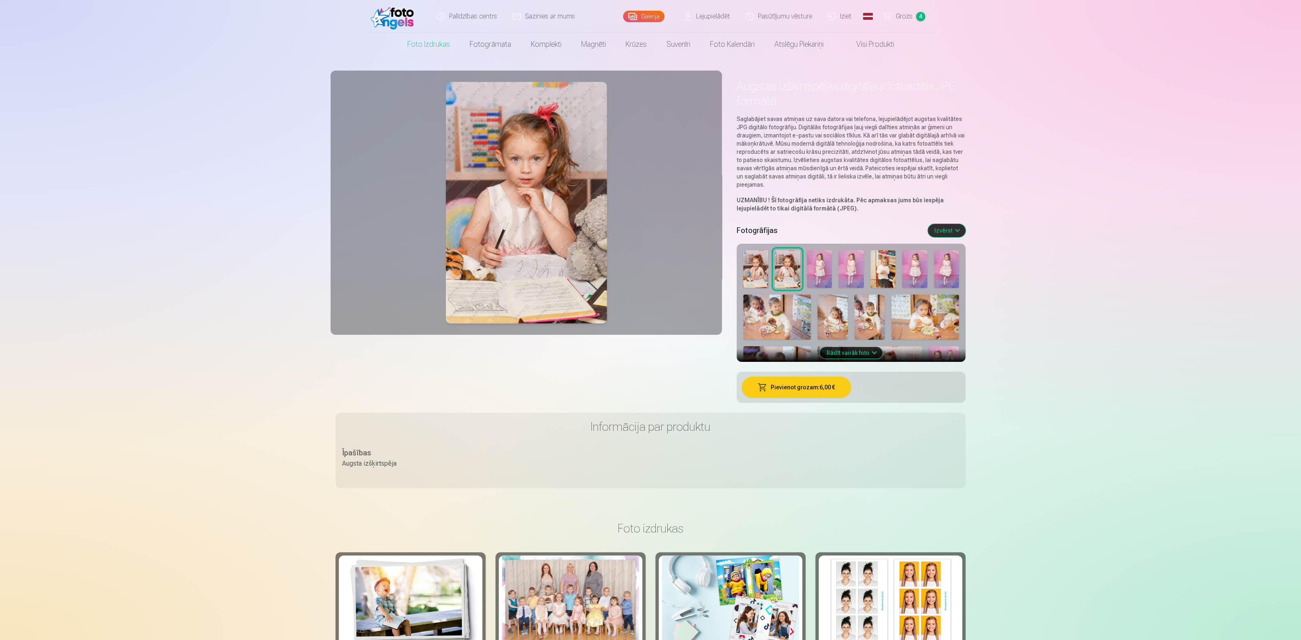
click at [905, 271] on img at bounding box center [914, 269] width 25 height 38
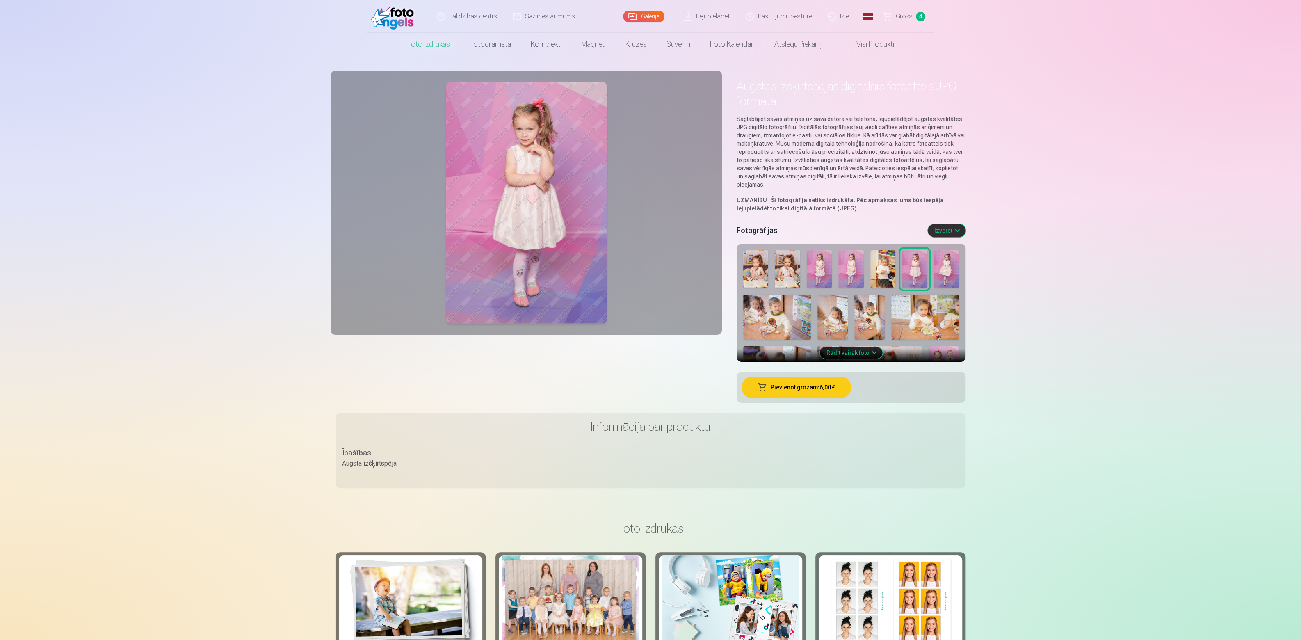
click at [940, 266] on img at bounding box center [946, 269] width 25 height 38
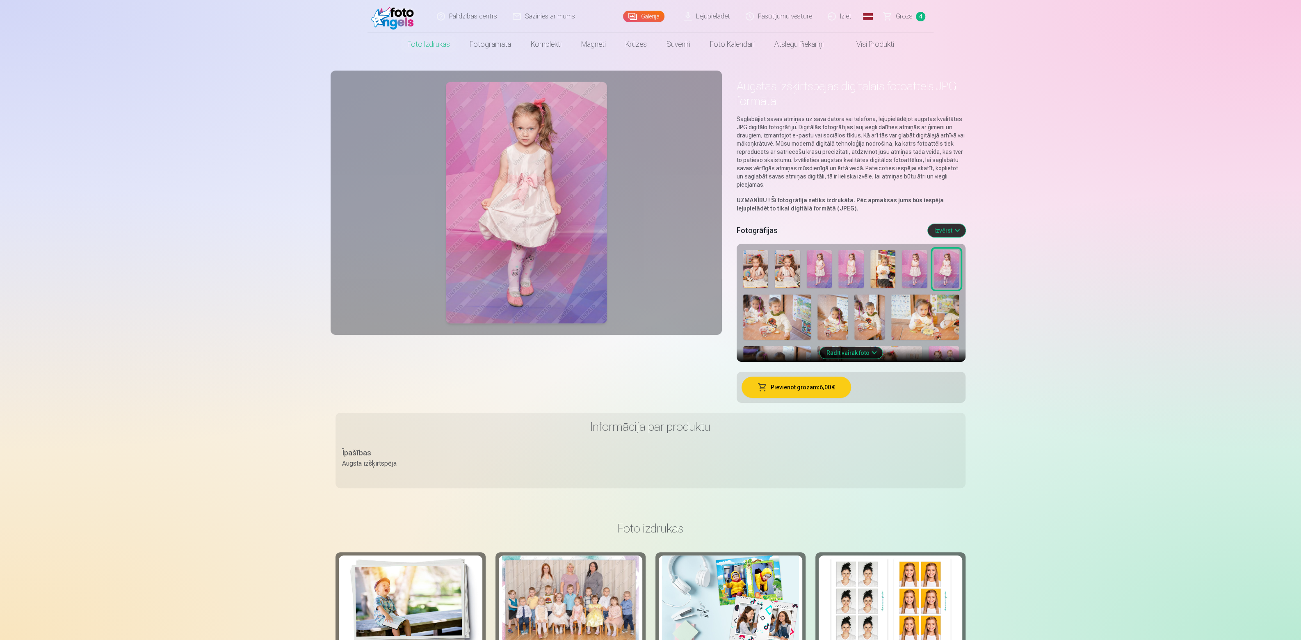
click at [920, 260] on img at bounding box center [914, 269] width 25 height 38
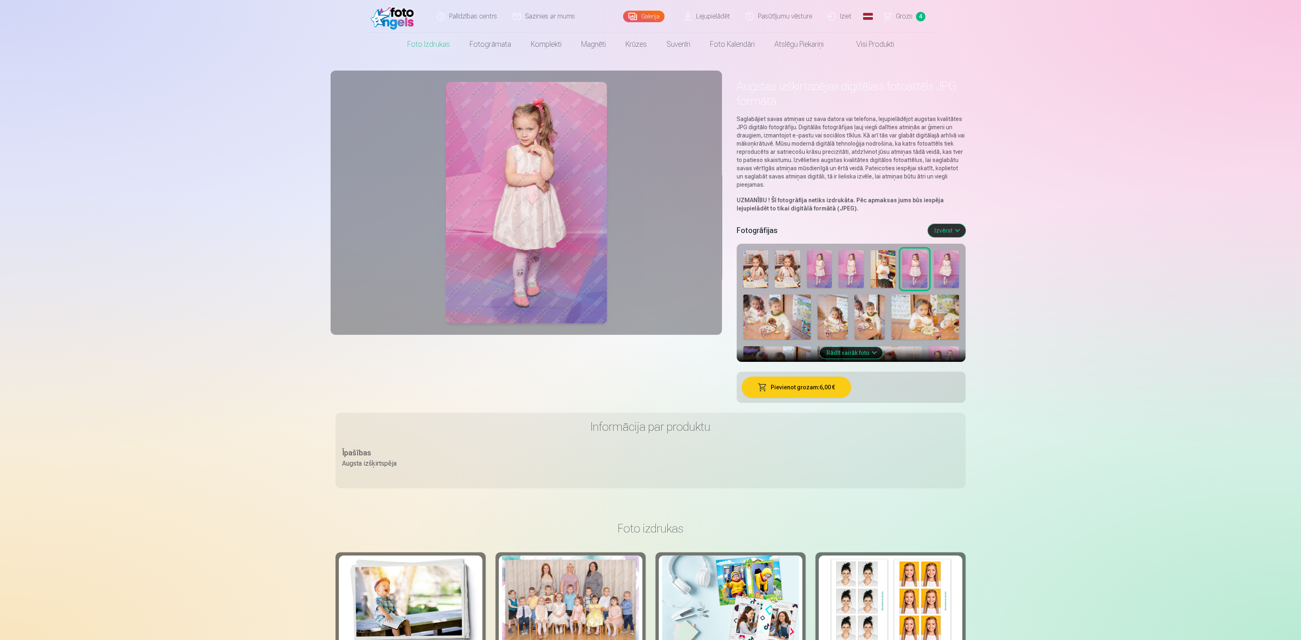
click at [820, 267] on img at bounding box center [819, 269] width 25 height 38
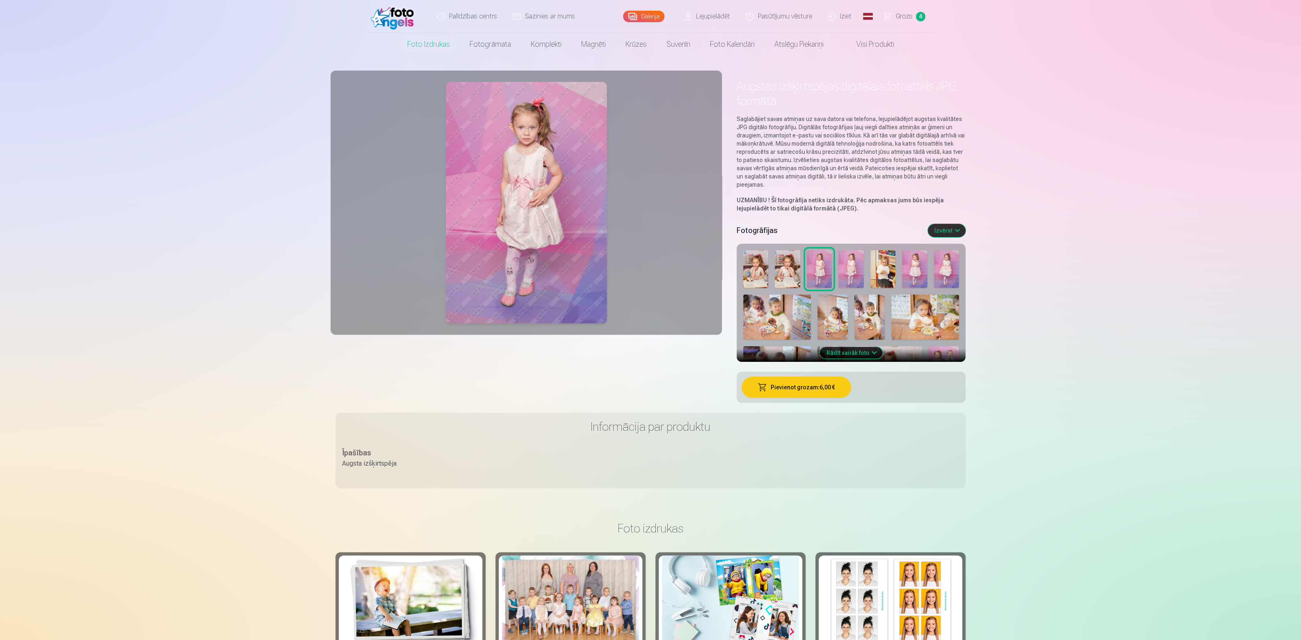
click at [852, 271] on img at bounding box center [850, 269] width 25 height 38
click at [905, 267] on img at bounding box center [914, 269] width 25 height 38
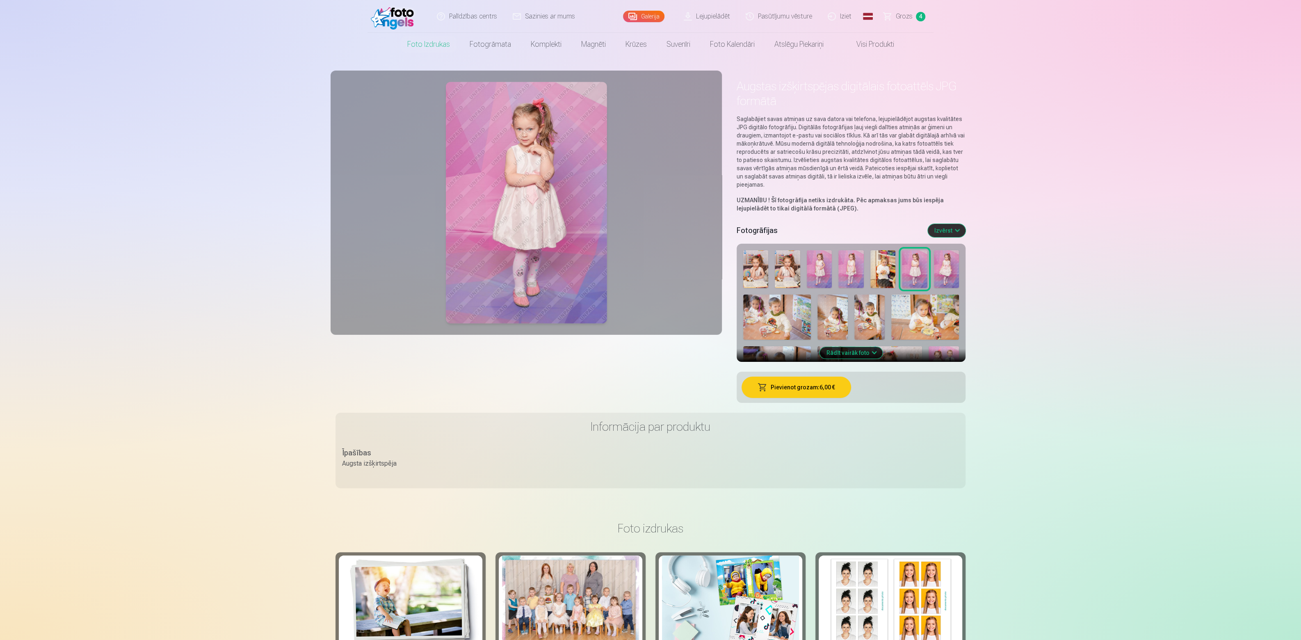
click at [848, 282] on img at bounding box center [850, 269] width 25 height 38
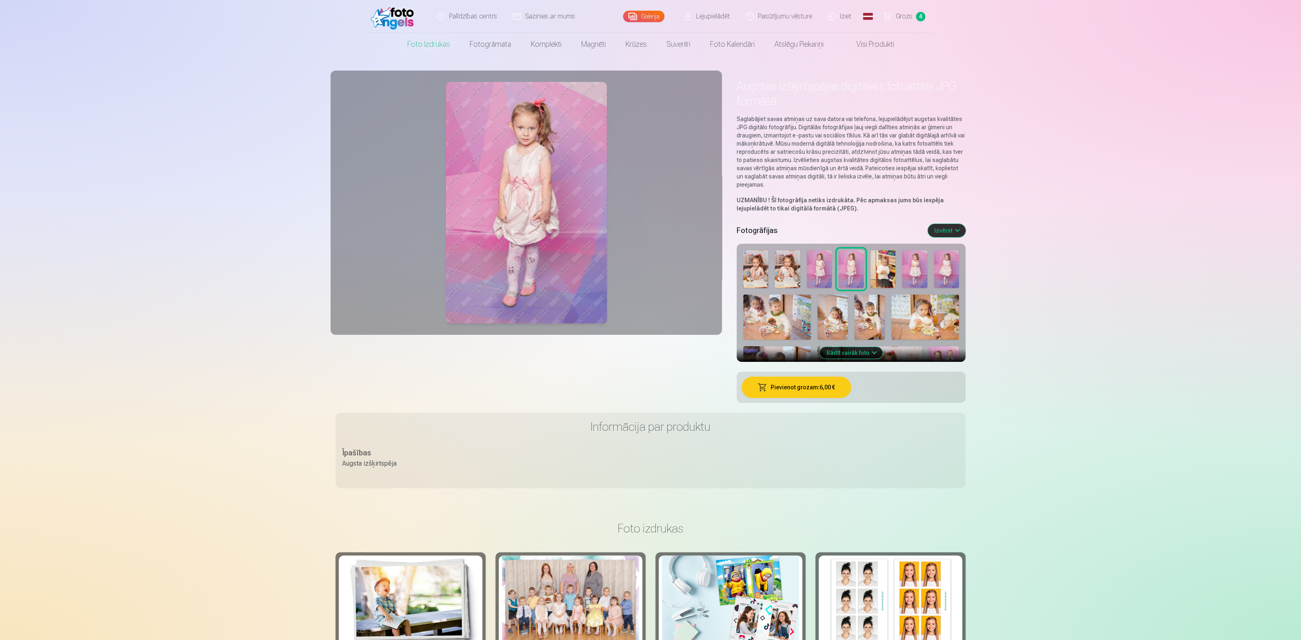
click at [903, 14] on span "Grozs" at bounding box center [904, 16] width 17 height 10
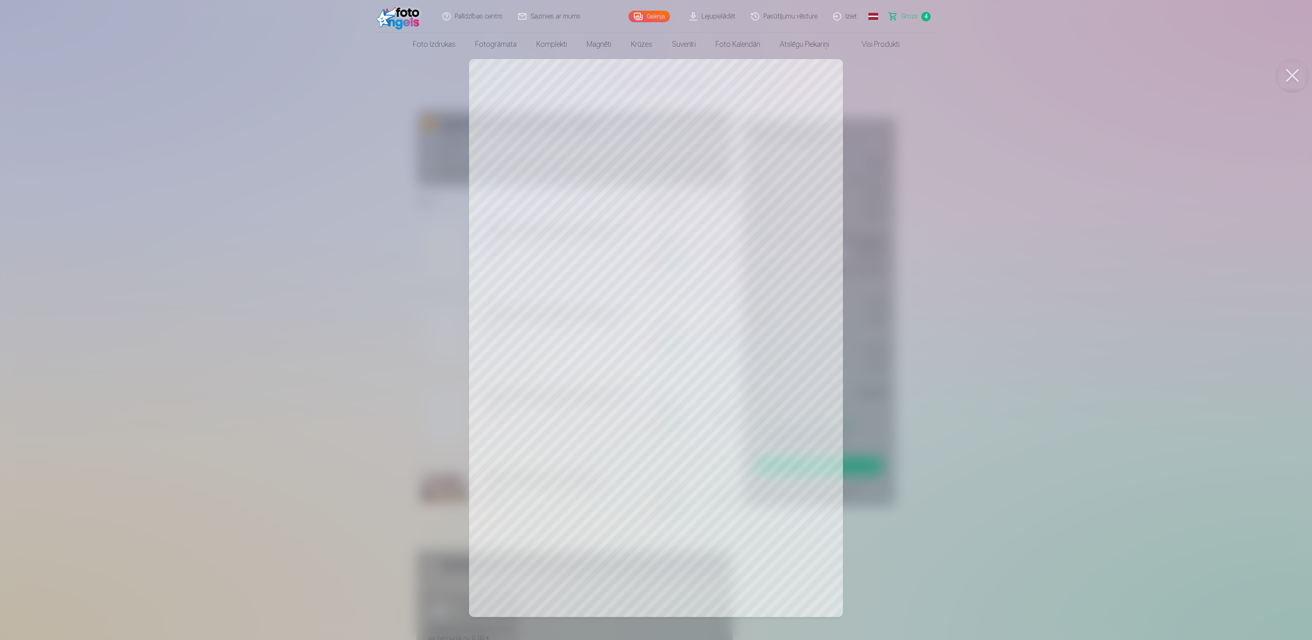
click at [912, 212] on div at bounding box center [656, 320] width 1312 height 640
click at [530, 355] on div at bounding box center [656, 320] width 1312 height 640
drag, startPoint x: 955, startPoint y: 266, endPoint x: 953, endPoint y: 274, distance: 8.5
click at [955, 267] on div at bounding box center [656, 320] width 1312 height 640
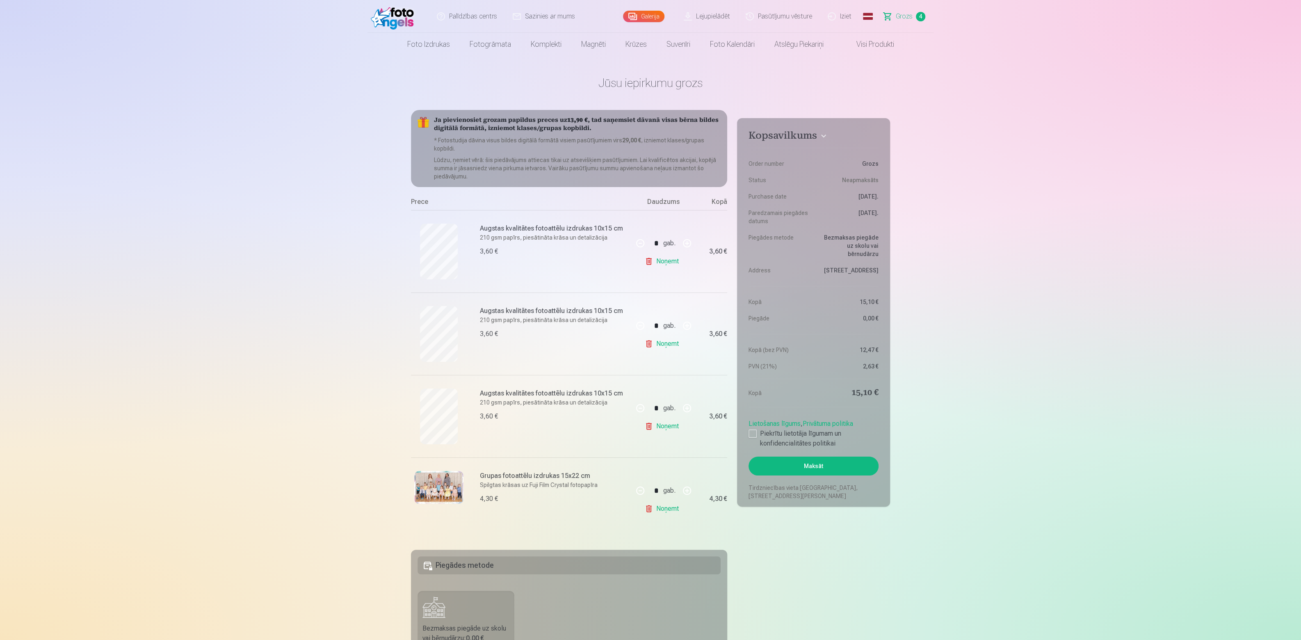
click at [414, 244] on div at bounding box center [439, 251] width 56 height 56
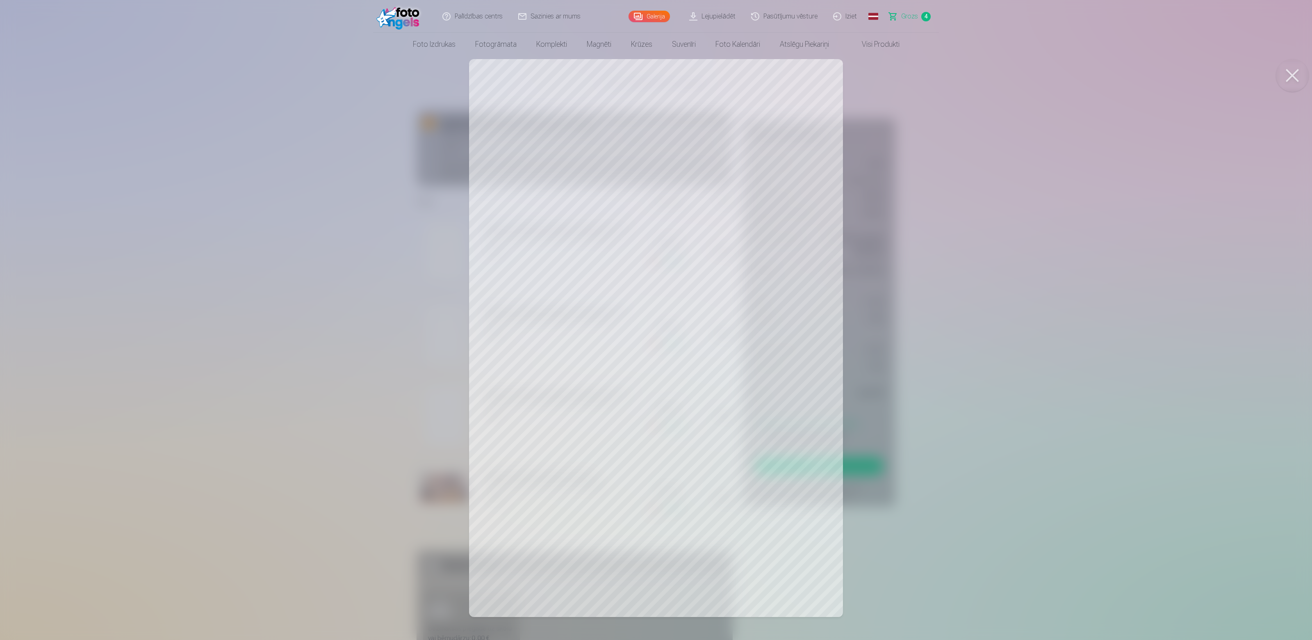
click at [977, 170] on div at bounding box center [656, 320] width 1312 height 640
click at [1055, 240] on div at bounding box center [656, 320] width 1312 height 640
drag, startPoint x: 965, startPoint y: 237, endPoint x: 962, endPoint y: 250, distance: 13.9
click at [965, 241] on div at bounding box center [656, 320] width 1312 height 640
click at [961, 279] on div at bounding box center [656, 320] width 1312 height 640
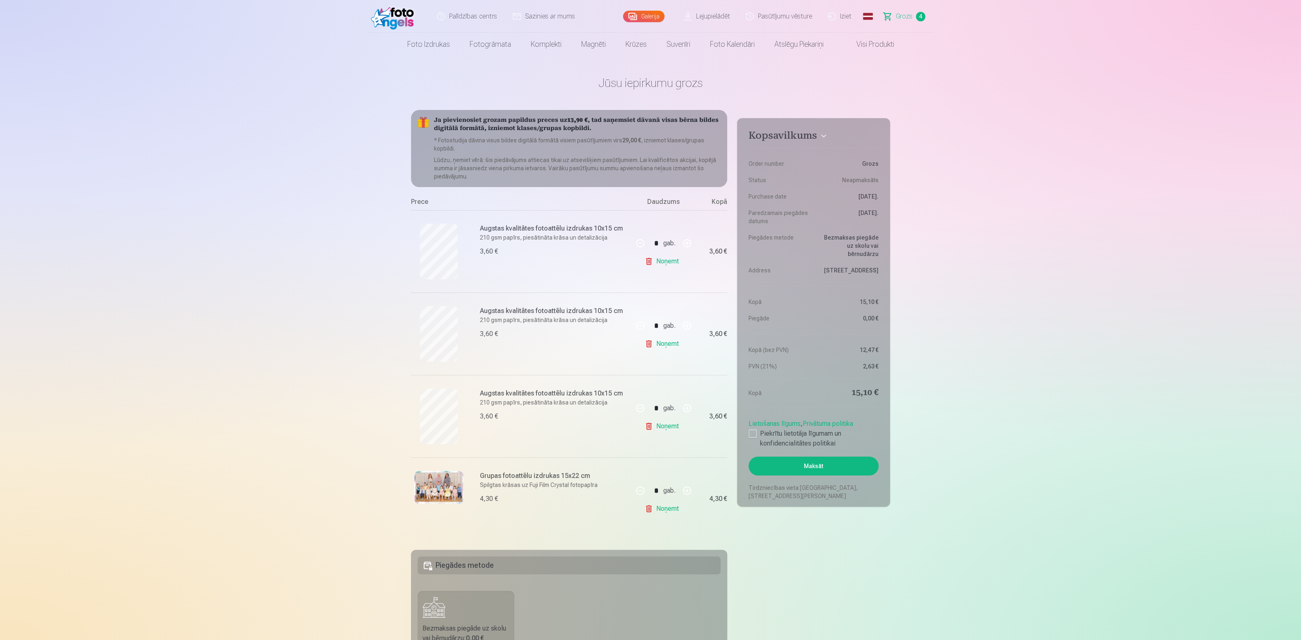
click at [431, 498] on img at bounding box center [438, 487] width 49 height 33
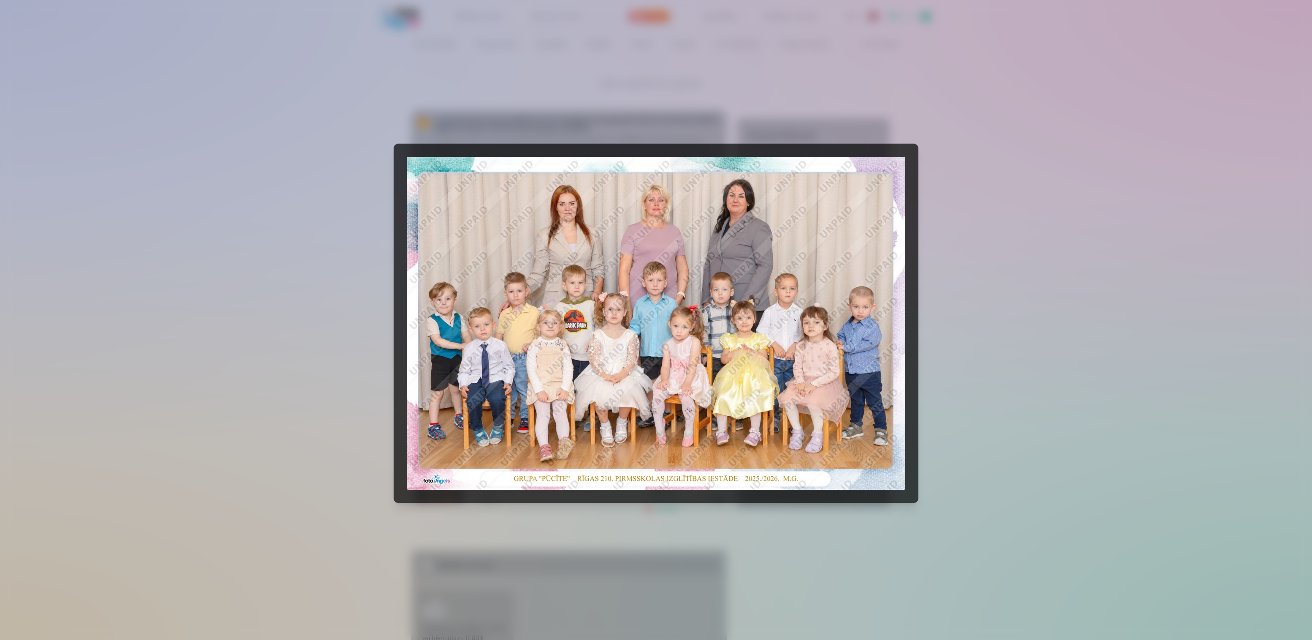
click at [1005, 310] on div at bounding box center [656, 320] width 1312 height 640
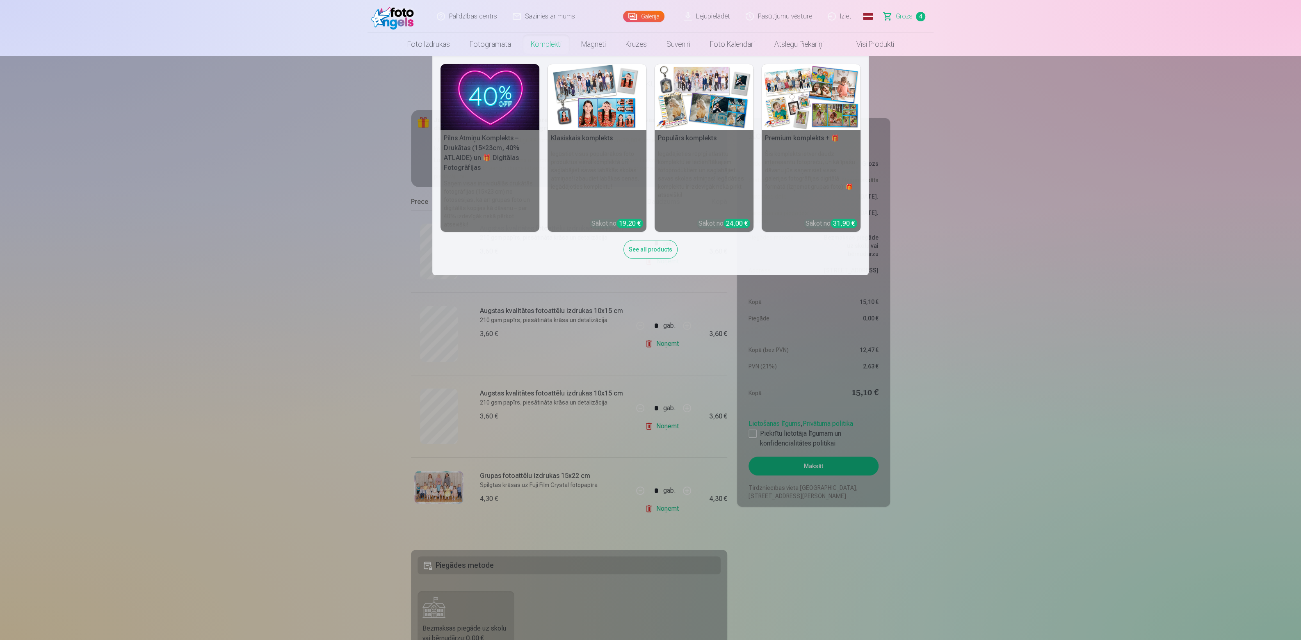
click at [588, 96] on img at bounding box center [596, 97] width 99 height 66
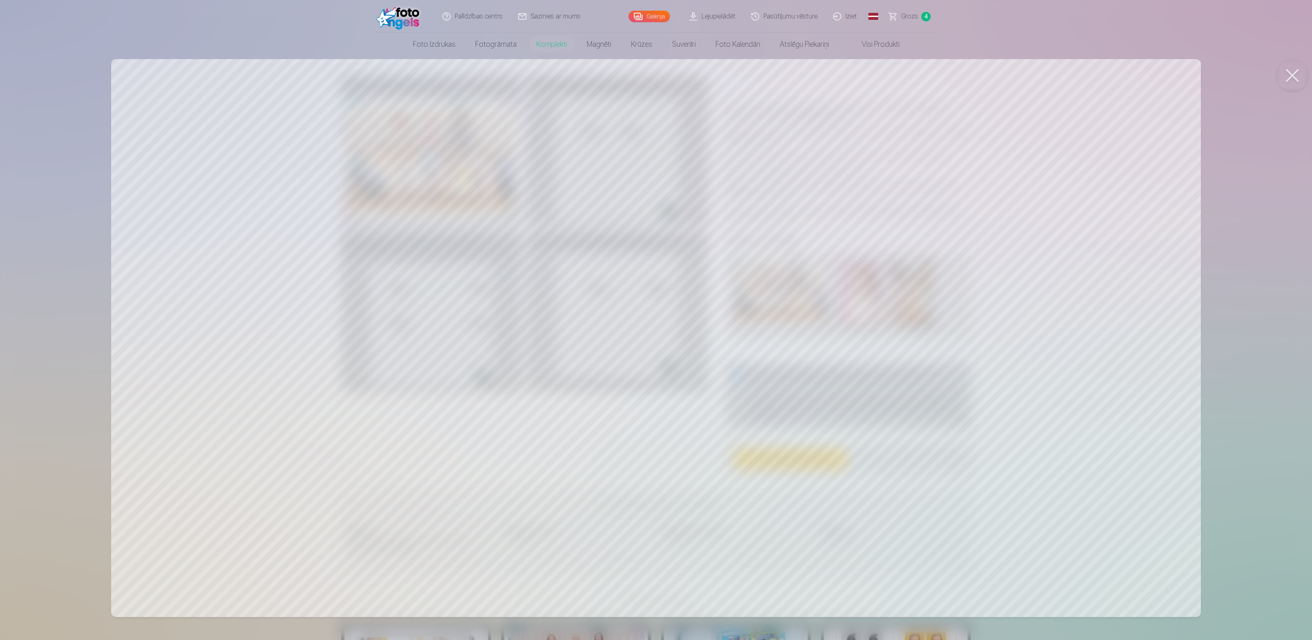
click at [1294, 71] on button at bounding box center [1292, 75] width 33 height 33
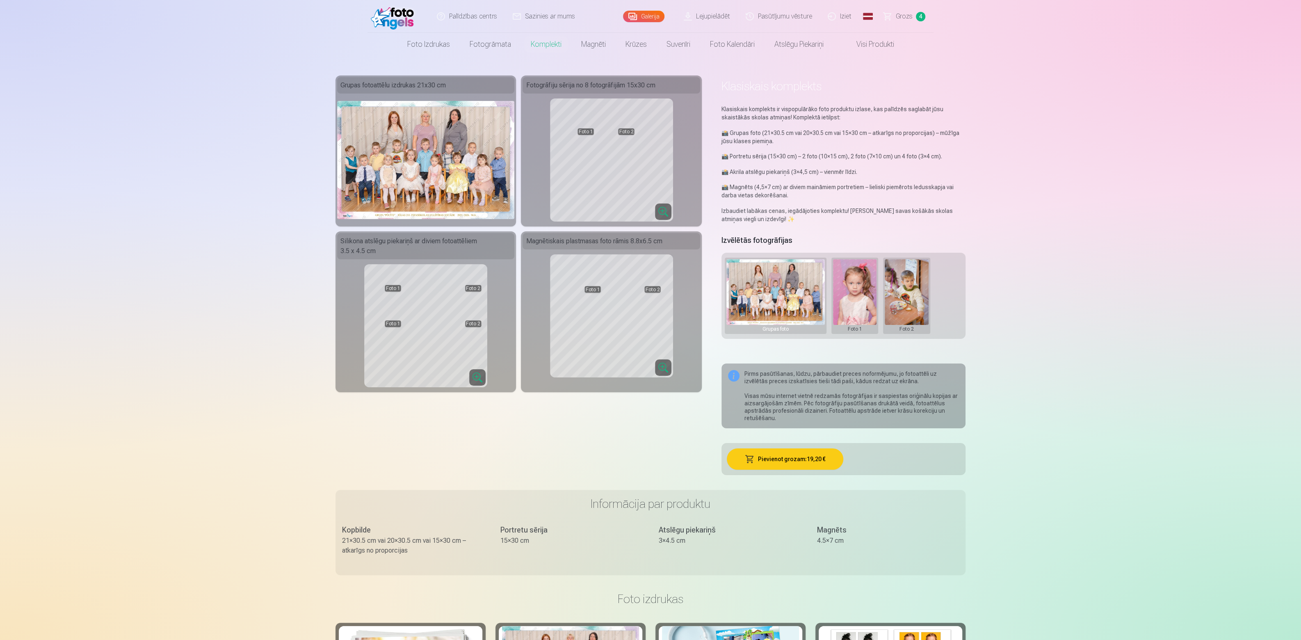
click at [905, 14] on span "Grozs" at bounding box center [904, 16] width 17 height 10
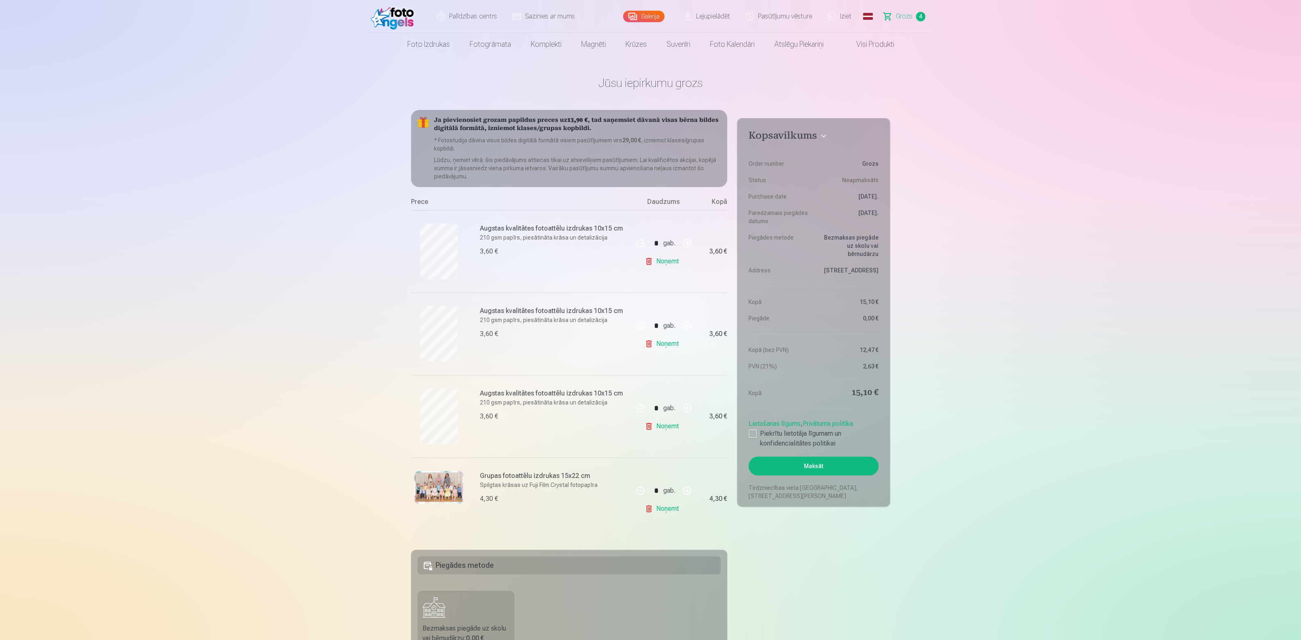
click at [648, 16] on link "Galerija" at bounding box center [643, 16] width 41 height 11
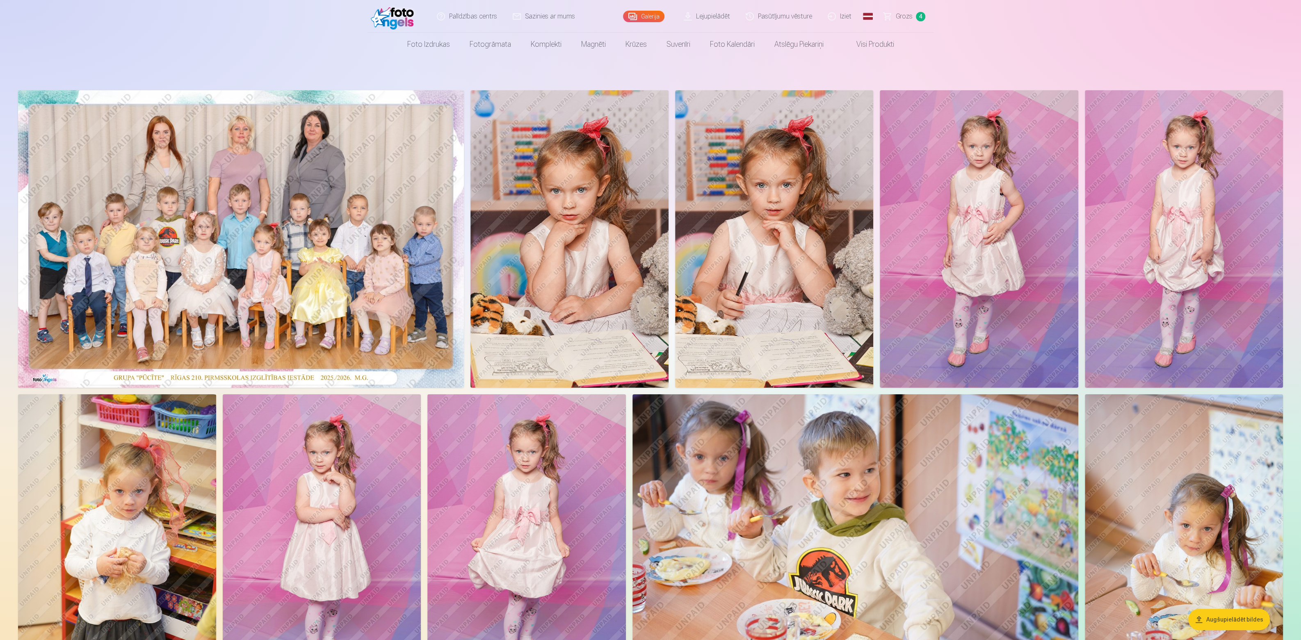
click at [981, 217] on img at bounding box center [979, 238] width 198 height 297
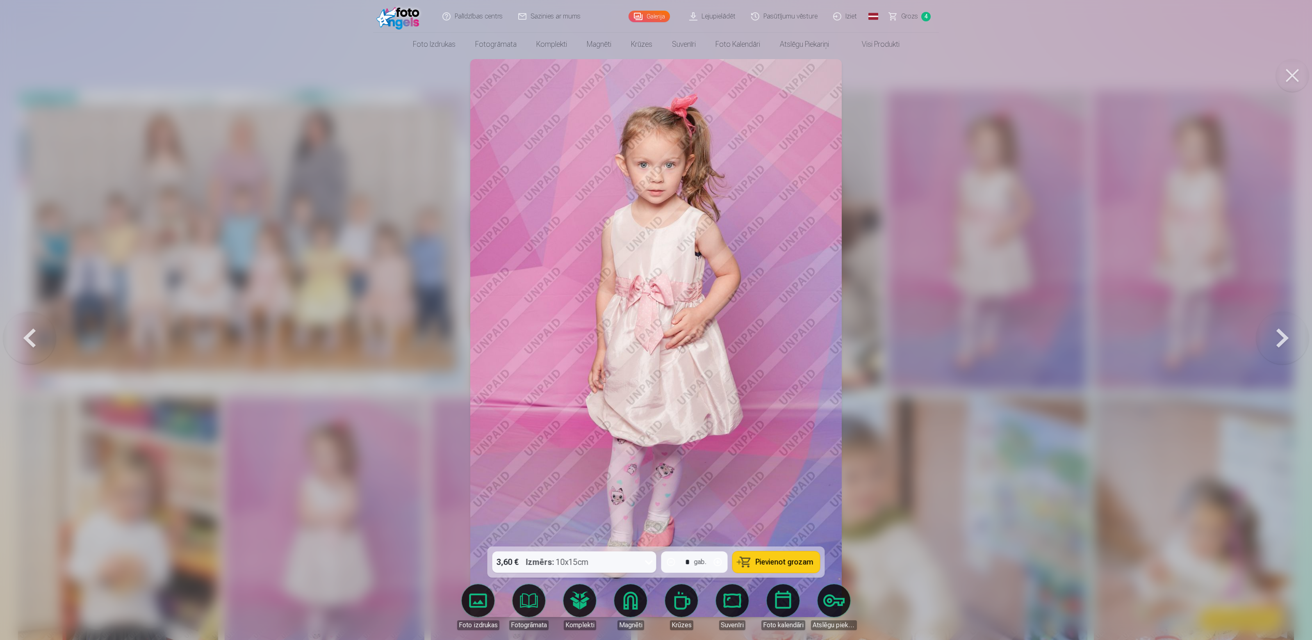
click at [1276, 333] on button at bounding box center [1282, 338] width 52 height 400
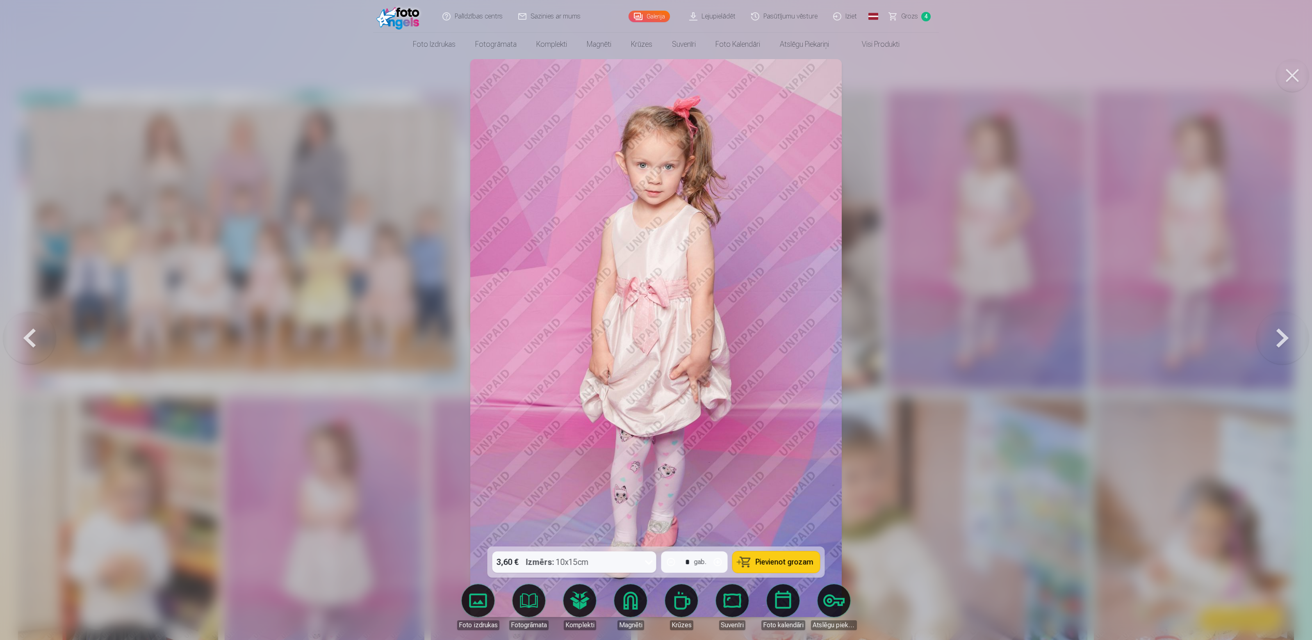
click at [1275, 335] on button at bounding box center [1282, 338] width 52 height 400
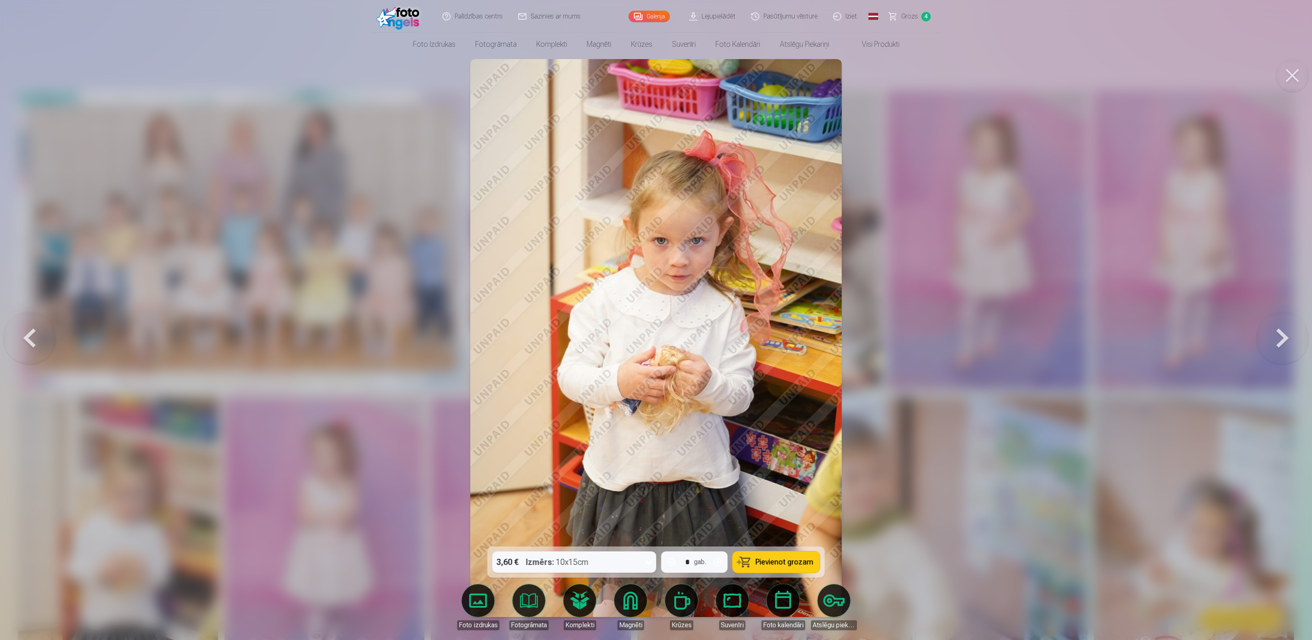
click at [1272, 333] on button at bounding box center [1282, 338] width 52 height 400
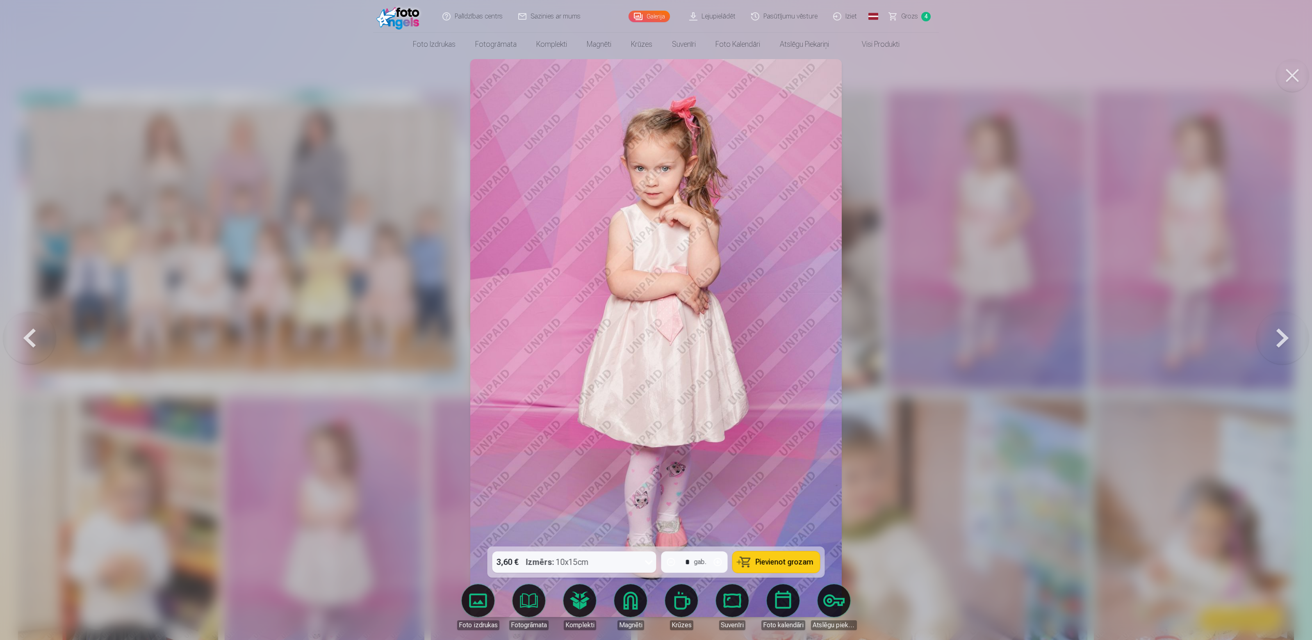
click at [1270, 333] on button at bounding box center [1282, 338] width 52 height 400
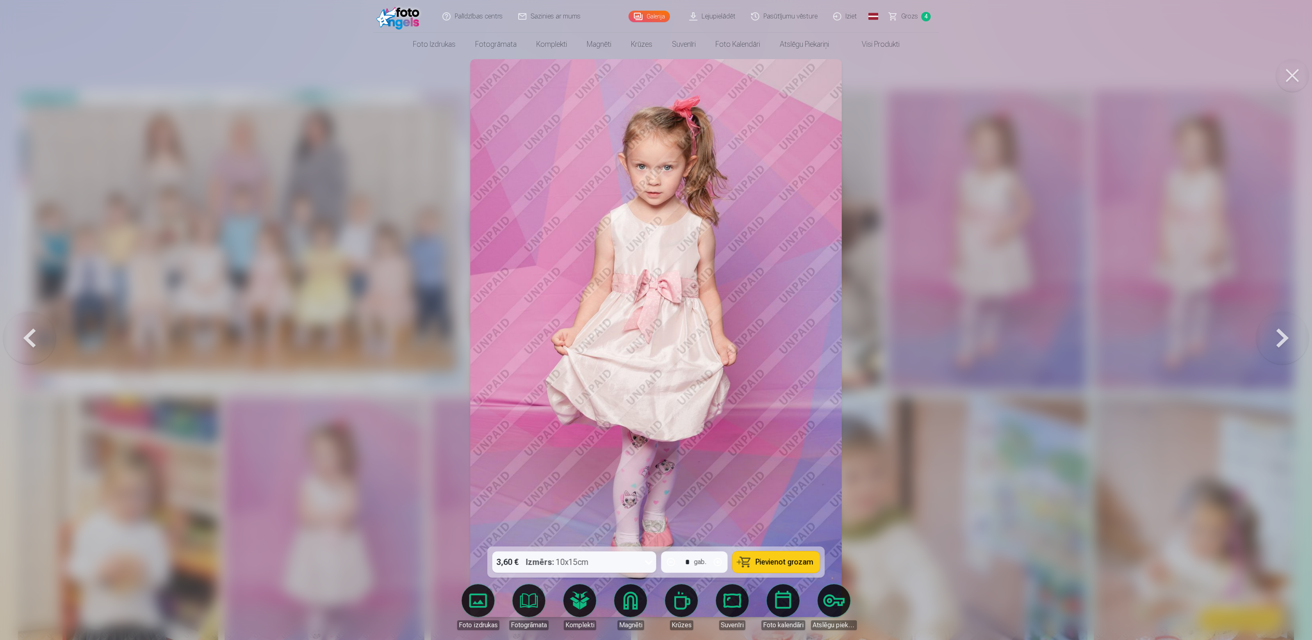
drag, startPoint x: 1270, startPoint y: 333, endPoint x: 1260, endPoint y: 335, distance: 10.8
click at [1267, 334] on button at bounding box center [1282, 338] width 52 height 400
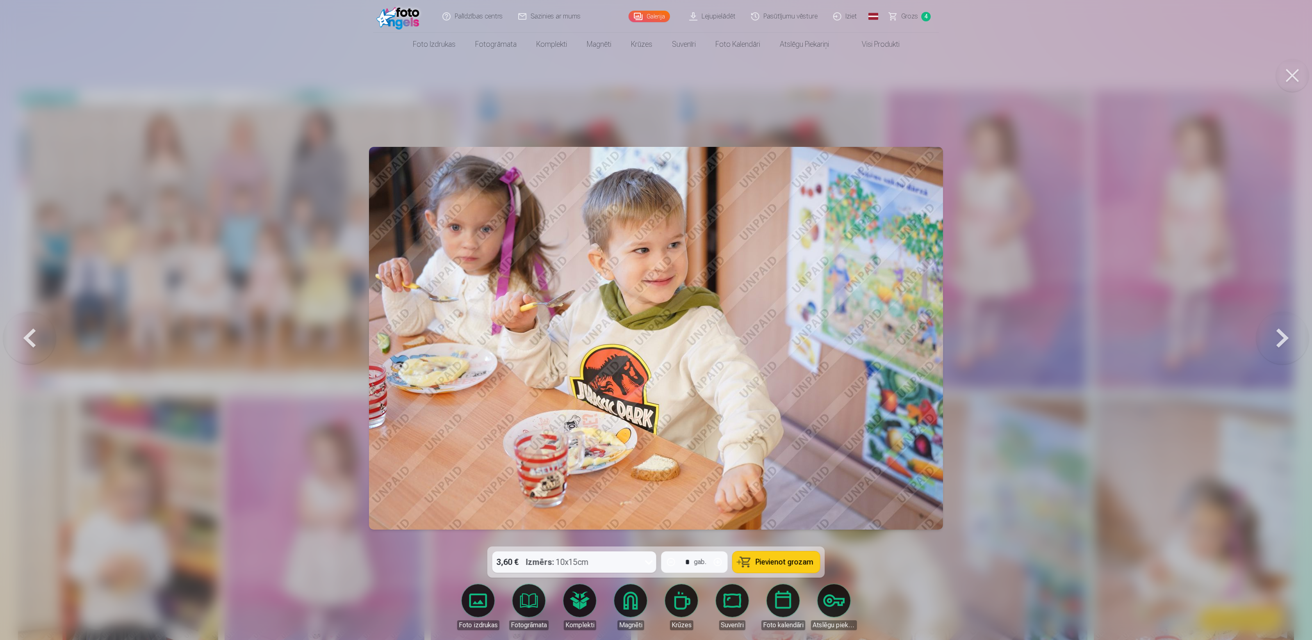
click at [1269, 333] on button at bounding box center [1282, 338] width 52 height 400
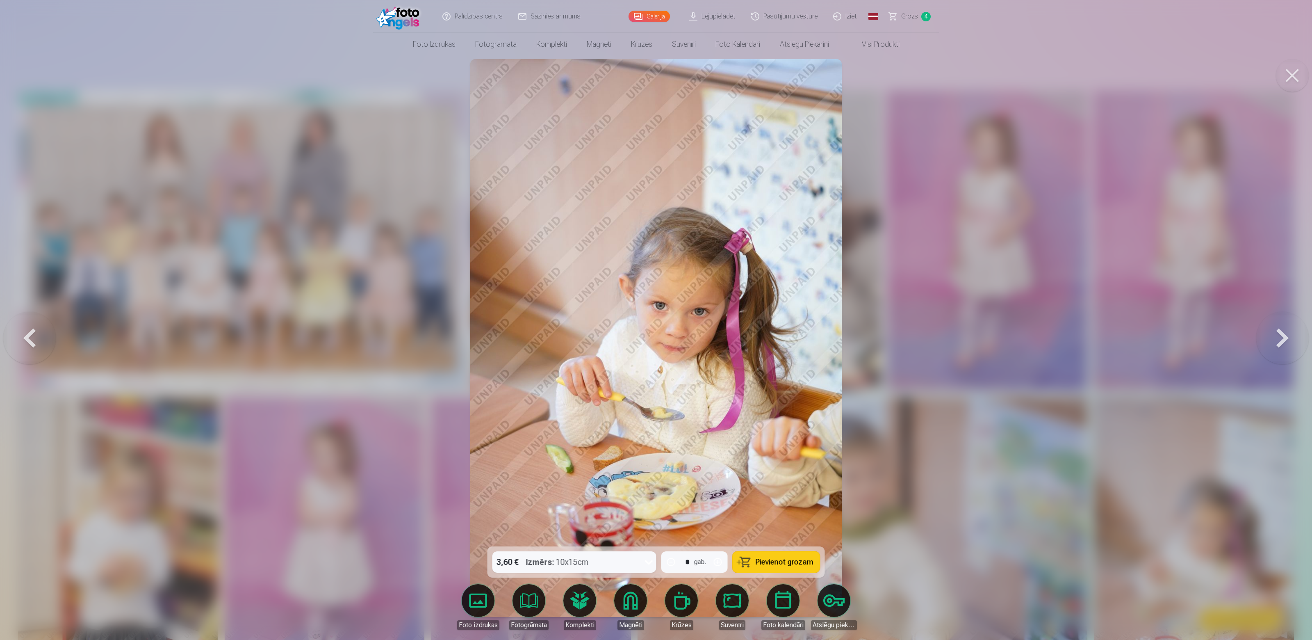
click at [1269, 333] on button at bounding box center [1282, 338] width 52 height 400
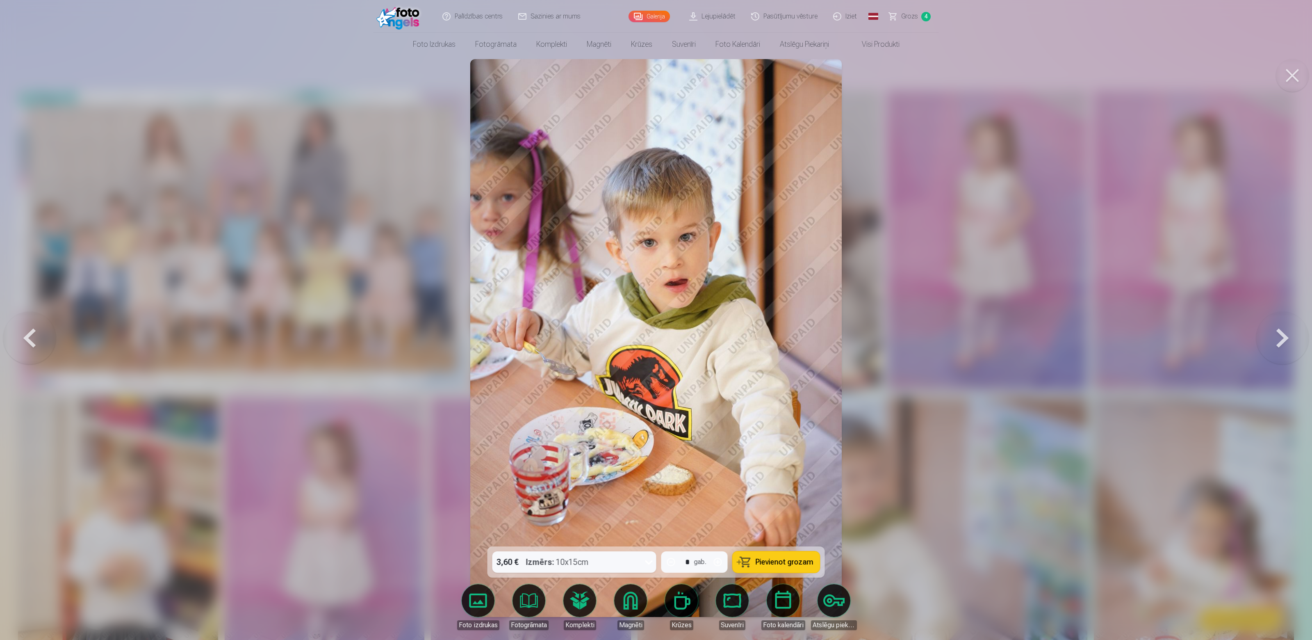
click at [1269, 333] on button at bounding box center [1282, 338] width 52 height 400
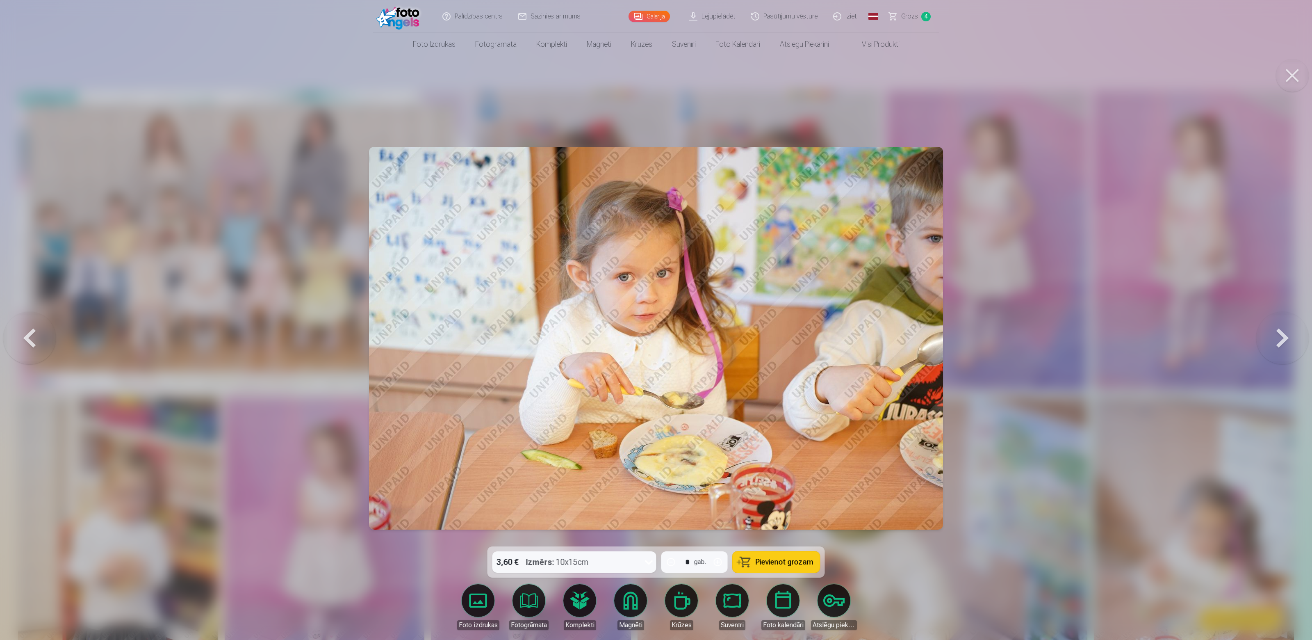
click at [1269, 333] on button at bounding box center [1282, 338] width 52 height 400
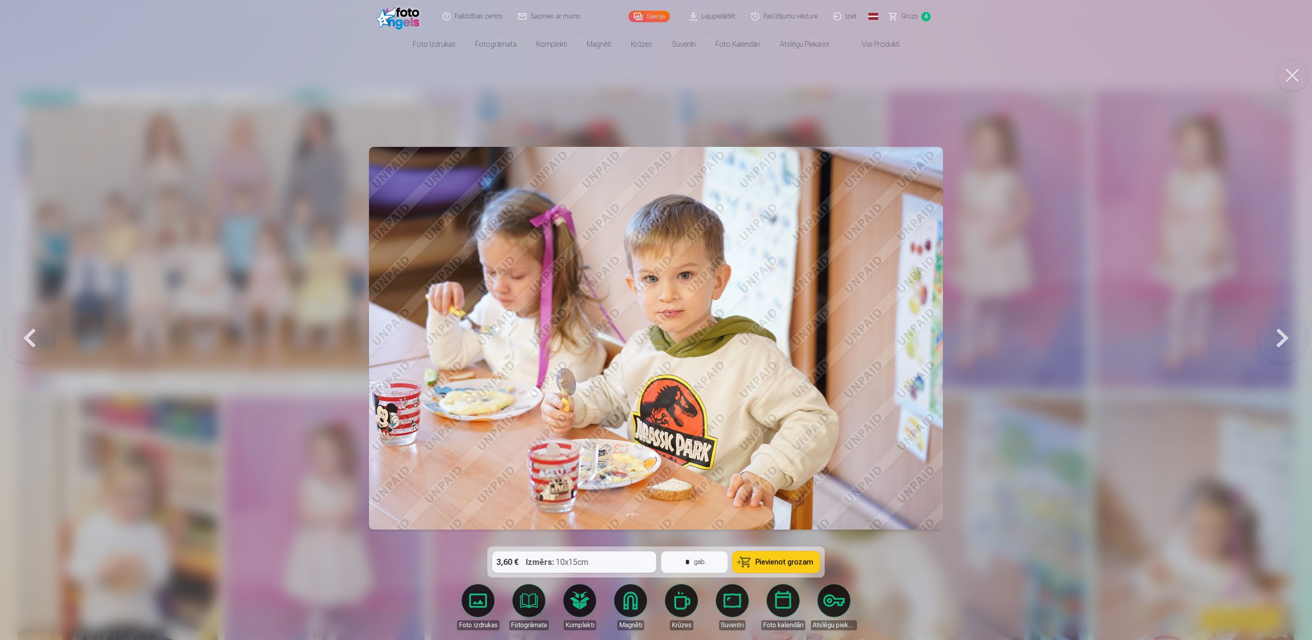
click at [1265, 335] on button at bounding box center [1282, 338] width 52 height 400
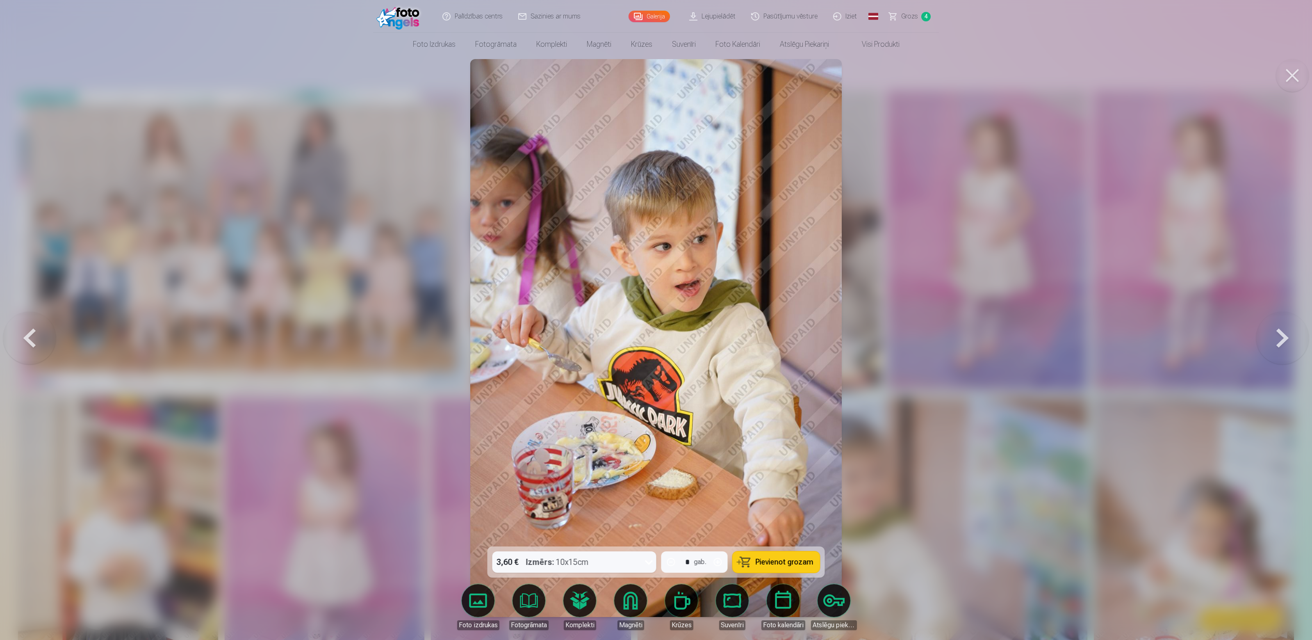
click at [1265, 335] on button at bounding box center [1282, 338] width 52 height 400
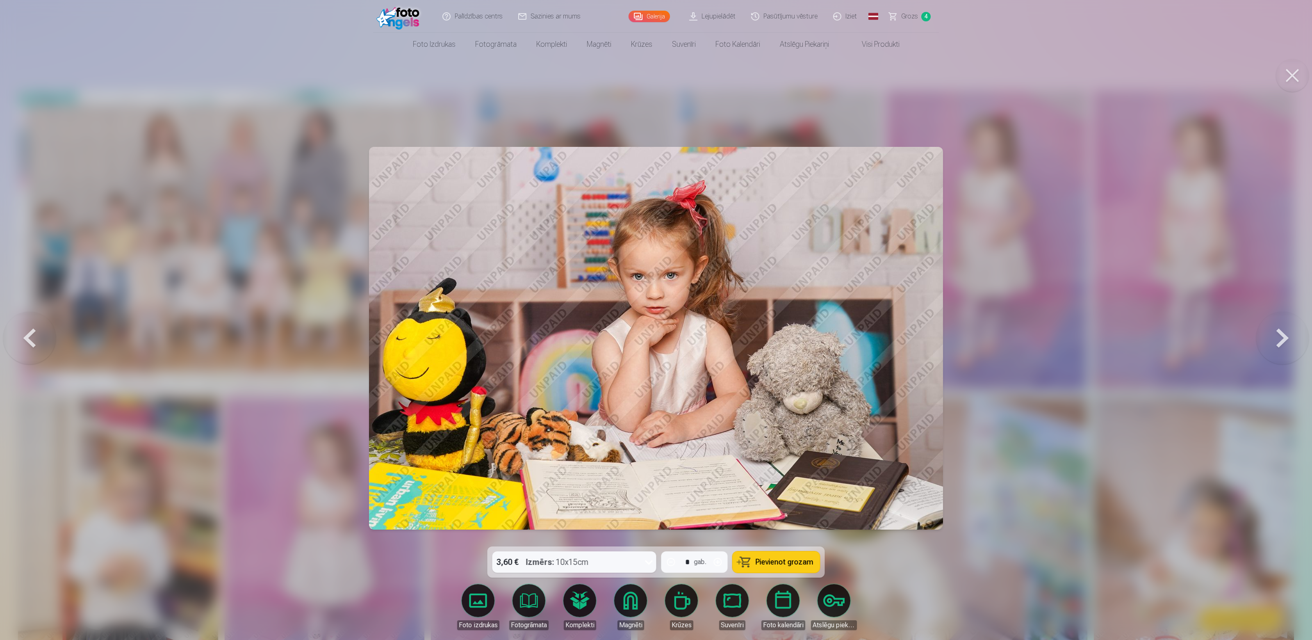
drag, startPoint x: 1264, startPoint y: 335, endPoint x: 1260, endPoint y: 335, distance: 4.1
click at [1264, 335] on button at bounding box center [1282, 338] width 52 height 400
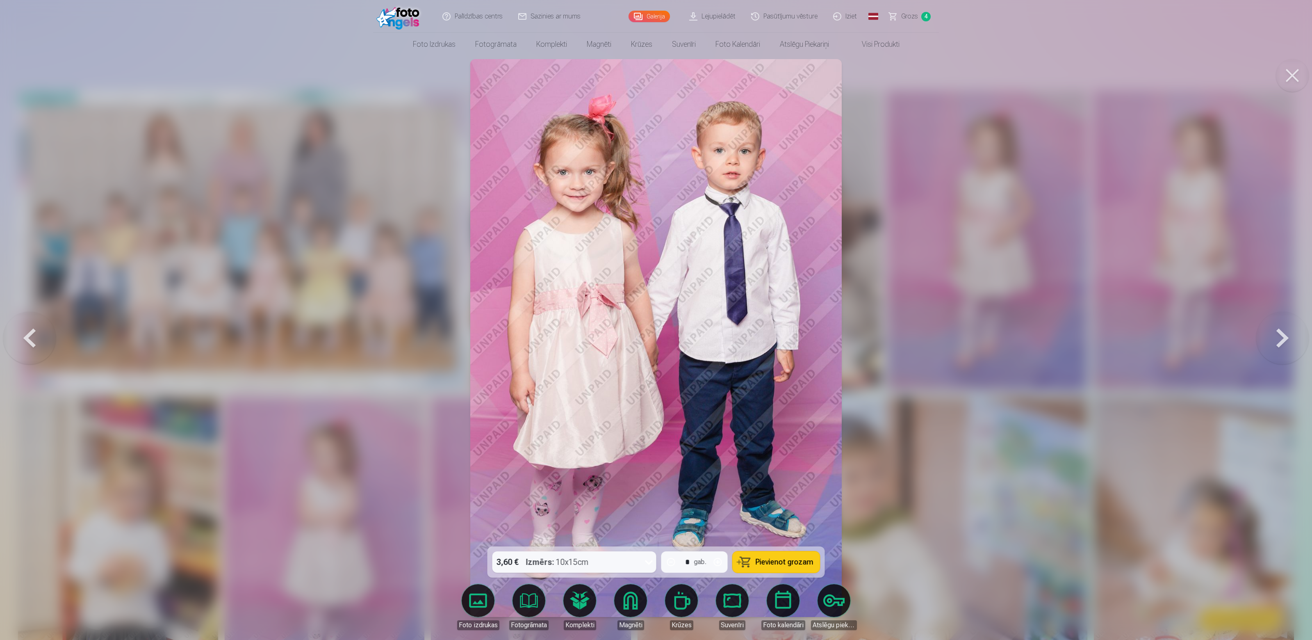
click at [1259, 335] on button at bounding box center [1282, 338] width 52 height 400
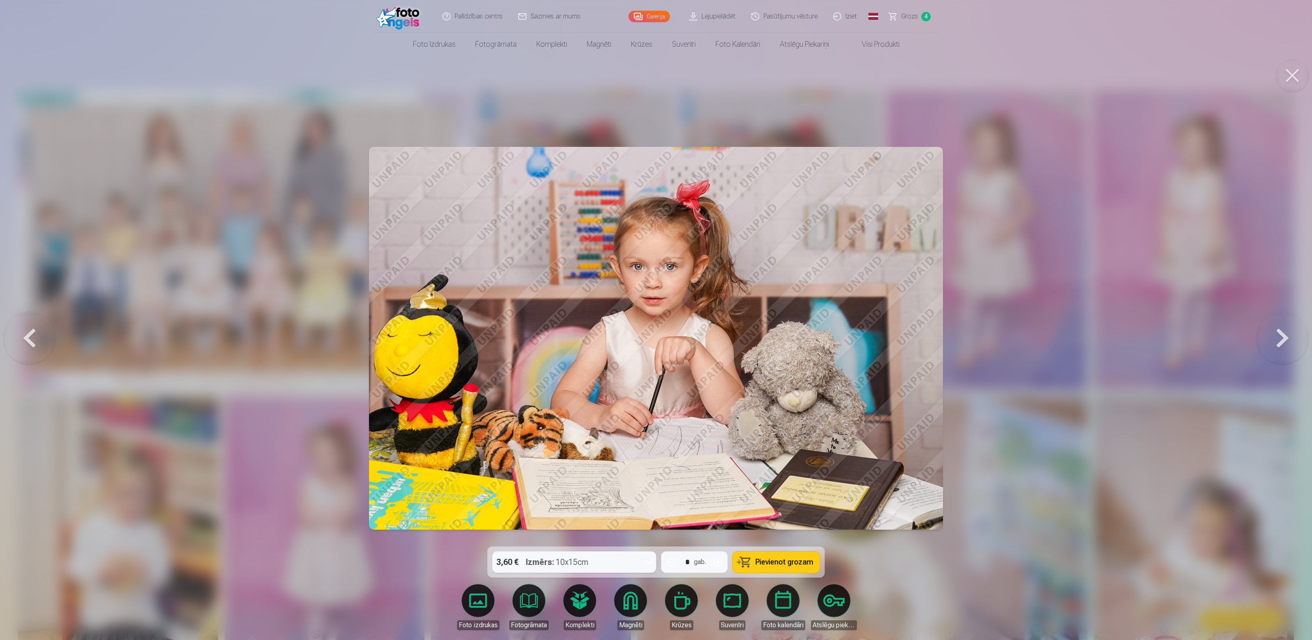
click at [1259, 335] on button at bounding box center [1282, 338] width 52 height 400
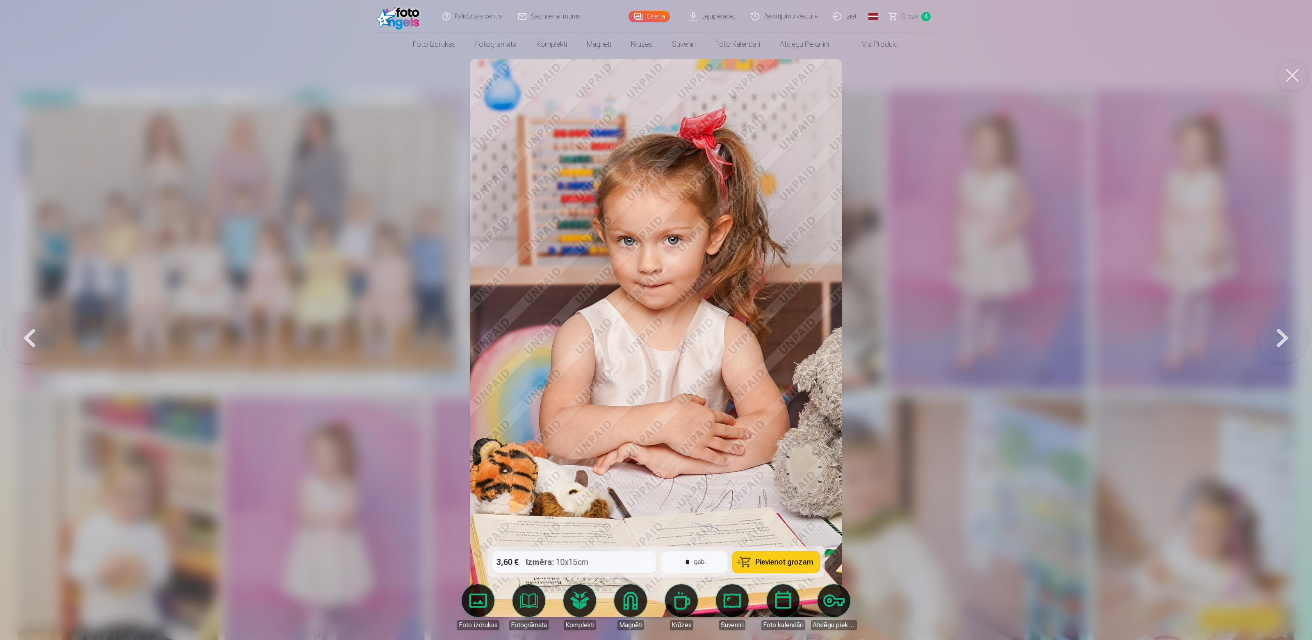
click at [1257, 336] on button at bounding box center [1282, 338] width 52 height 400
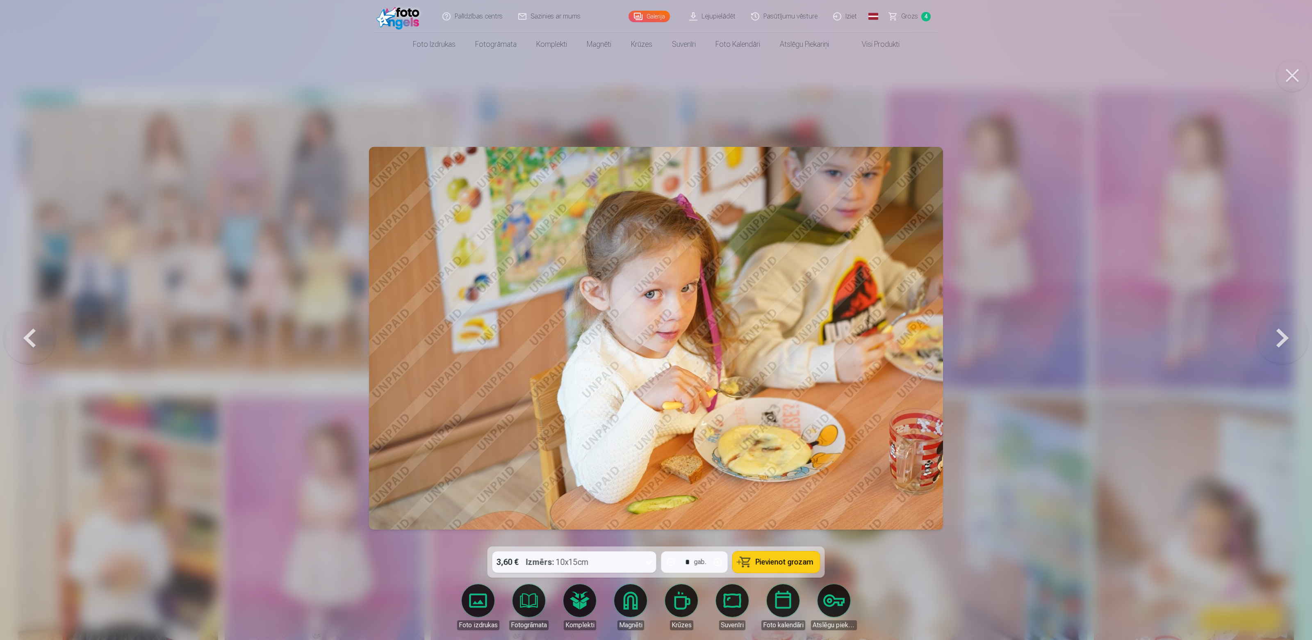
click at [1256, 336] on button at bounding box center [1282, 338] width 52 height 400
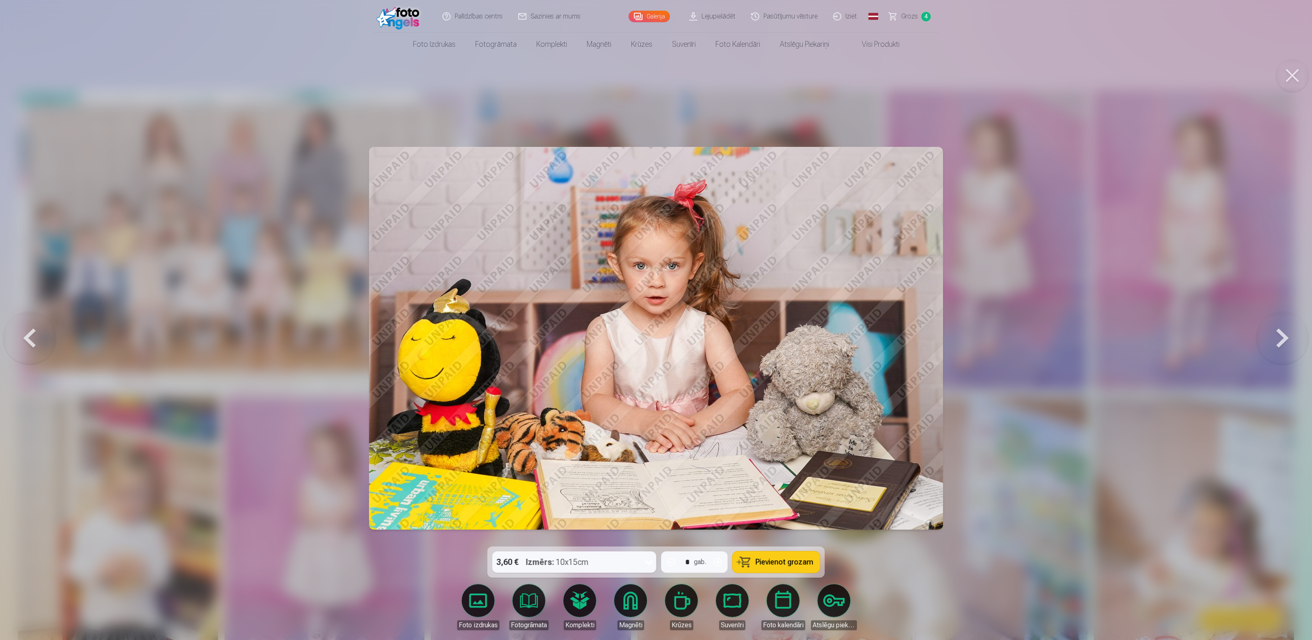
click at [1276, 351] on button at bounding box center [1282, 338] width 52 height 400
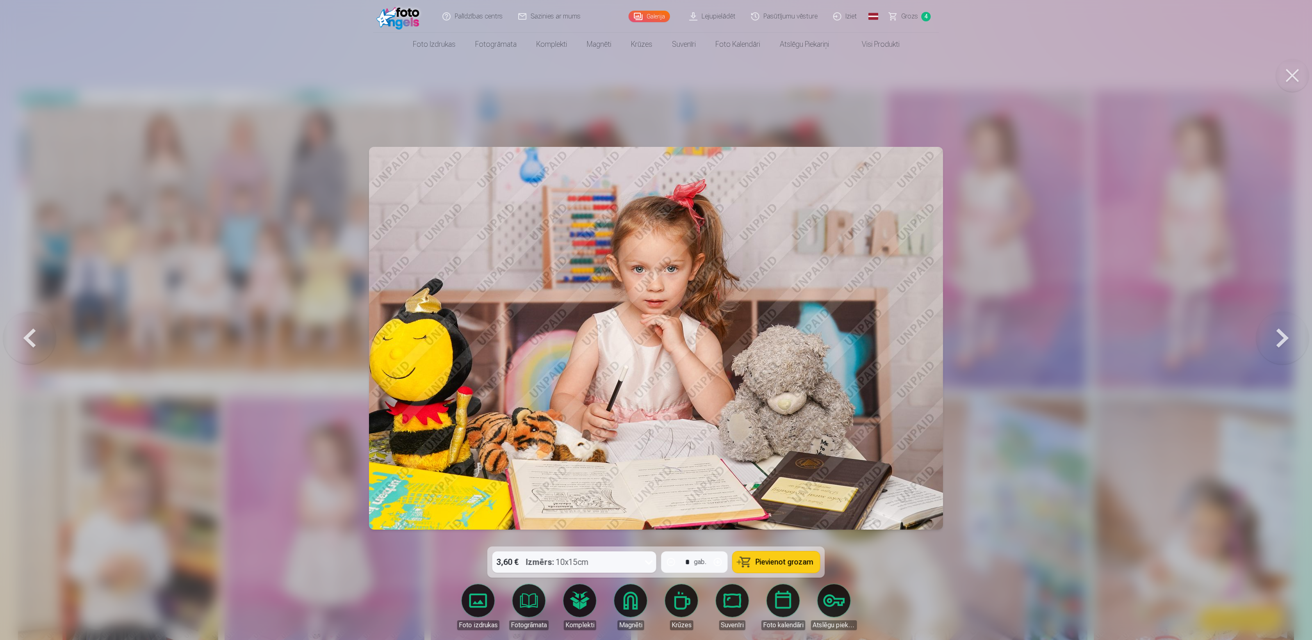
click at [1275, 351] on button at bounding box center [1282, 338] width 52 height 400
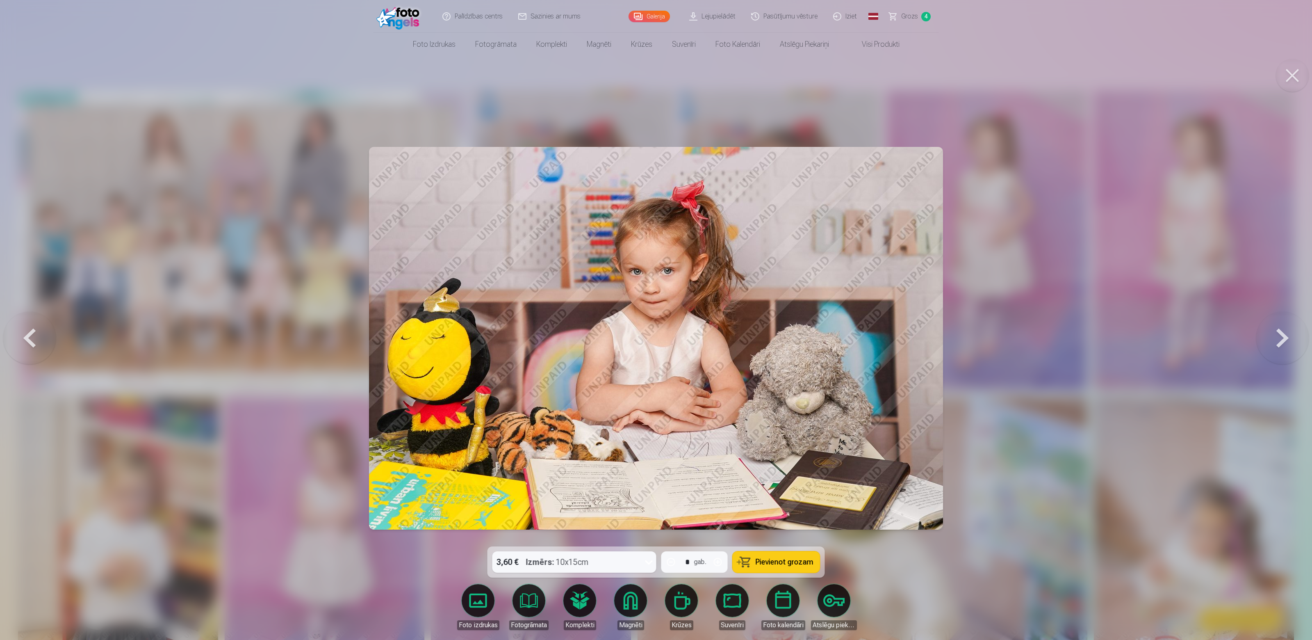
click at [1275, 350] on button at bounding box center [1282, 338] width 52 height 400
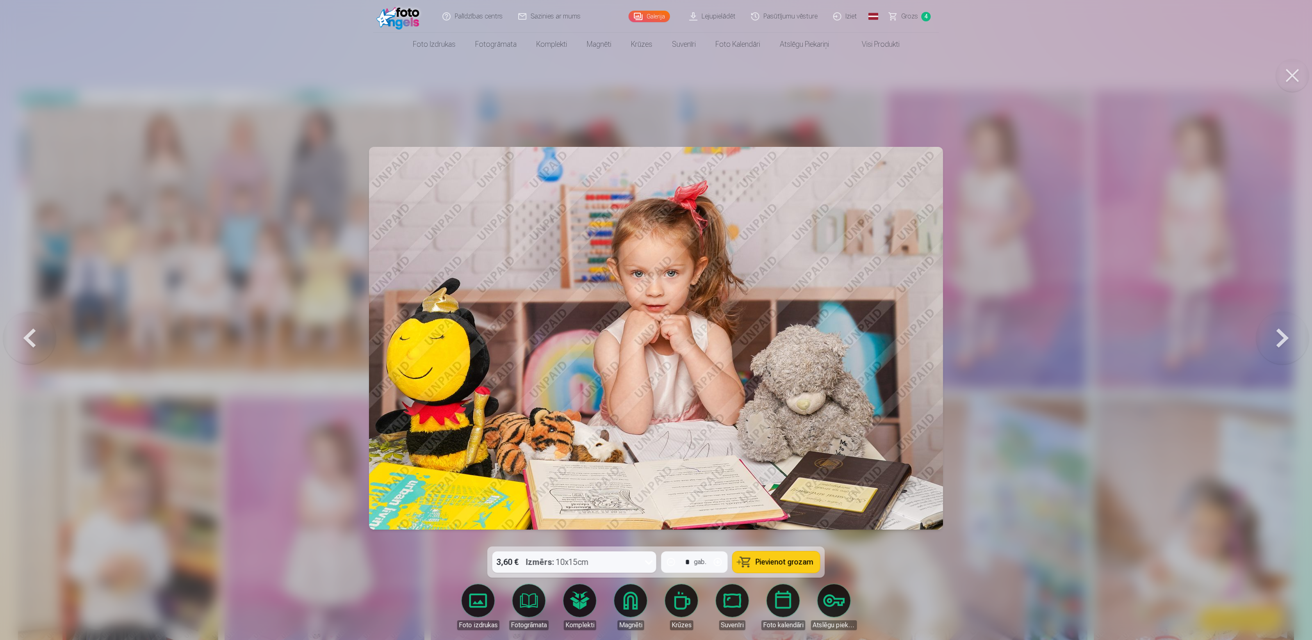
click at [1274, 350] on button at bounding box center [1282, 338] width 52 height 400
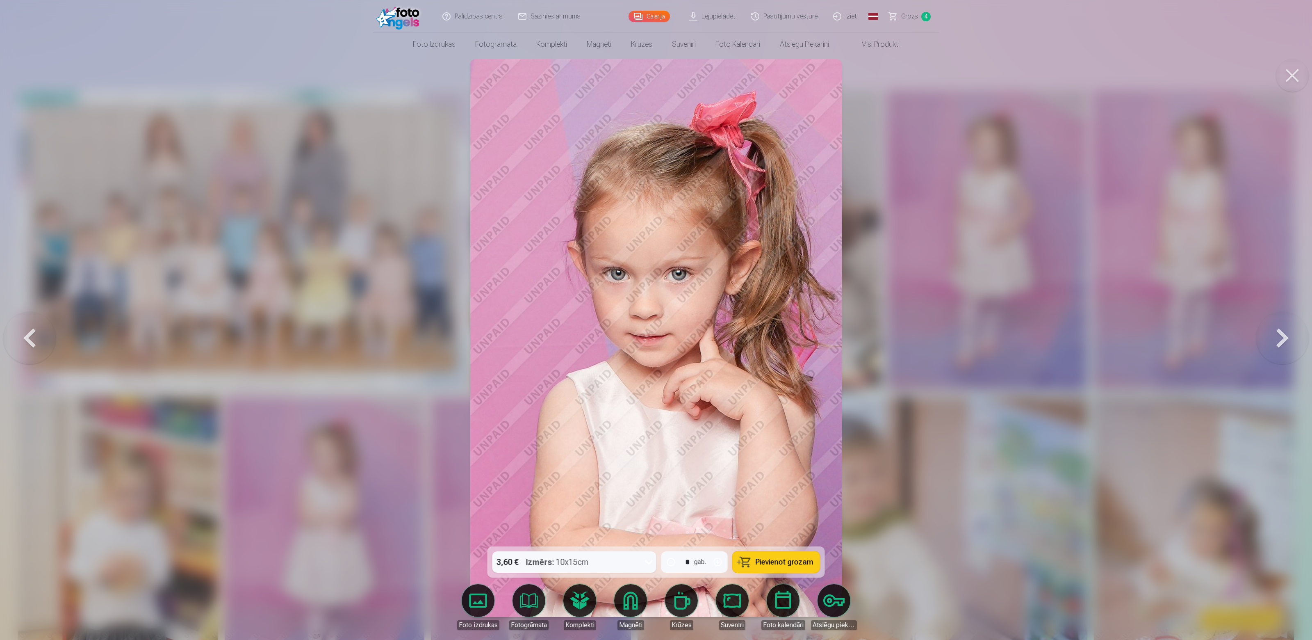
click at [1274, 350] on button at bounding box center [1282, 338] width 52 height 400
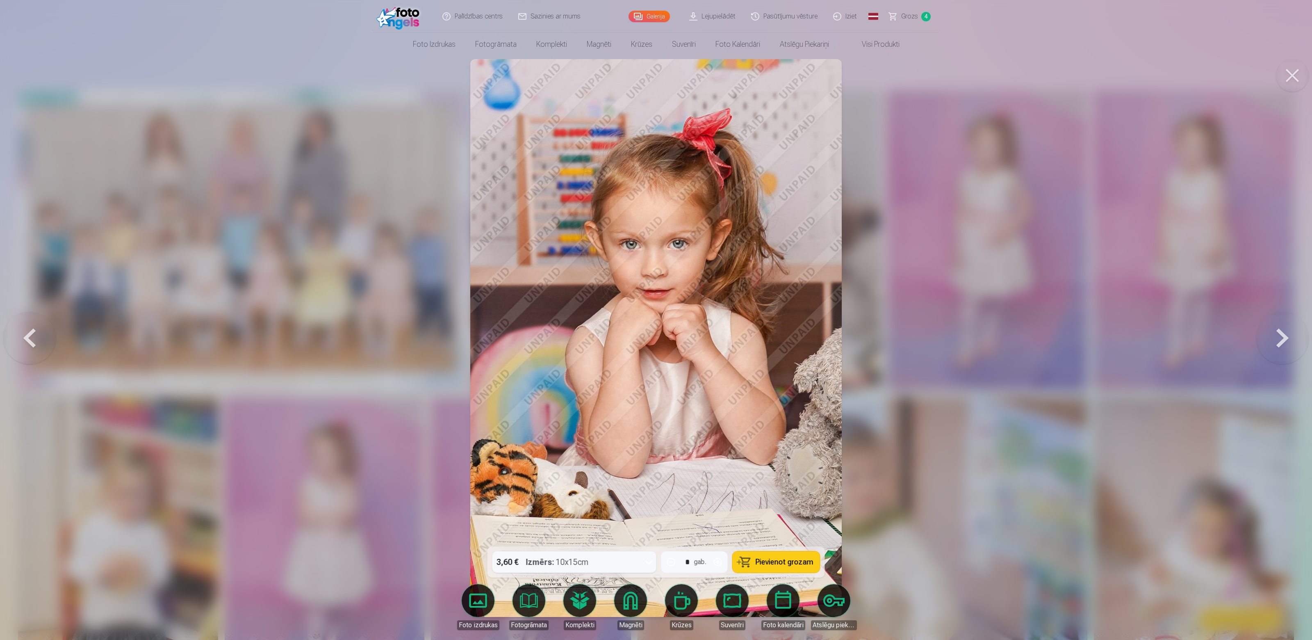
click at [1274, 350] on button at bounding box center [1282, 338] width 52 height 400
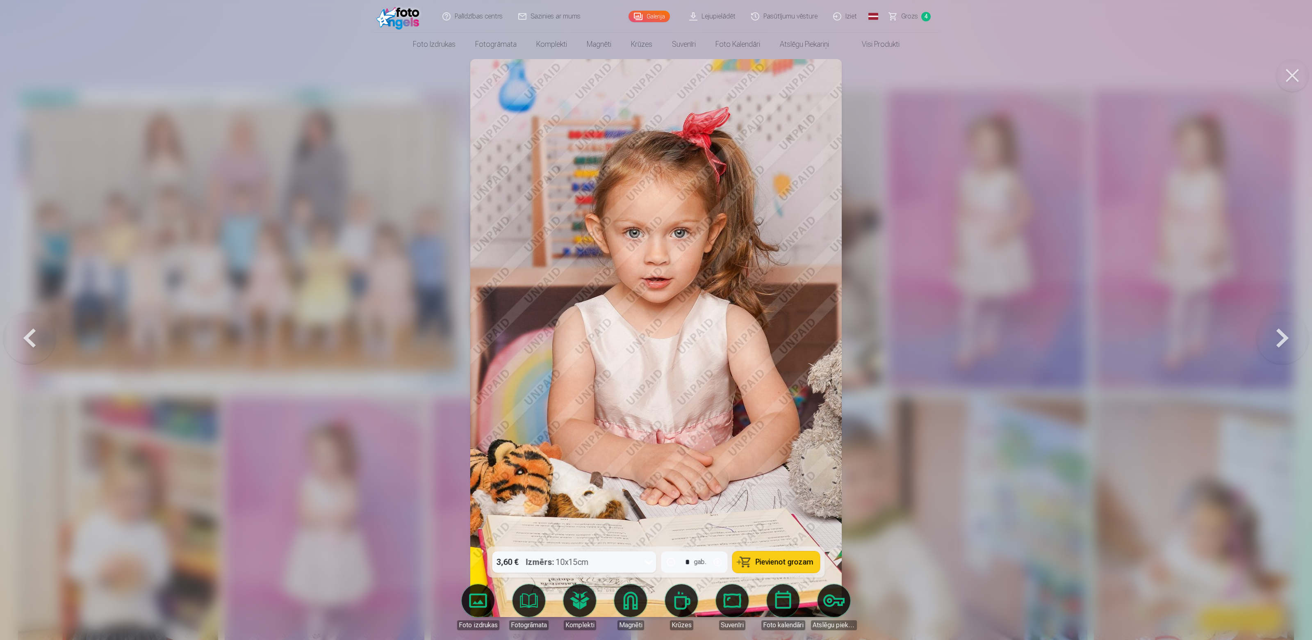
click at [1274, 350] on button at bounding box center [1282, 338] width 52 height 400
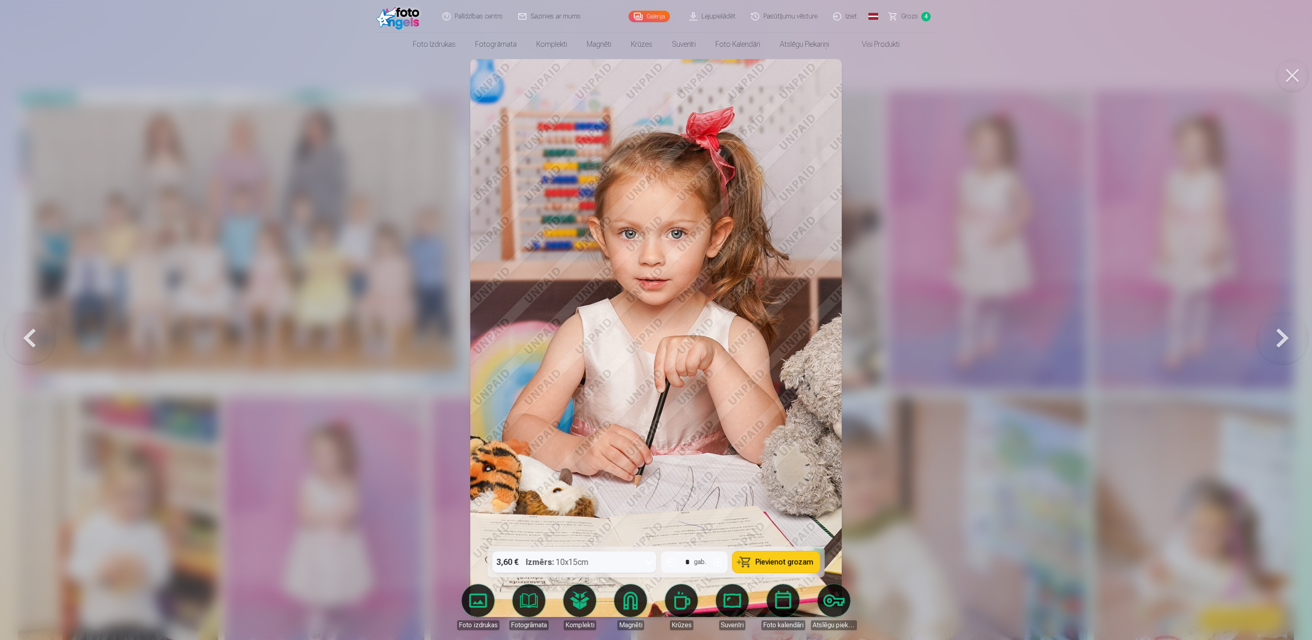
click at [1274, 350] on button at bounding box center [1282, 338] width 52 height 400
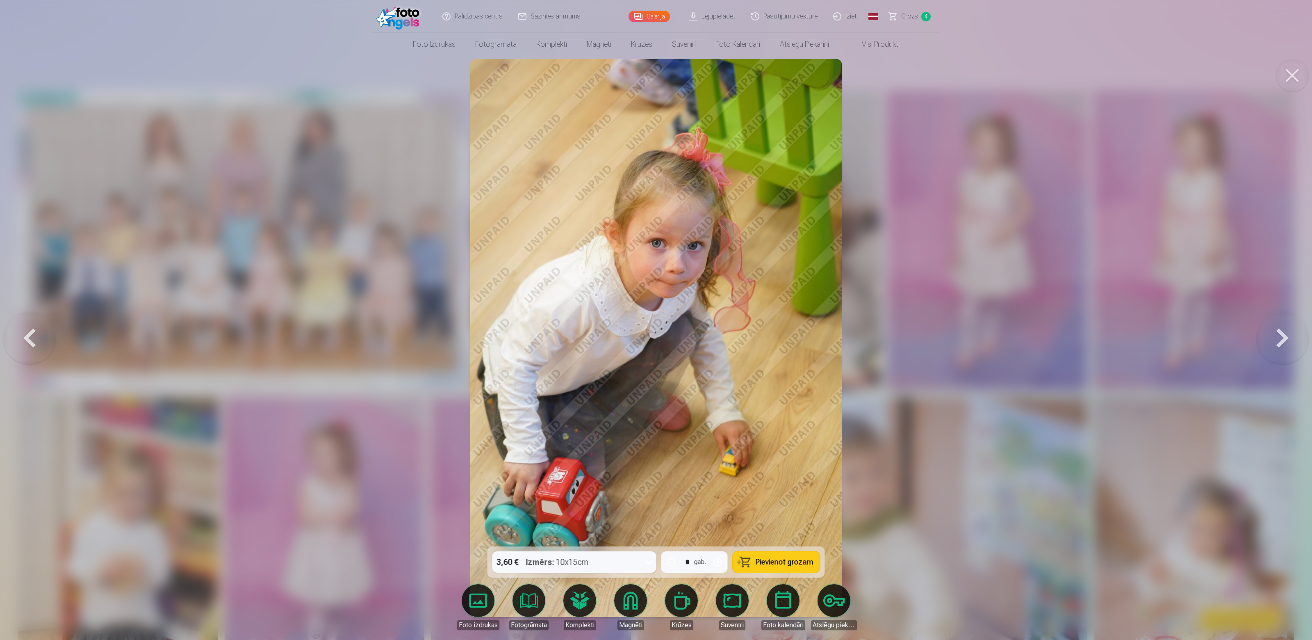
click at [59, 353] on div at bounding box center [656, 320] width 1312 height 640
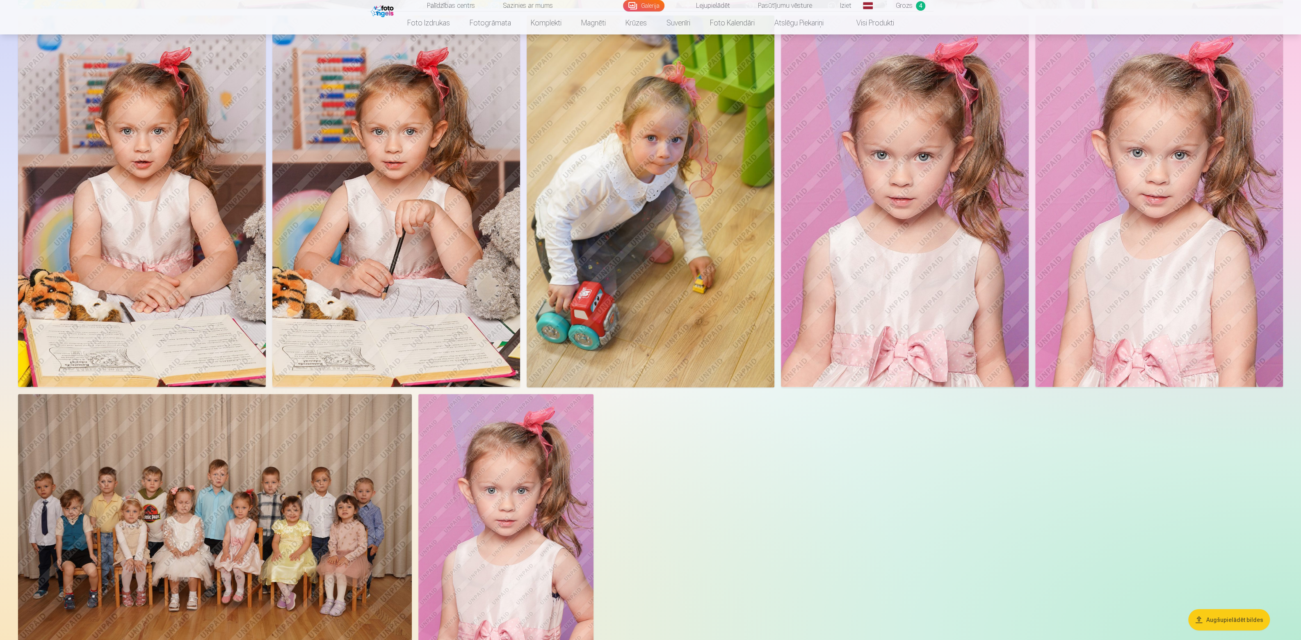
scroll to position [1759, 0]
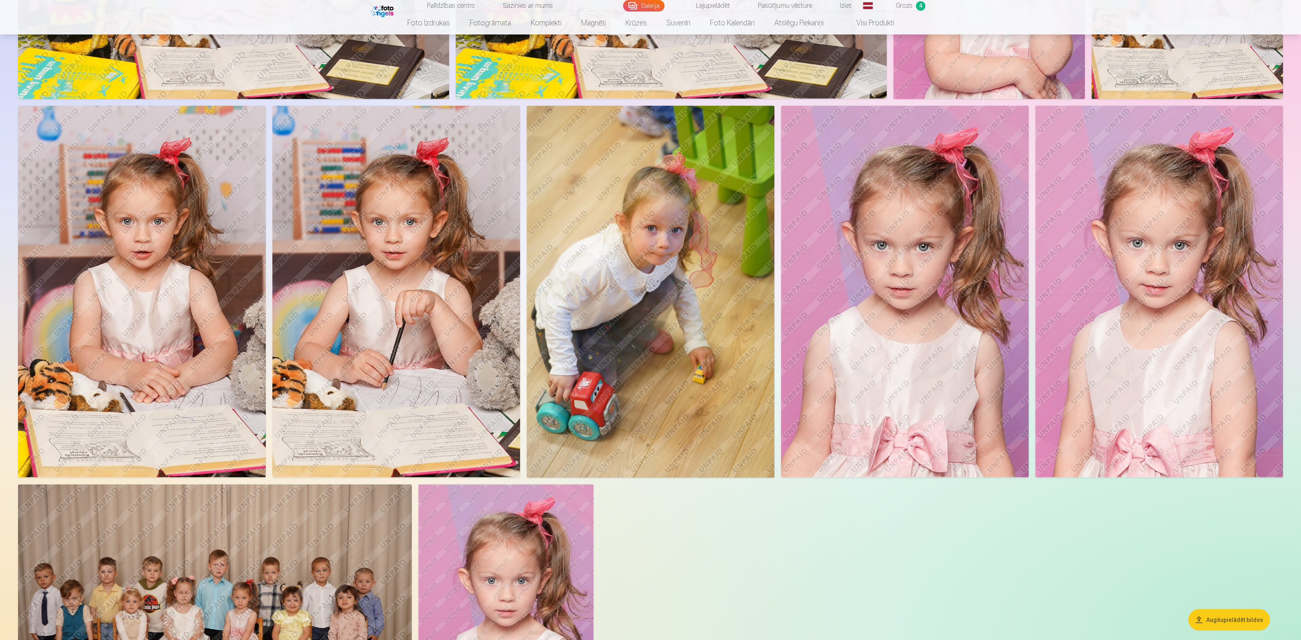
click at [916, 256] on img at bounding box center [905, 290] width 248 height 371
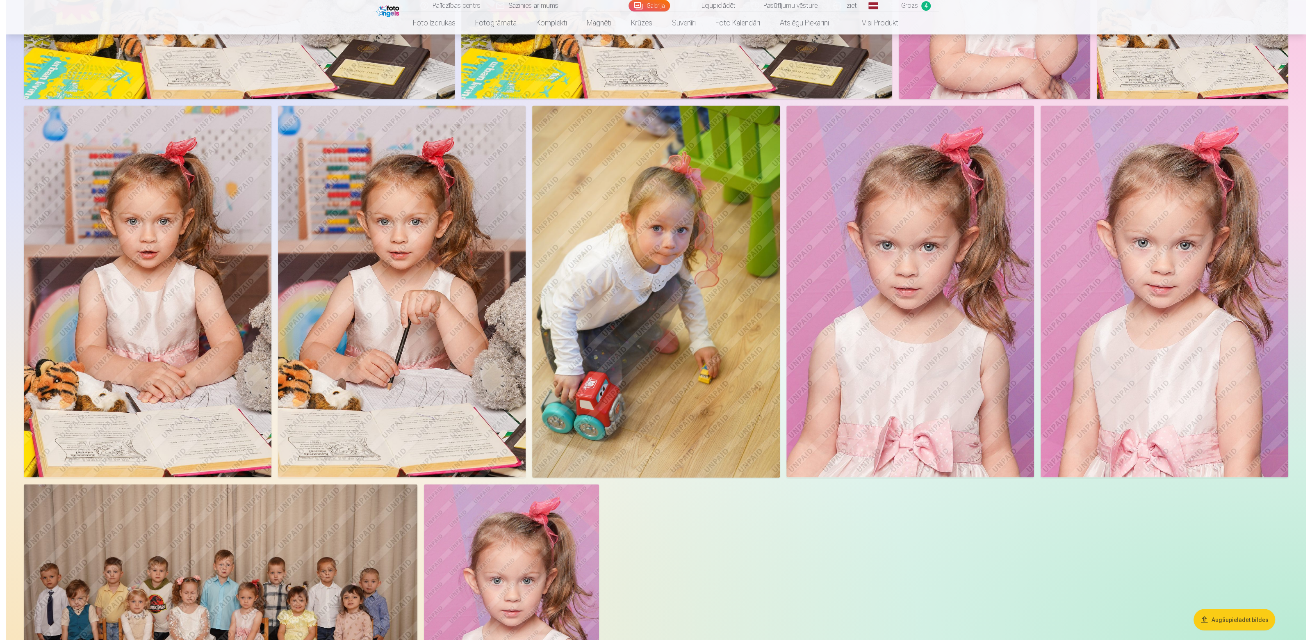
scroll to position [1772, 0]
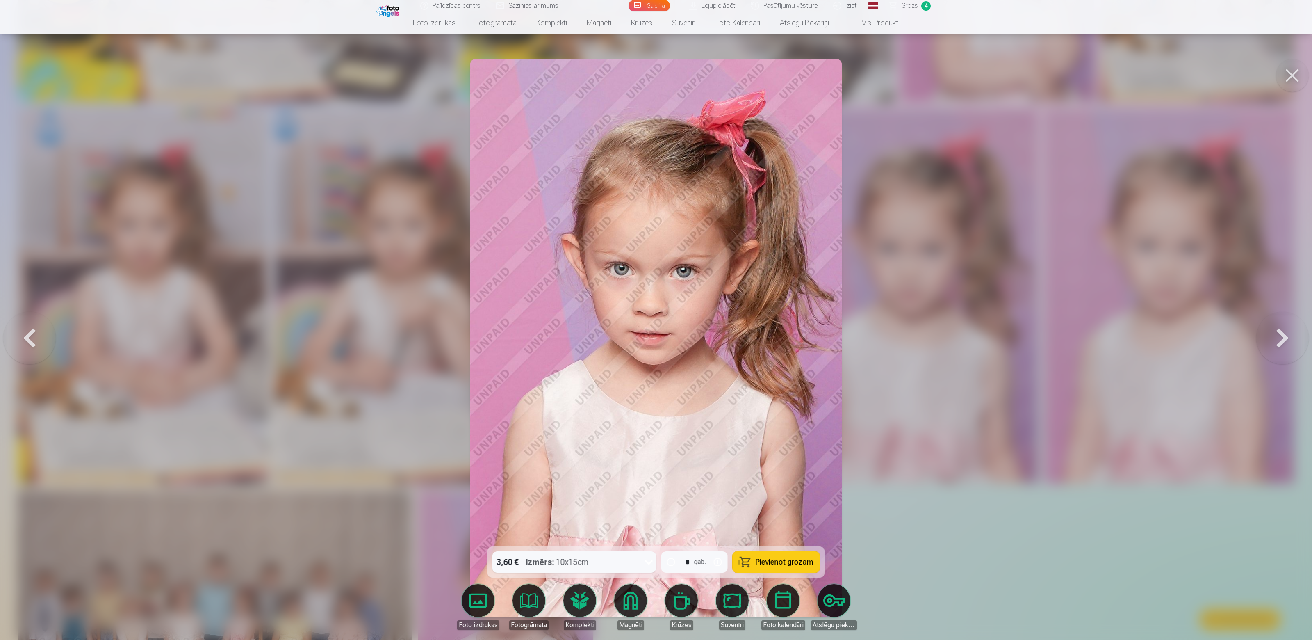
click at [1268, 340] on button at bounding box center [1282, 338] width 52 height 400
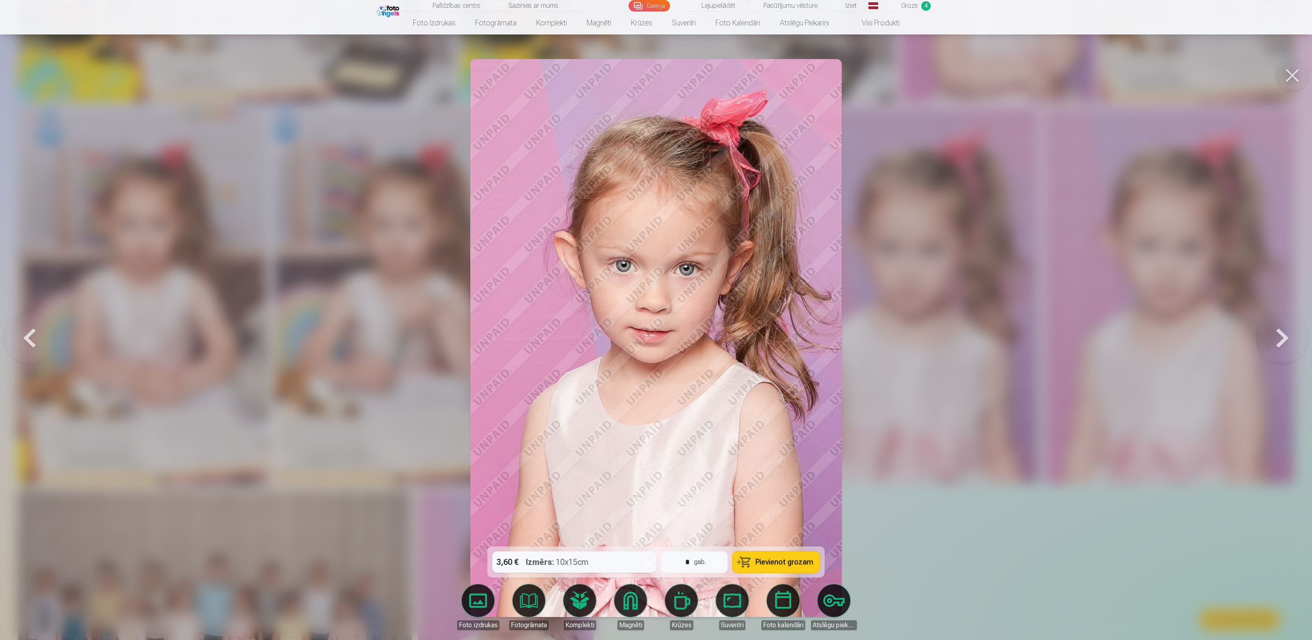
click at [32, 349] on button at bounding box center [29, 338] width 52 height 400
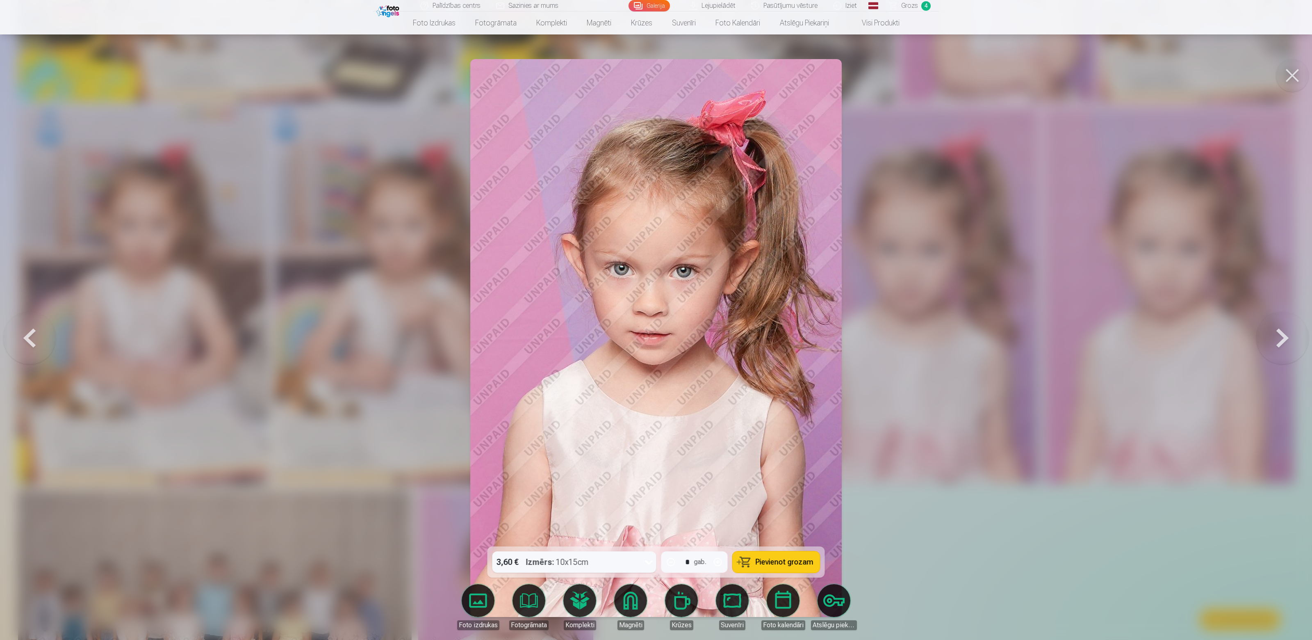
click at [793, 561] on span "Pievienot grozam" at bounding box center [785, 561] width 58 height 7
click at [1053, 538] on div at bounding box center [656, 320] width 1312 height 640
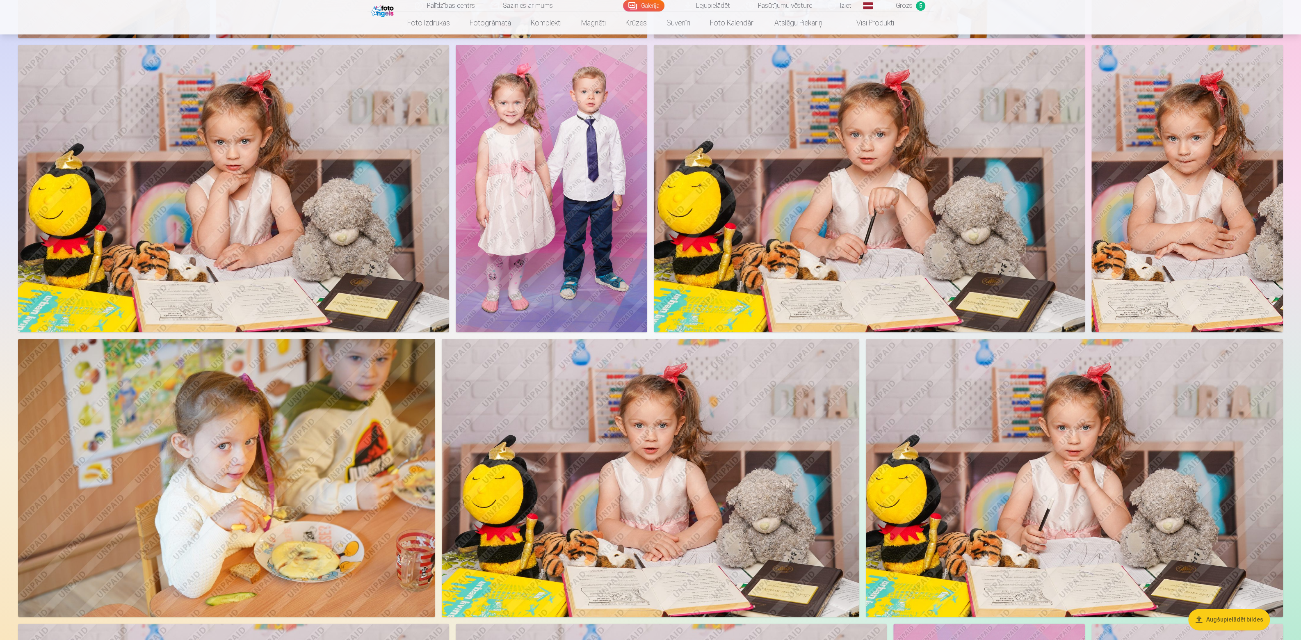
scroll to position [767, 0]
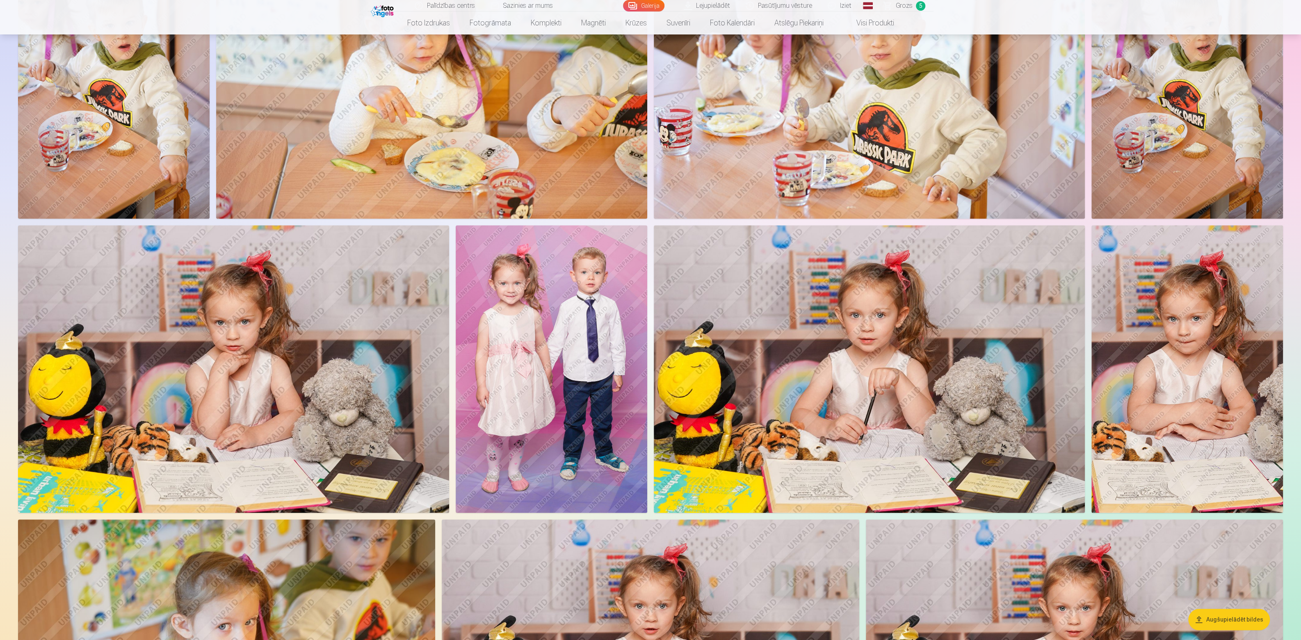
click at [914, 409] on img at bounding box center [869, 368] width 431 height 287
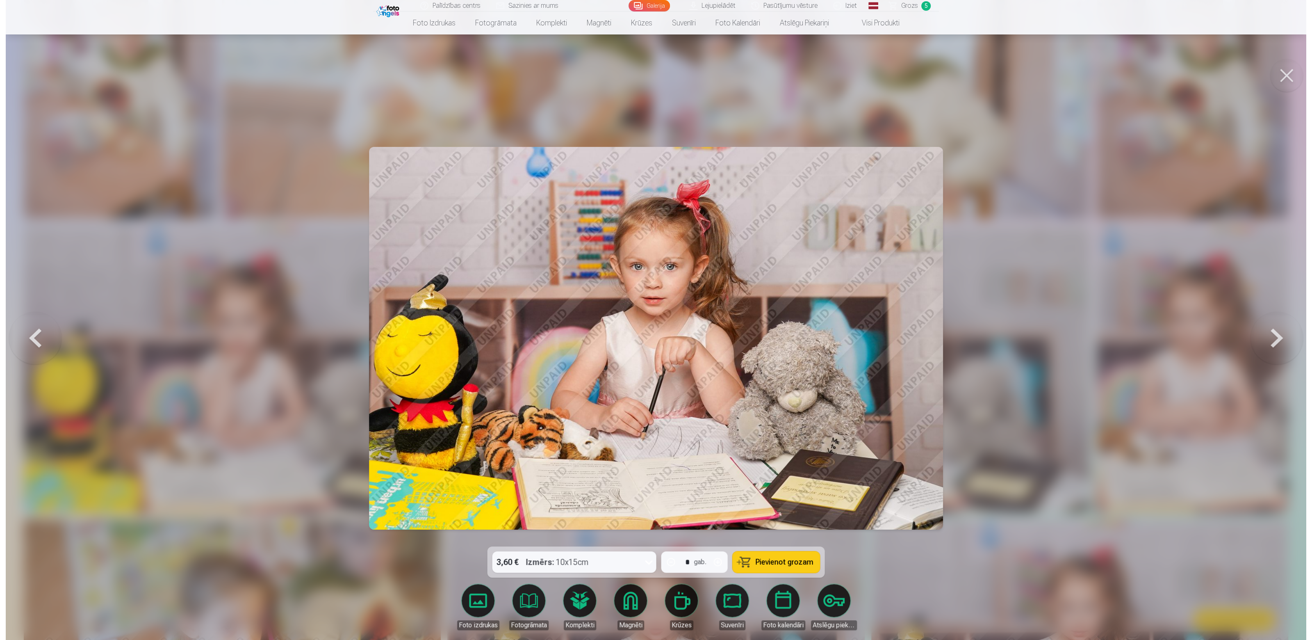
scroll to position [772, 0]
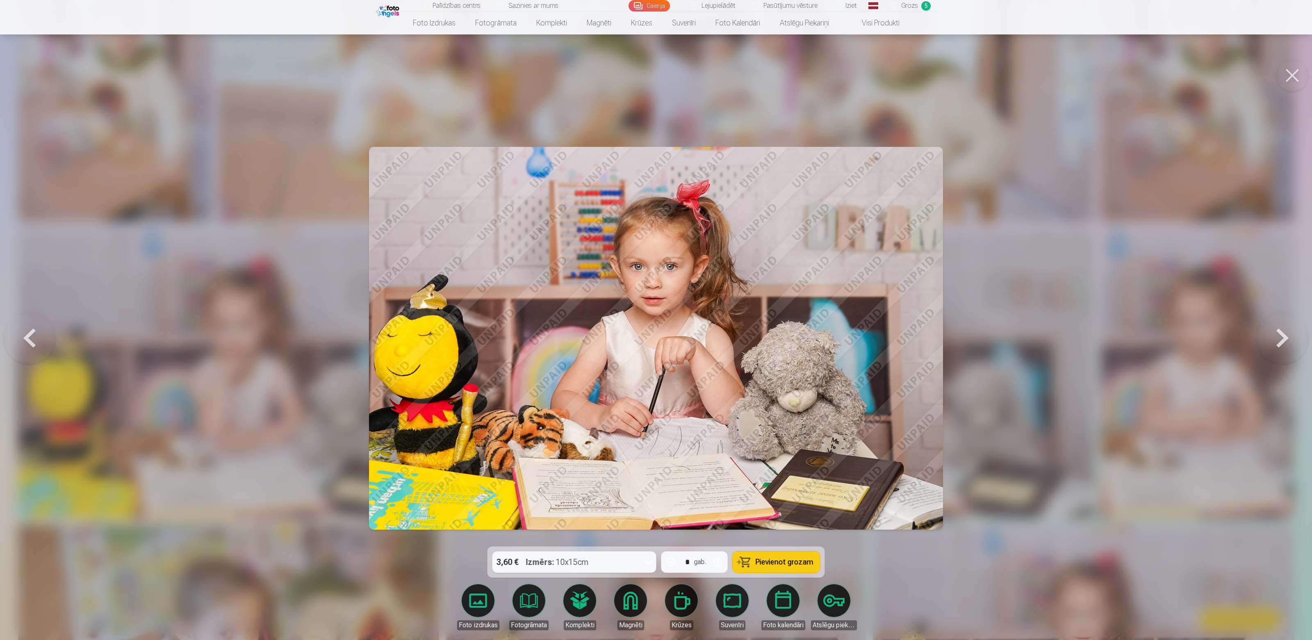
click at [809, 553] on button "Pievienot grozam" at bounding box center [776, 561] width 87 height 21
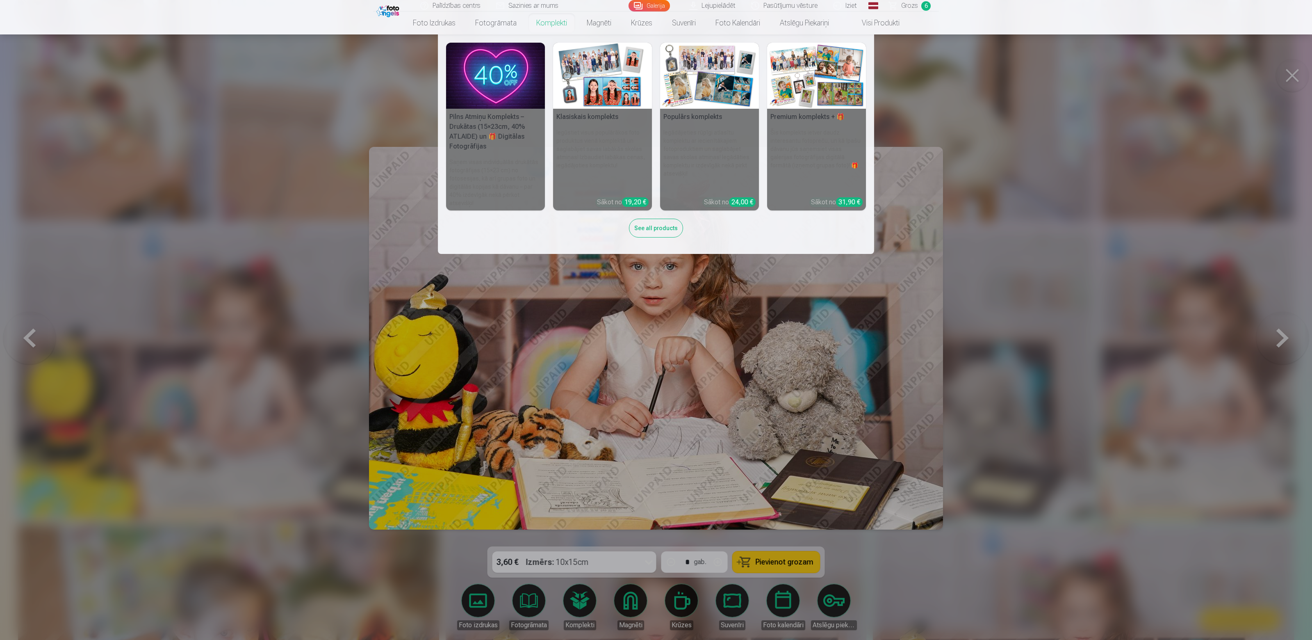
click at [550, 24] on link "Komplekti" at bounding box center [551, 22] width 50 height 23
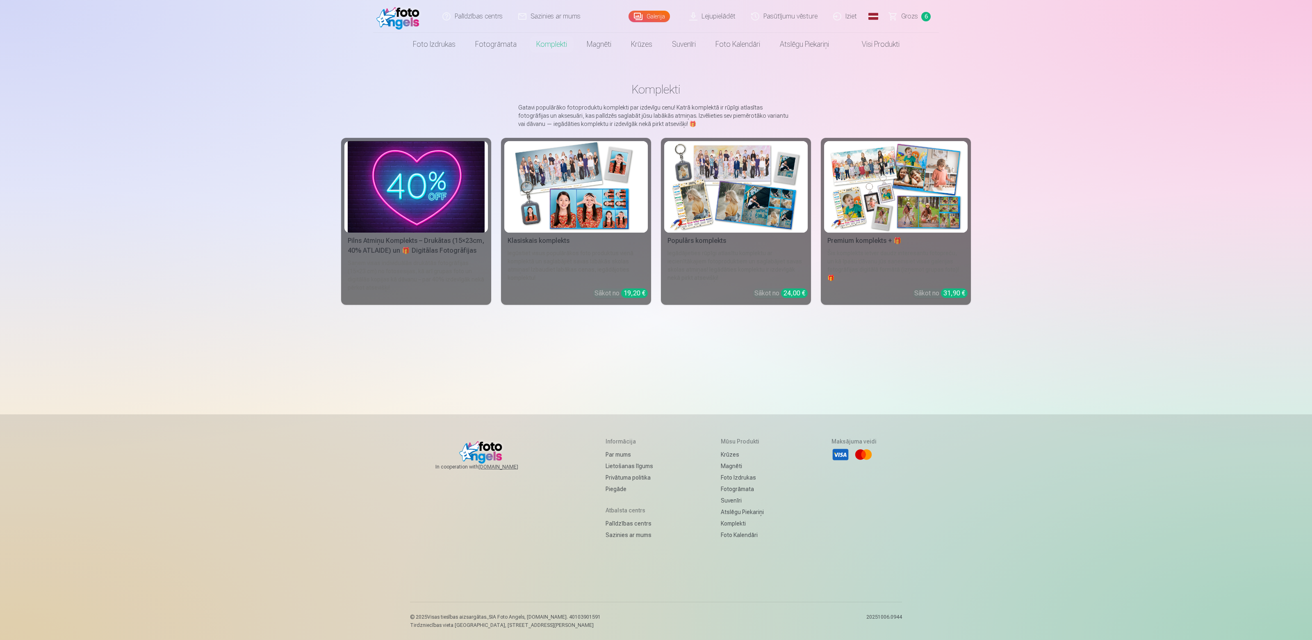
click at [585, 196] on img at bounding box center [576, 186] width 137 height 91
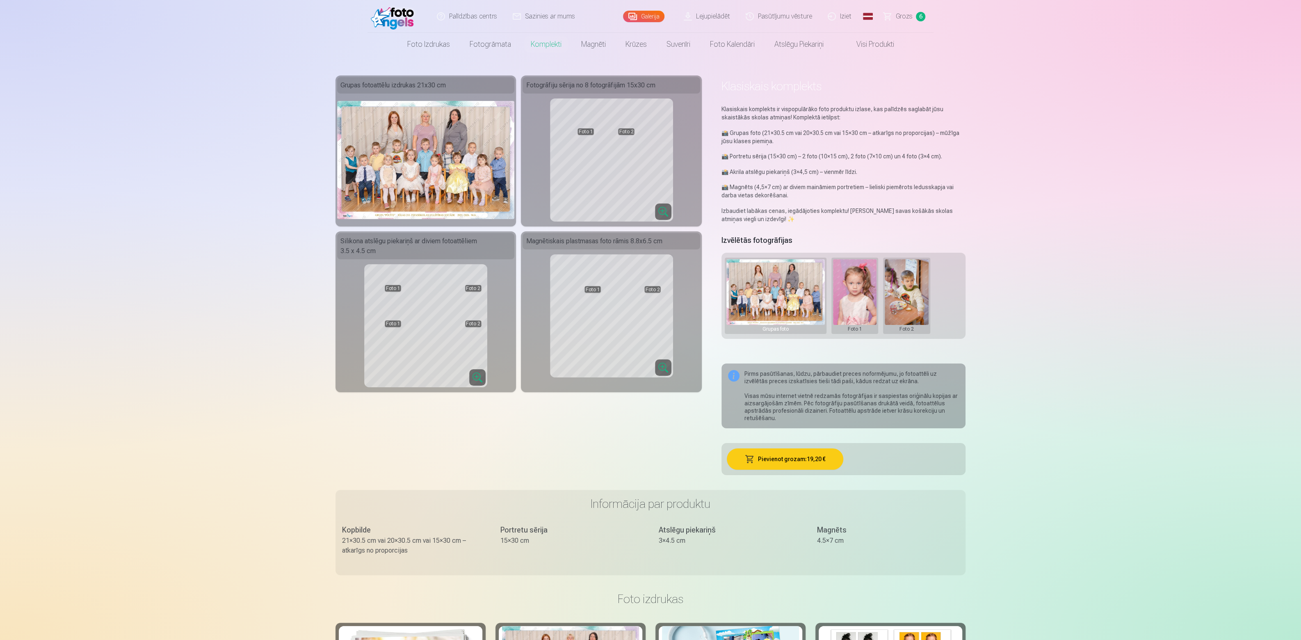
click at [757, 320] on img at bounding box center [775, 292] width 98 height 66
click at [877, 299] on div "Foto 1" at bounding box center [854, 296] width 47 height 76
click at [864, 292] on button at bounding box center [855, 295] width 44 height 73
click at [904, 292] on div at bounding box center [650, 320] width 1301 height 640
click at [908, 288] on button at bounding box center [906, 295] width 44 height 73
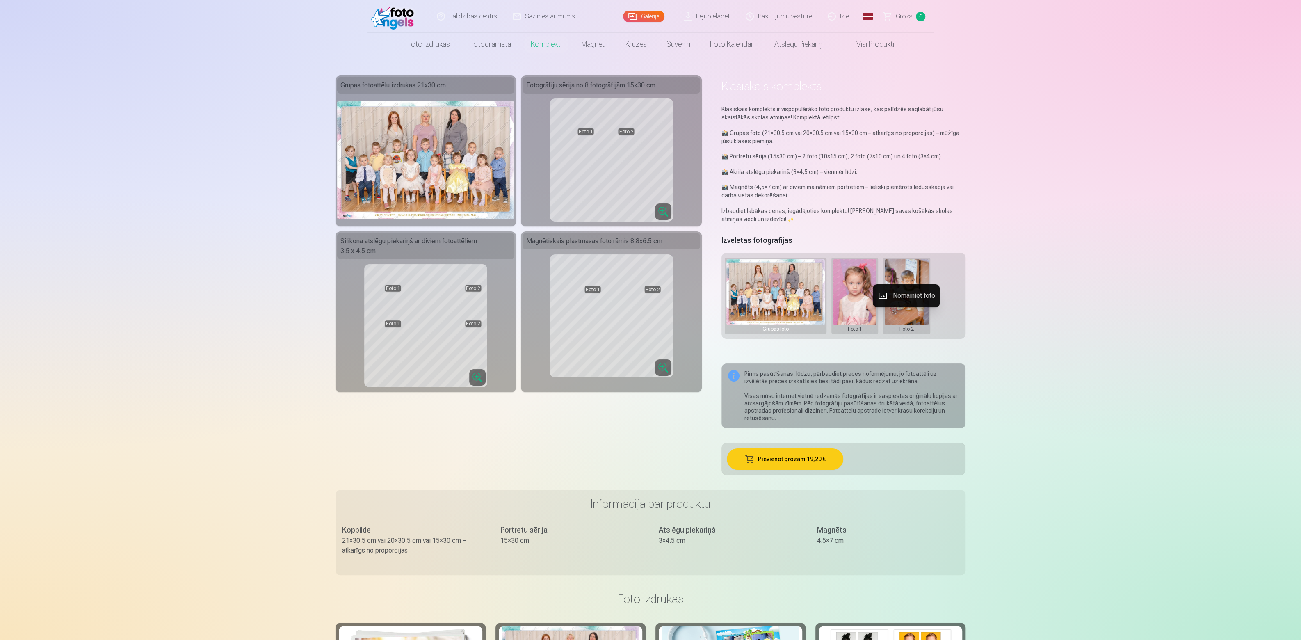
click at [900, 297] on button "Nomainiet foto" at bounding box center [906, 295] width 67 height 23
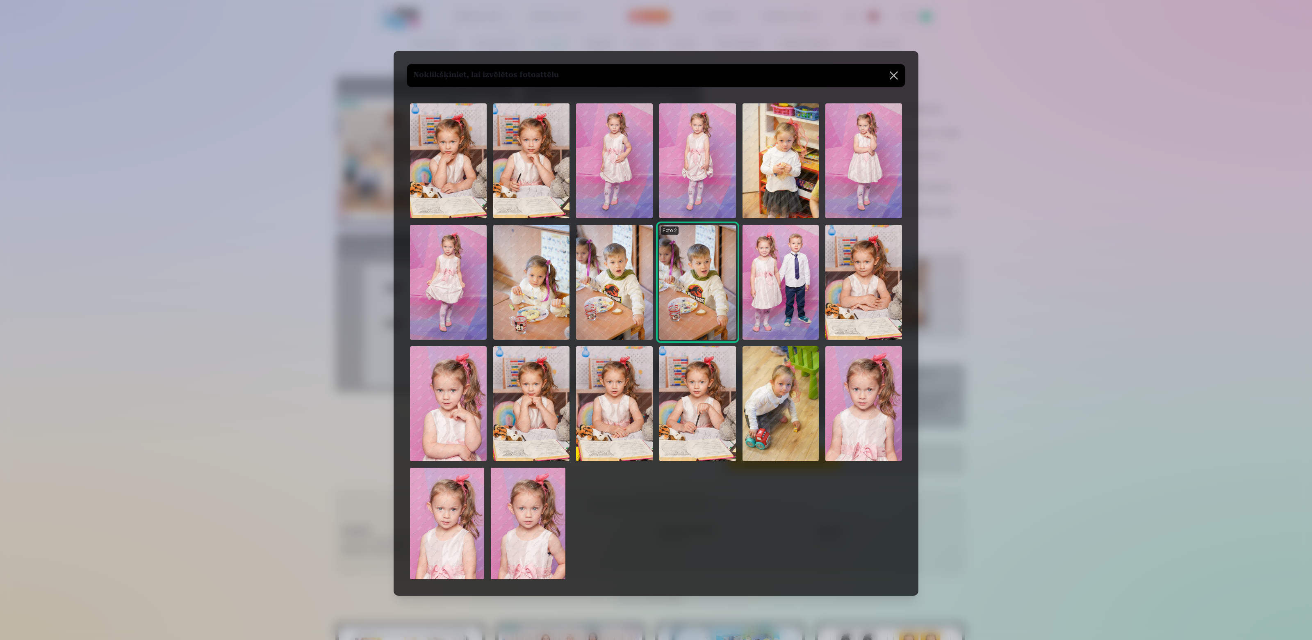
click at [775, 276] on img at bounding box center [781, 282] width 77 height 115
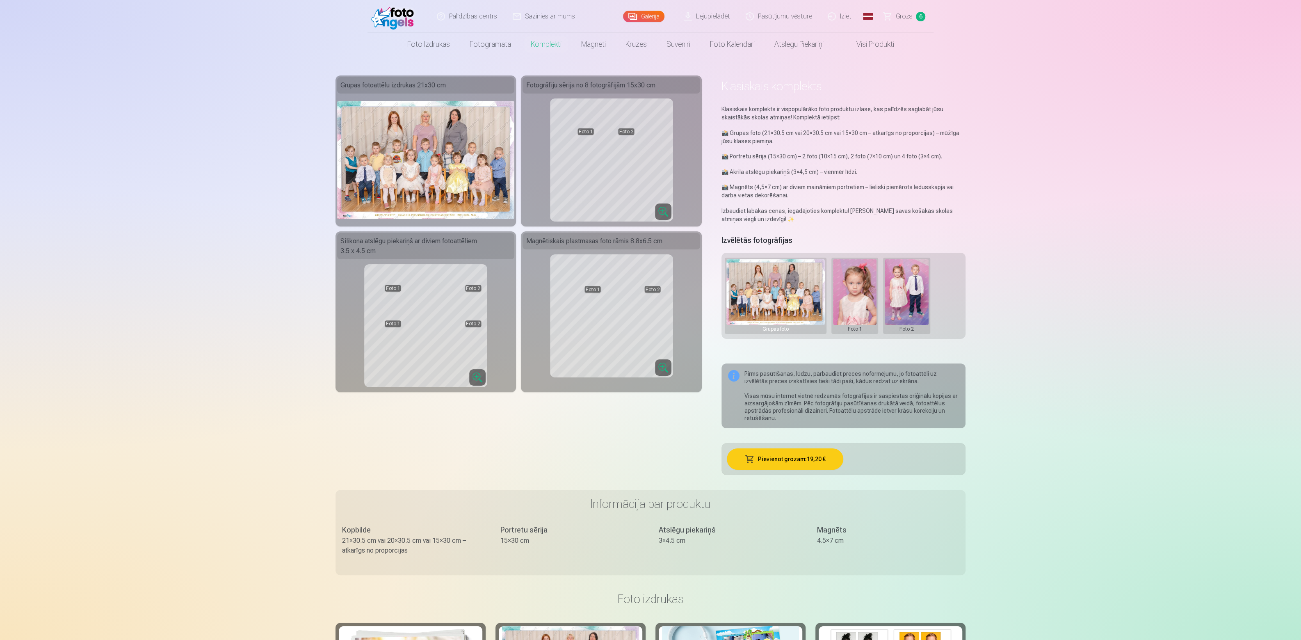
click at [797, 303] on img at bounding box center [775, 292] width 98 height 66
click at [415, 173] on img at bounding box center [425, 160] width 177 height 118
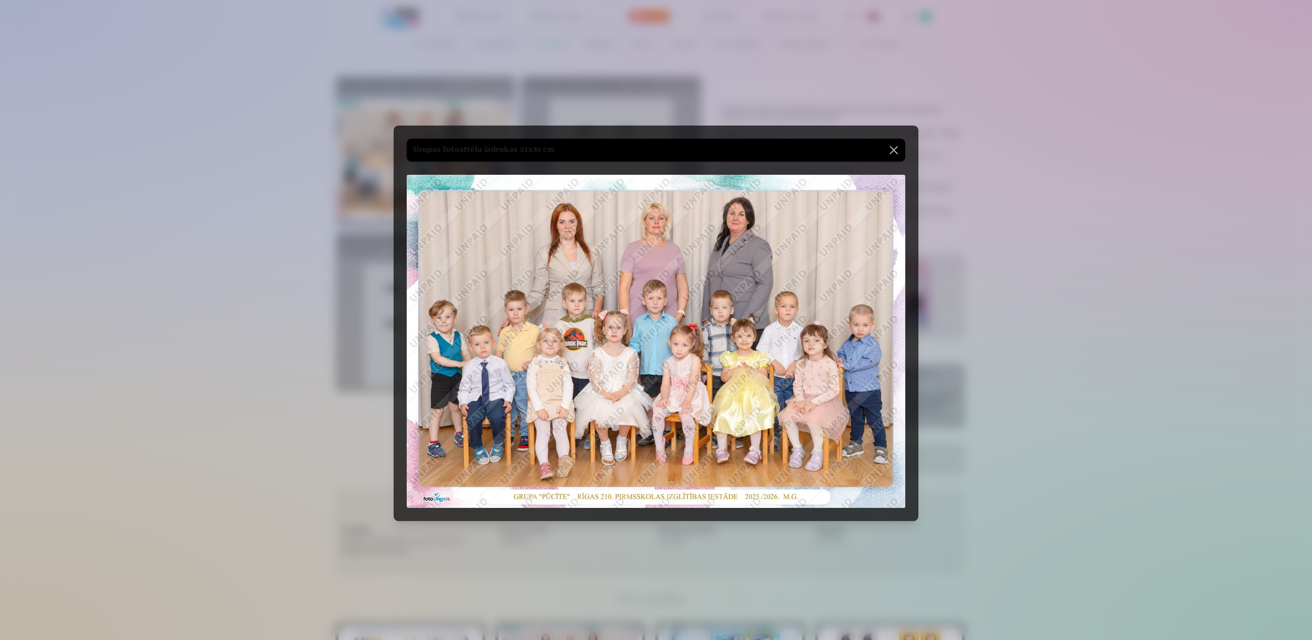
click at [893, 153] on button at bounding box center [893, 150] width 23 height 23
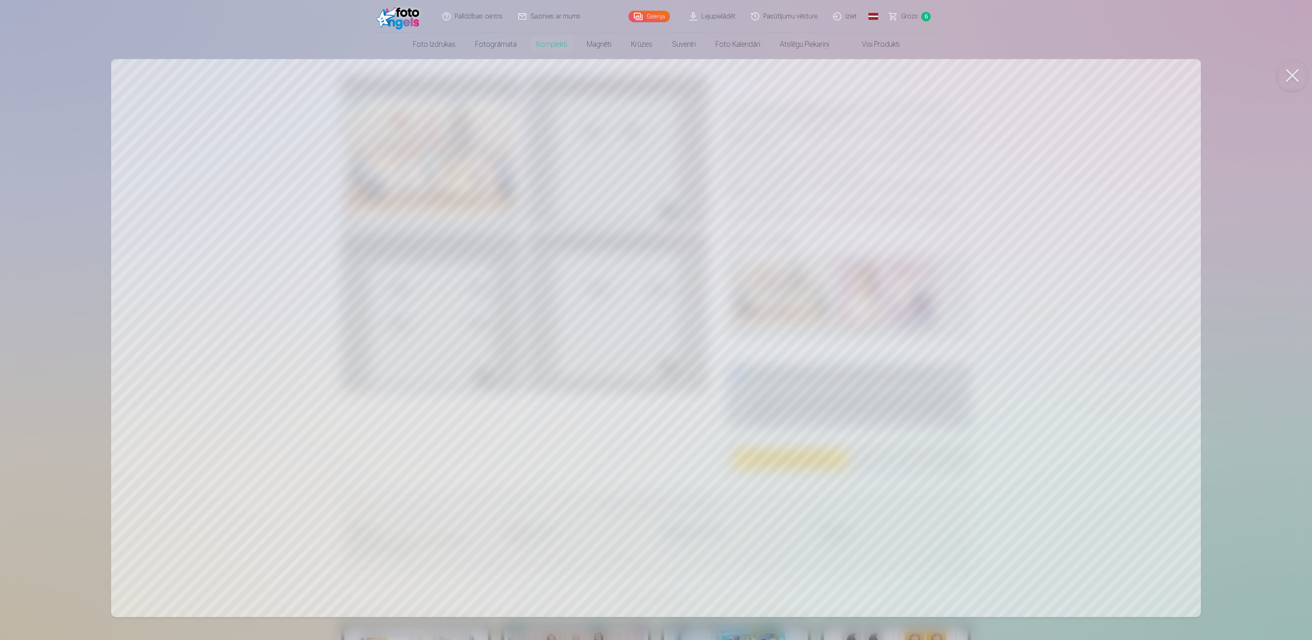
click at [1287, 71] on button at bounding box center [1292, 75] width 33 height 33
click at [1285, 81] on button at bounding box center [1292, 75] width 33 height 33
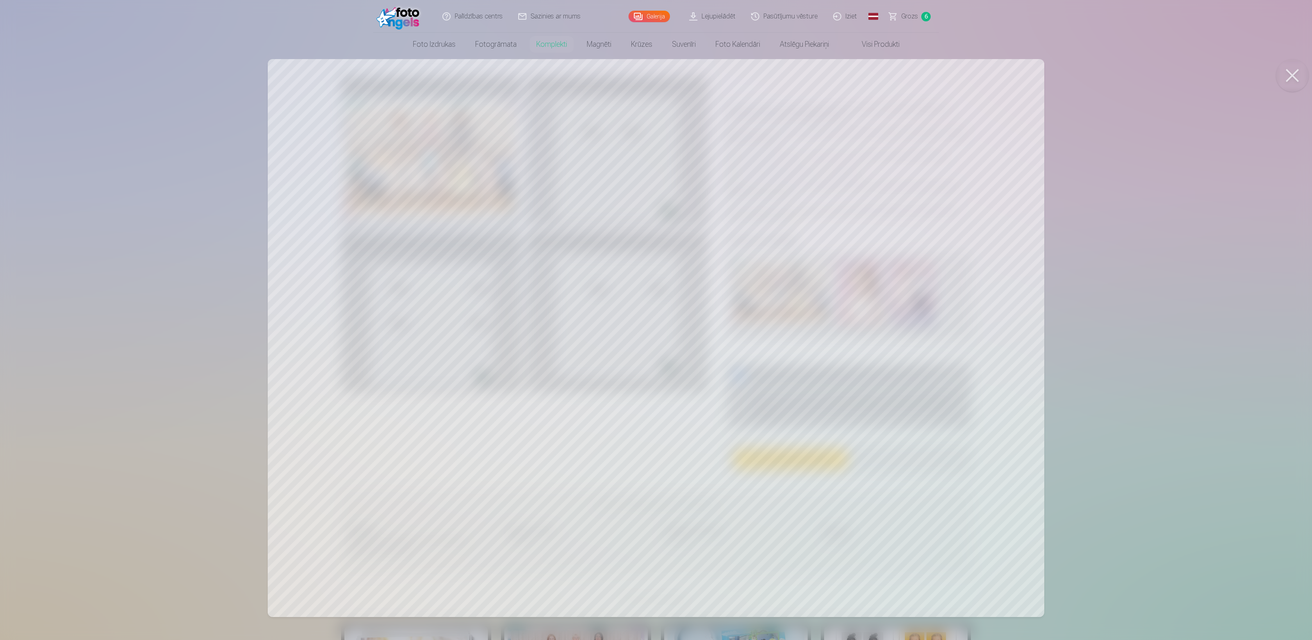
click at [1292, 75] on button at bounding box center [1292, 75] width 33 height 33
click at [1284, 79] on button at bounding box center [1292, 75] width 33 height 33
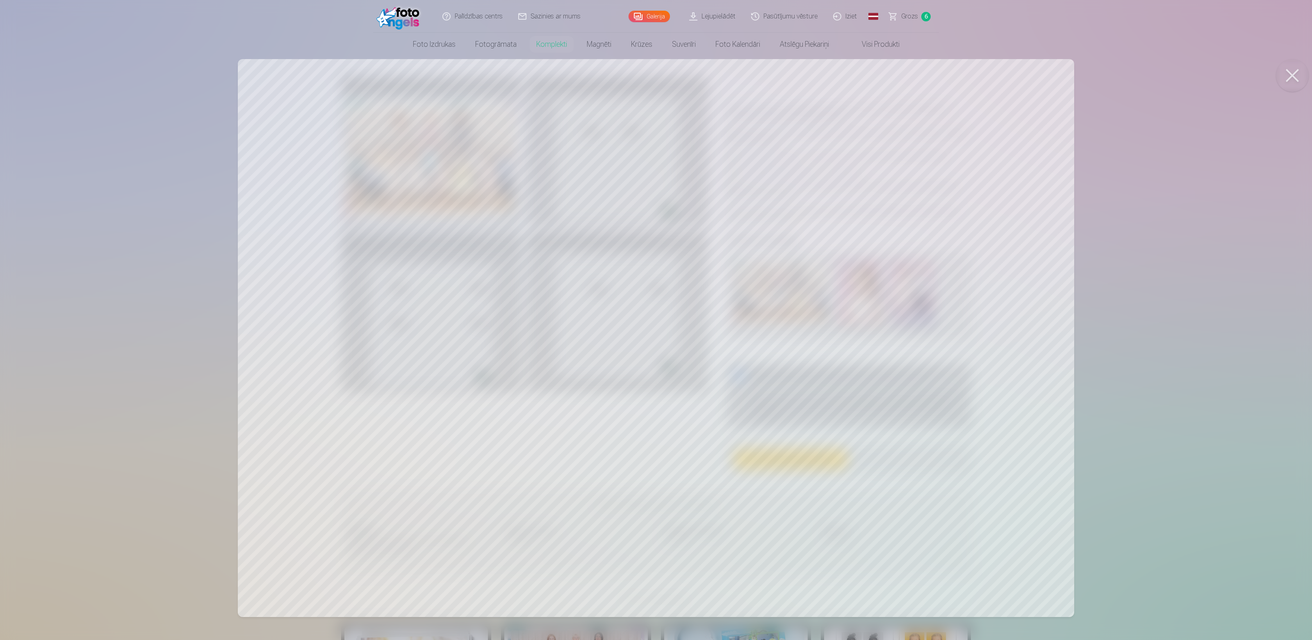
click at [1285, 78] on button at bounding box center [1292, 75] width 33 height 33
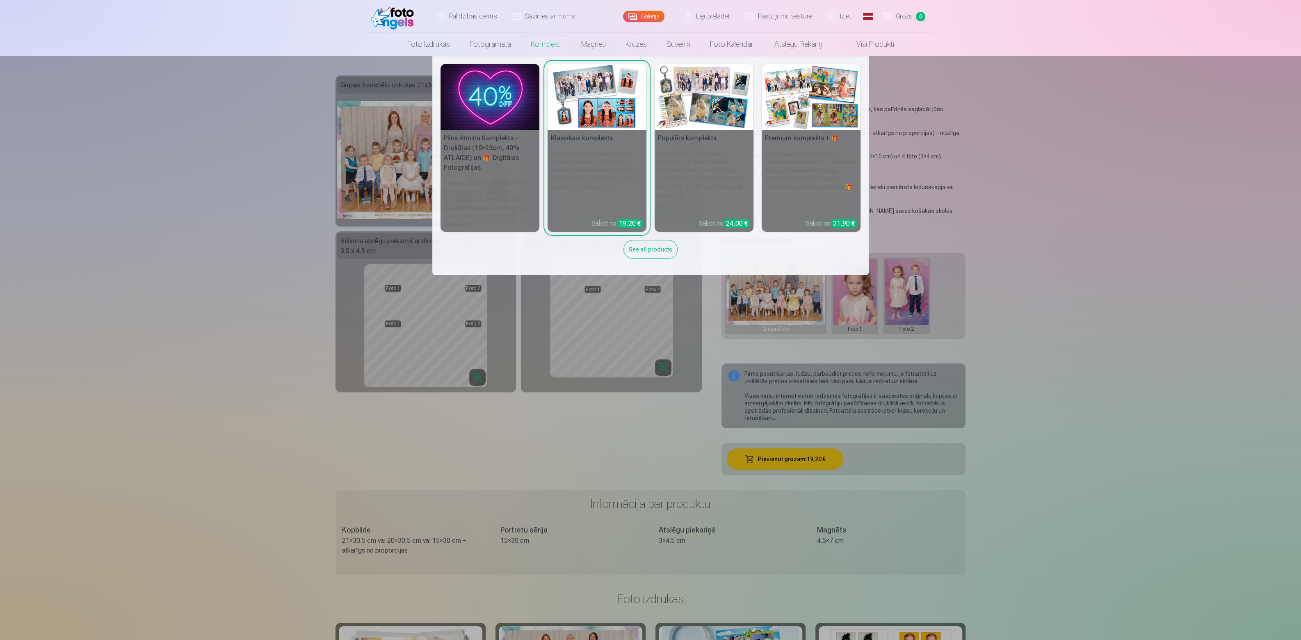
click at [485, 82] on img at bounding box center [489, 97] width 99 height 66
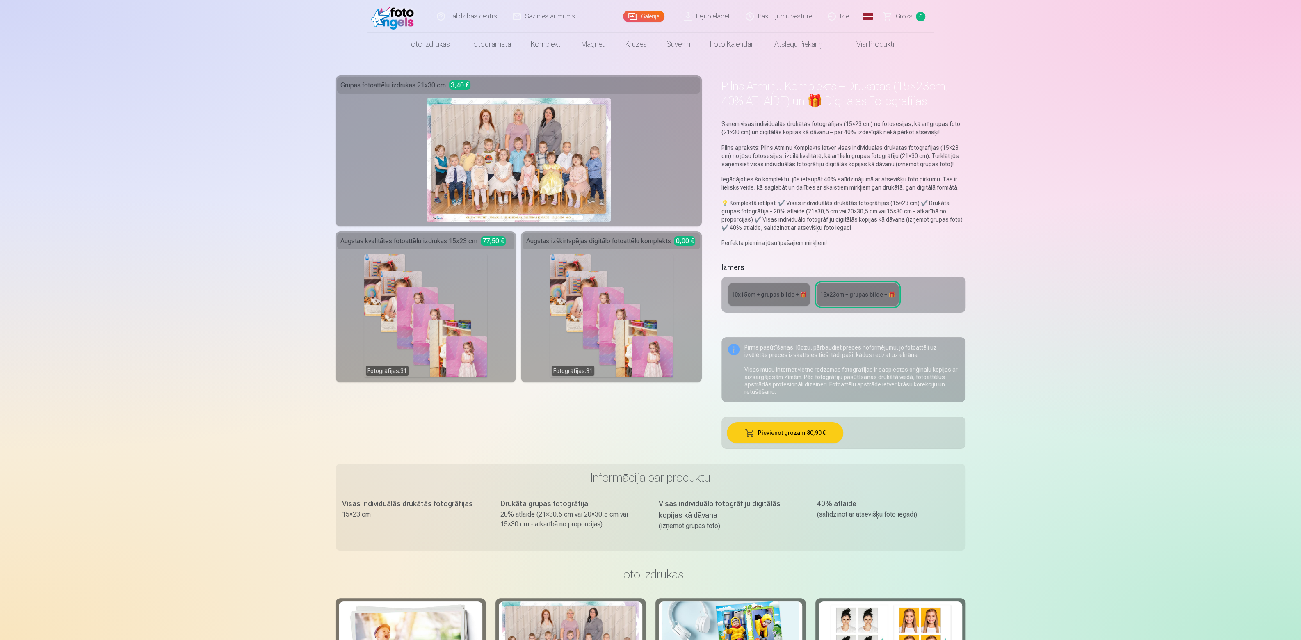
click at [640, 16] on link "Galerija" at bounding box center [643, 16] width 41 height 11
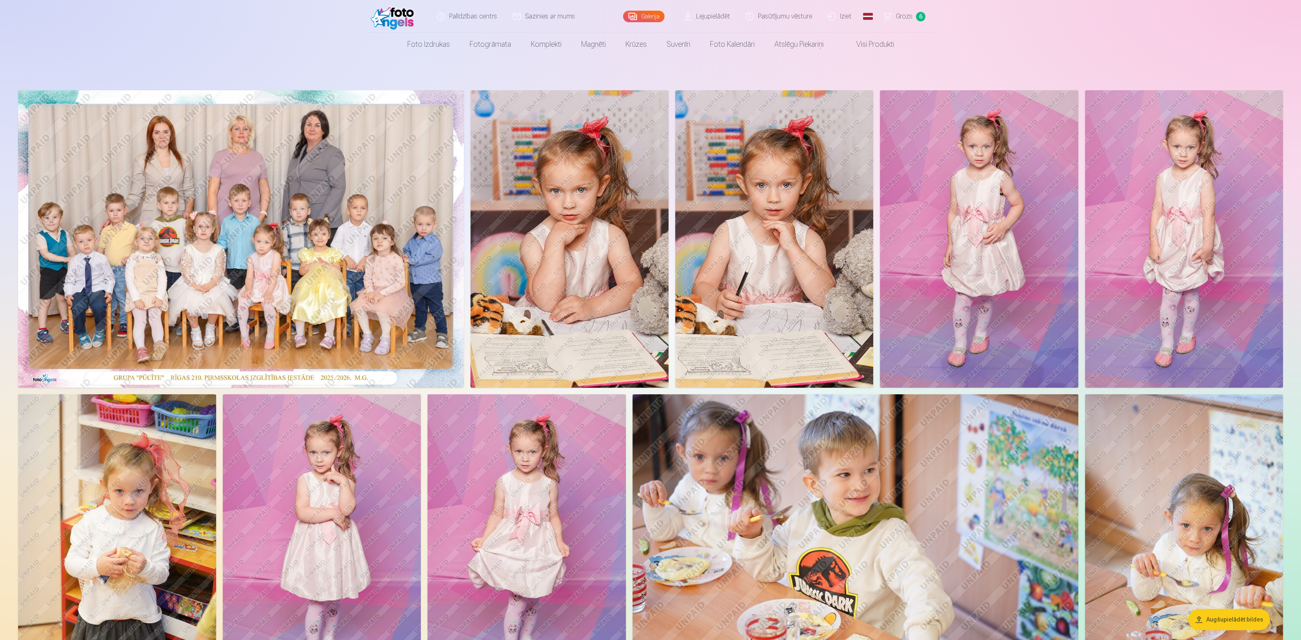
click at [907, 18] on span "Grozs" at bounding box center [904, 16] width 17 height 10
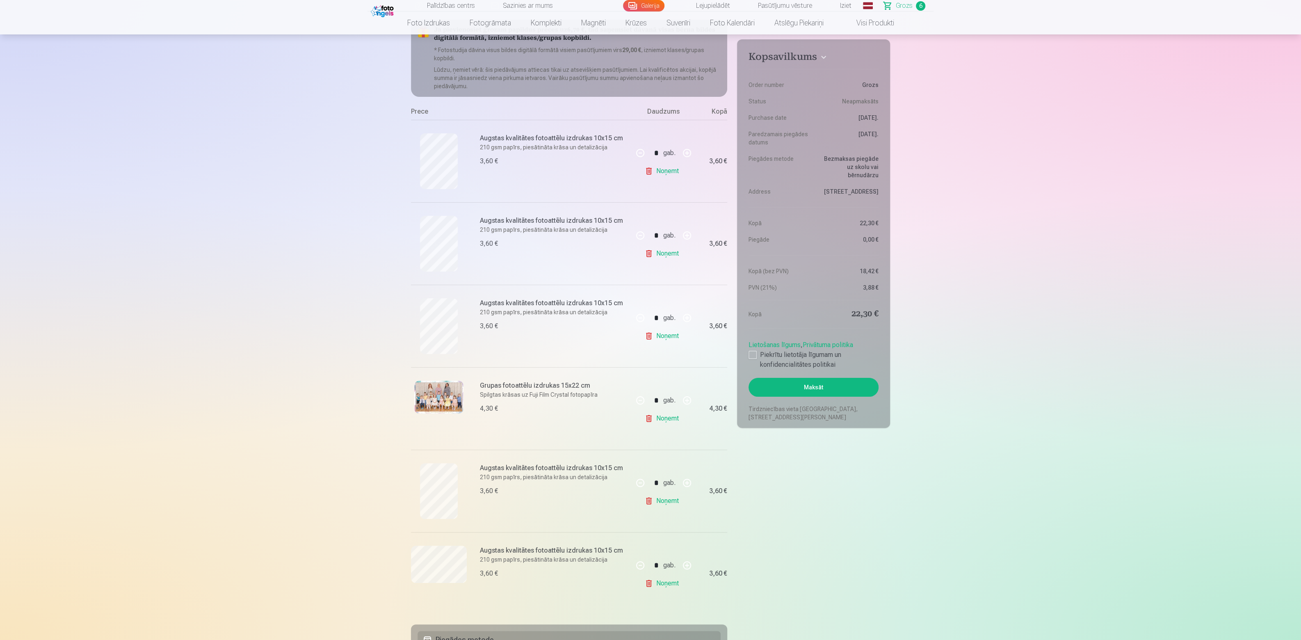
scroll to position [180, 0]
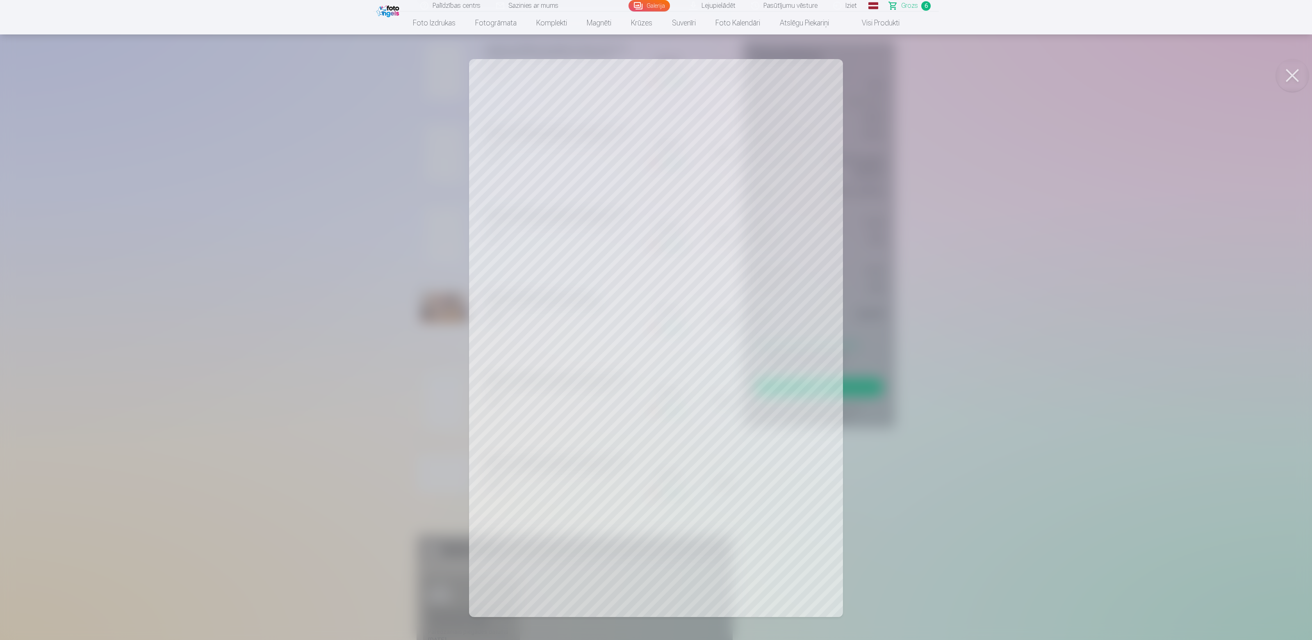
click at [1284, 75] on button at bounding box center [1292, 75] width 33 height 33
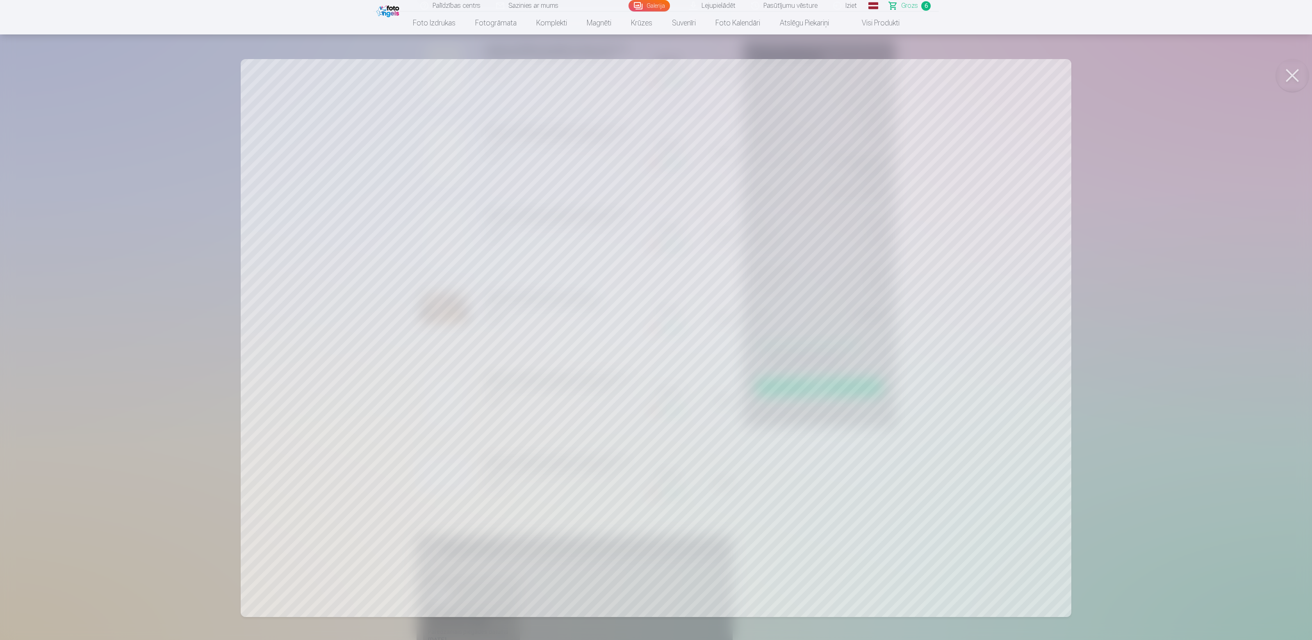
click at [1295, 72] on button at bounding box center [1292, 75] width 33 height 33
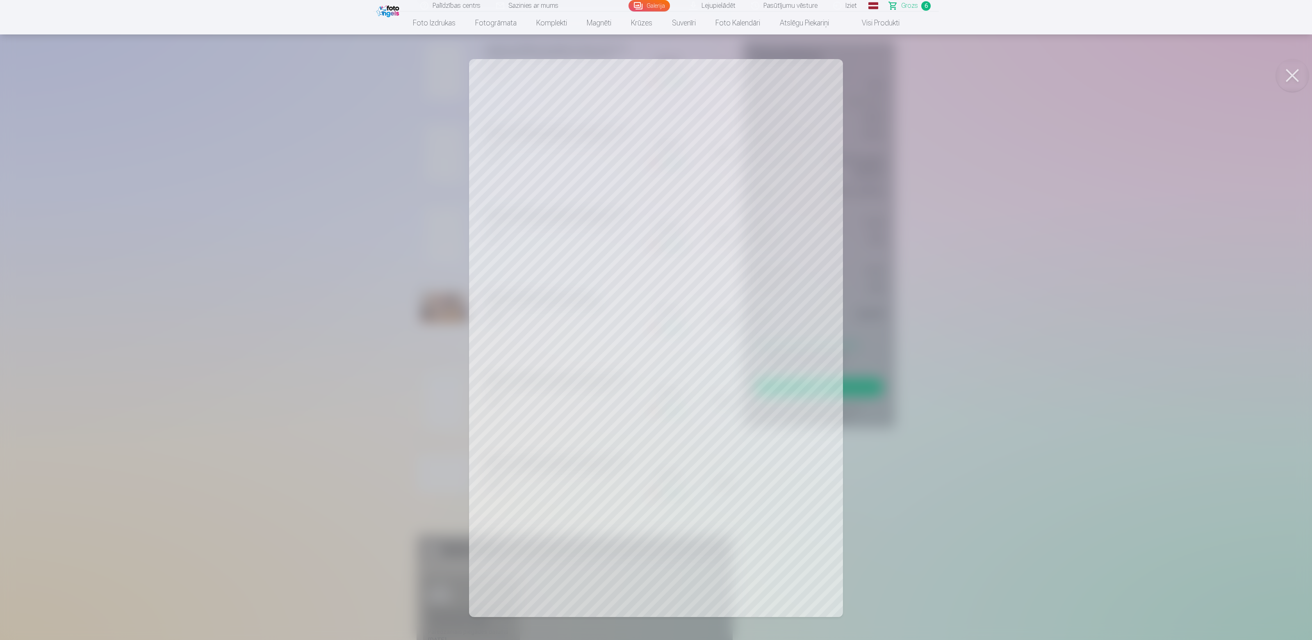
click at [1299, 70] on button at bounding box center [1292, 75] width 33 height 33
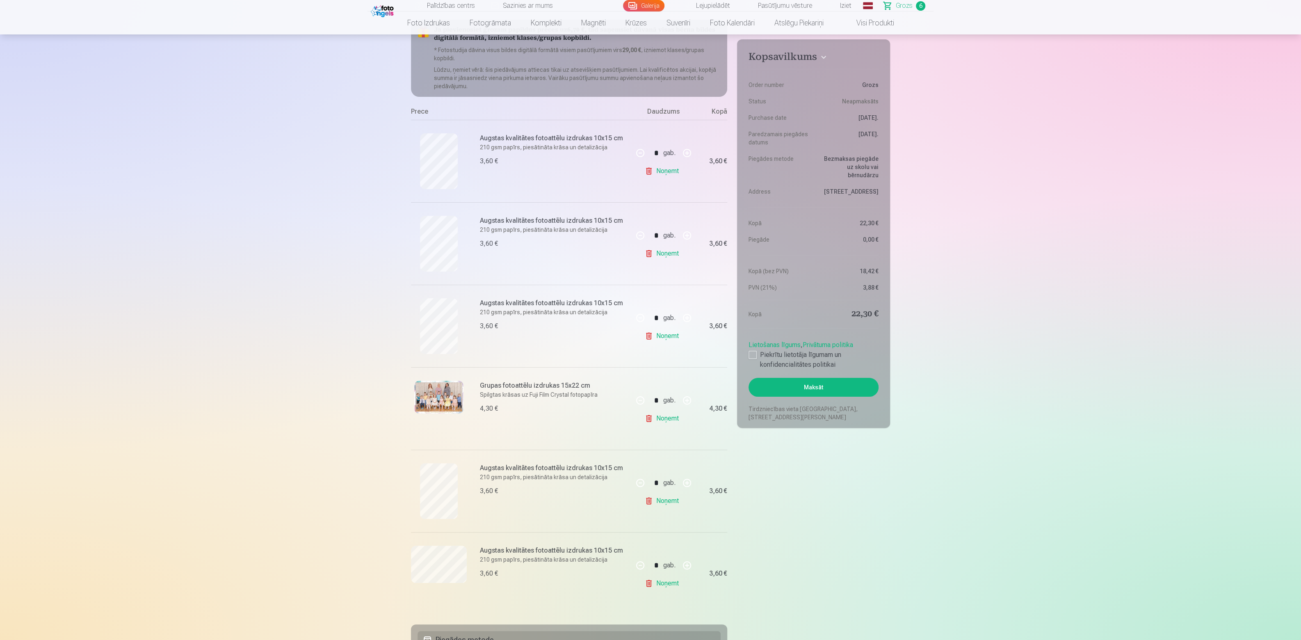
scroll to position [45, 0]
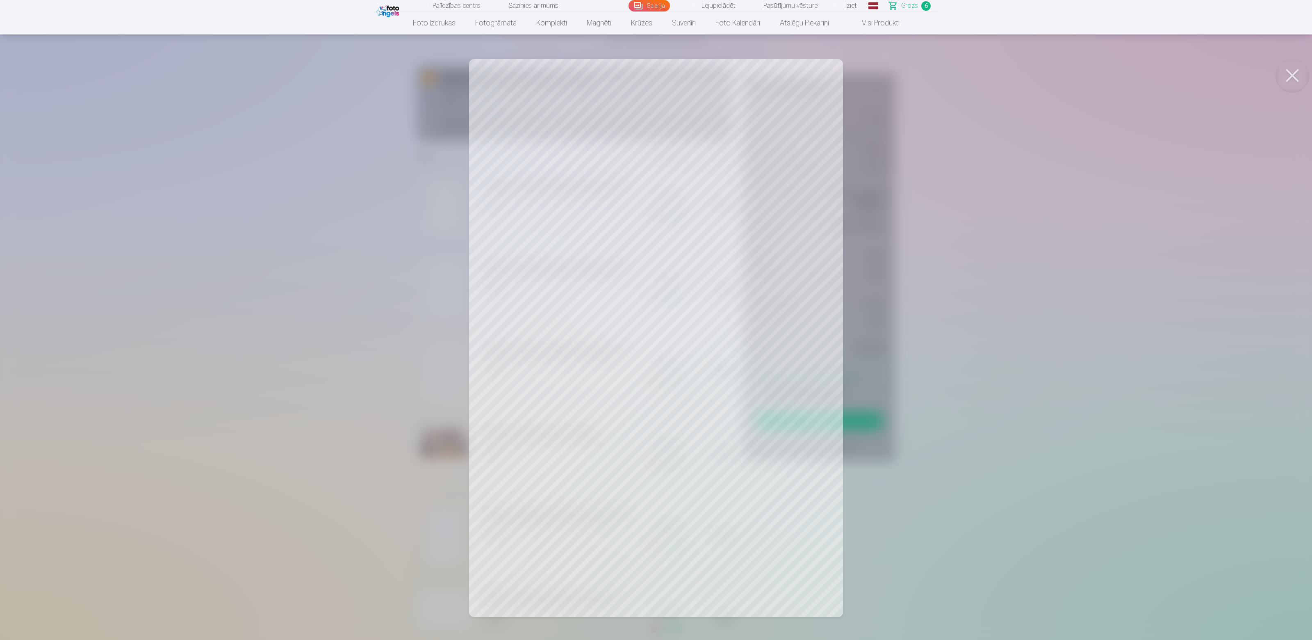
click at [1210, 292] on div at bounding box center [656, 320] width 1312 height 640
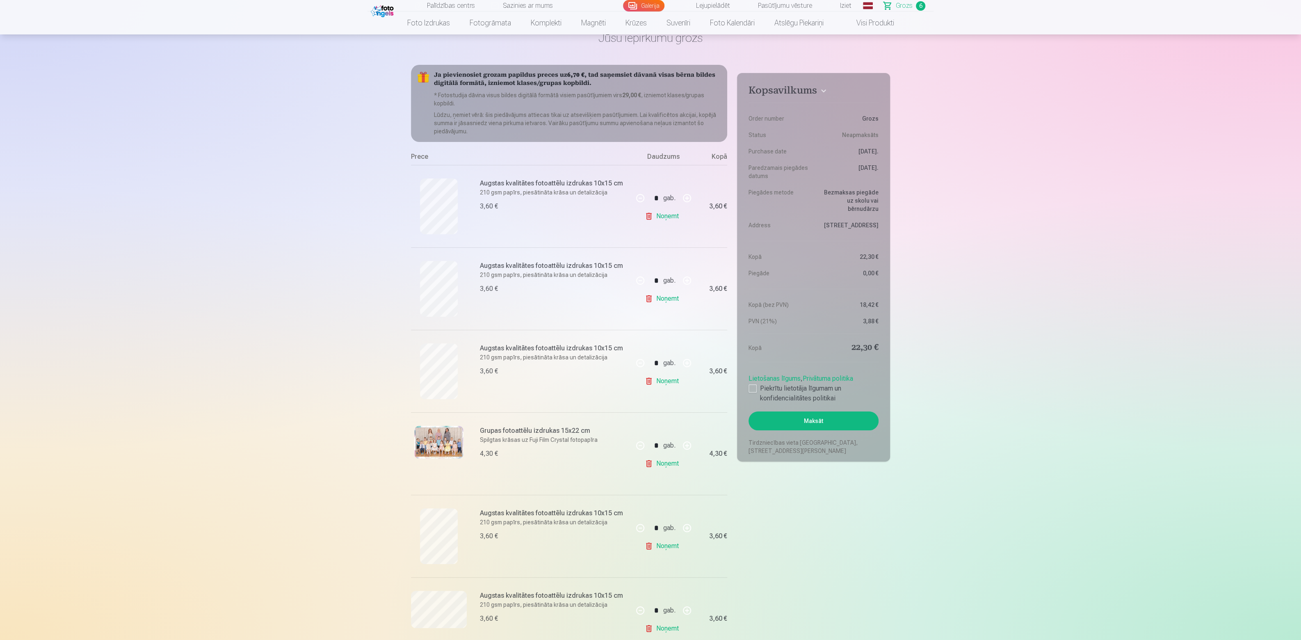
scroll to position [135, 0]
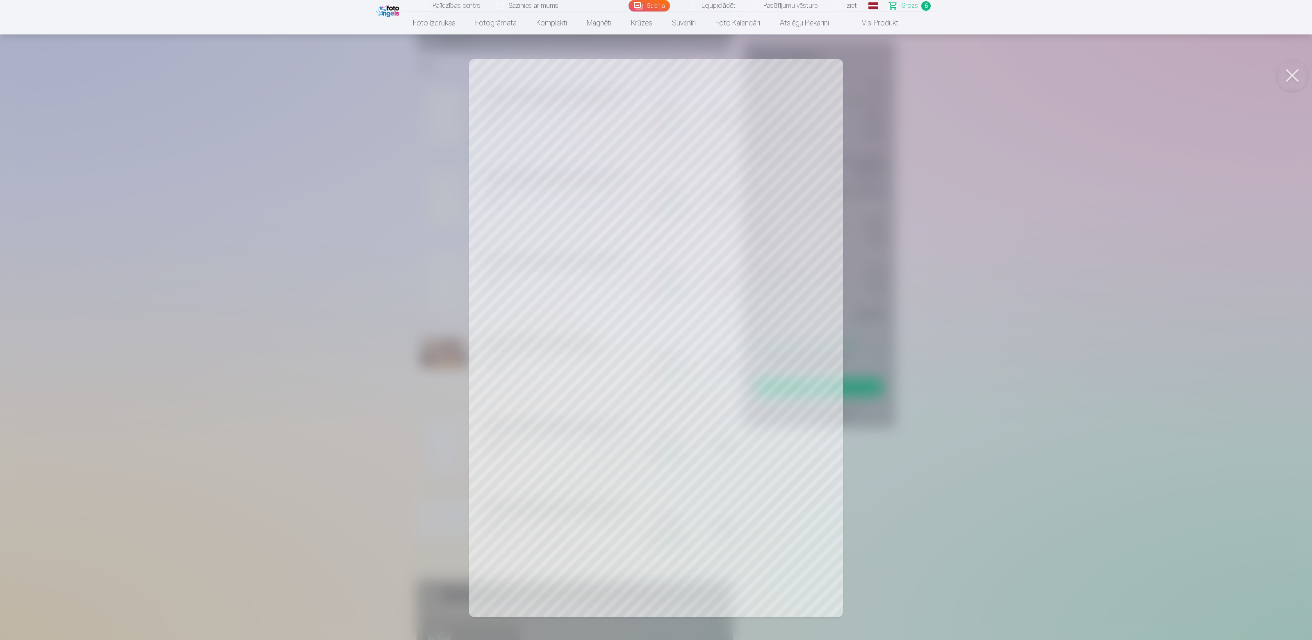
drag, startPoint x: 1295, startPoint y: 74, endPoint x: 1253, endPoint y: 91, distance: 45.6
click at [1294, 75] on button at bounding box center [1292, 75] width 33 height 33
click at [1278, 81] on body "Palīdzības centrs Sazinies ar mums Galerija Lejupielādēt Pasūtījumu vēsture Izi…" at bounding box center [656, 185] width 1312 height 640
drag, startPoint x: 1266, startPoint y: 81, endPoint x: 1288, endPoint y: 79, distance: 22.6
click at [1276, 81] on div at bounding box center [656, 320] width 1312 height 640
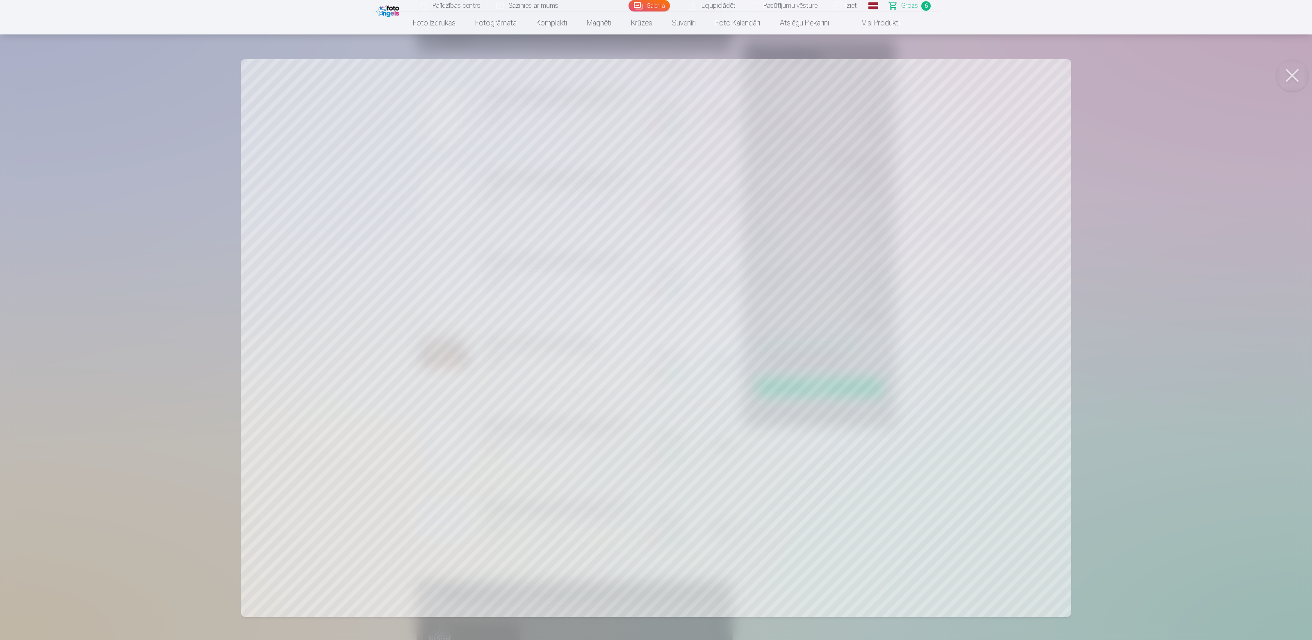
click at [1294, 73] on button at bounding box center [1292, 75] width 33 height 33
click at [1300, 76] on button at bounding box center [1292, 75] width 33 height 33
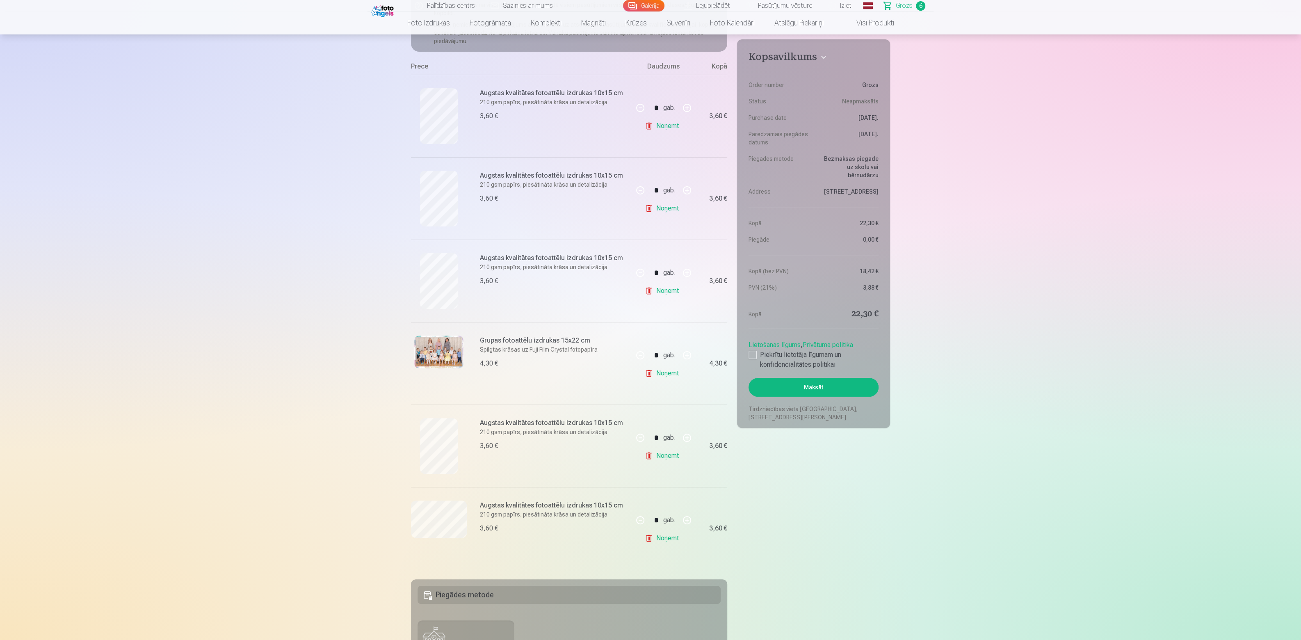
click at [448, 358] on img at bounding box center [438, 351] width 49 height 33
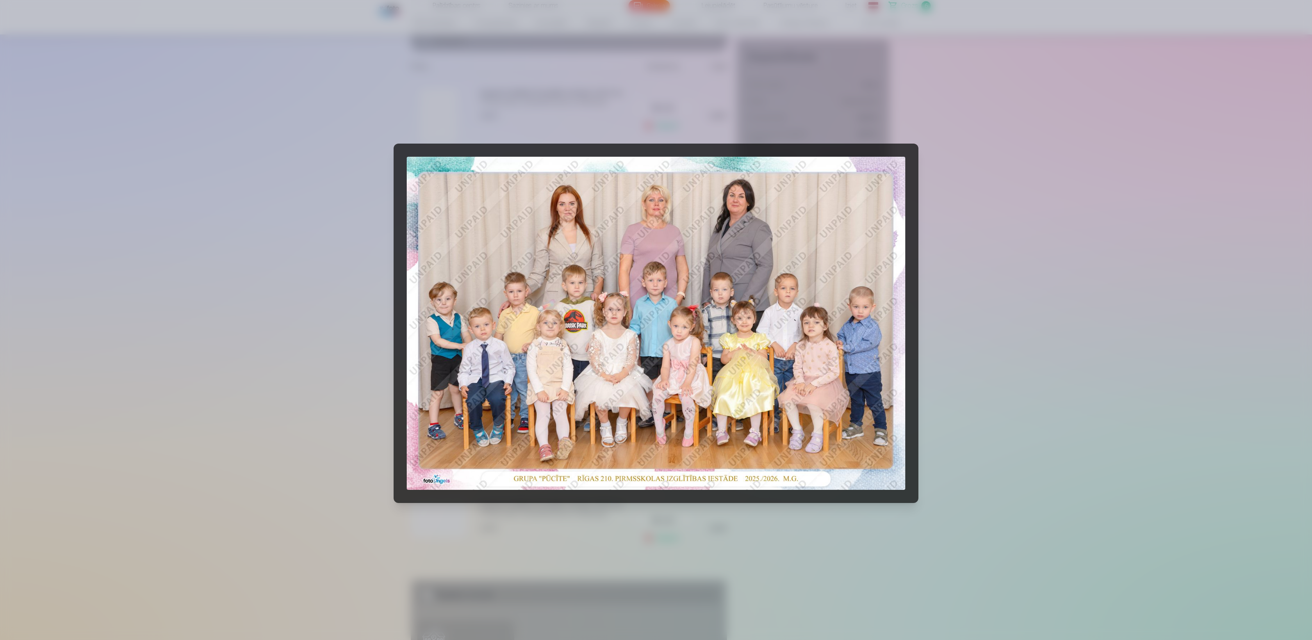
click at [1250, 116] on div at bounding box center [656, 320] width 1312 height 640
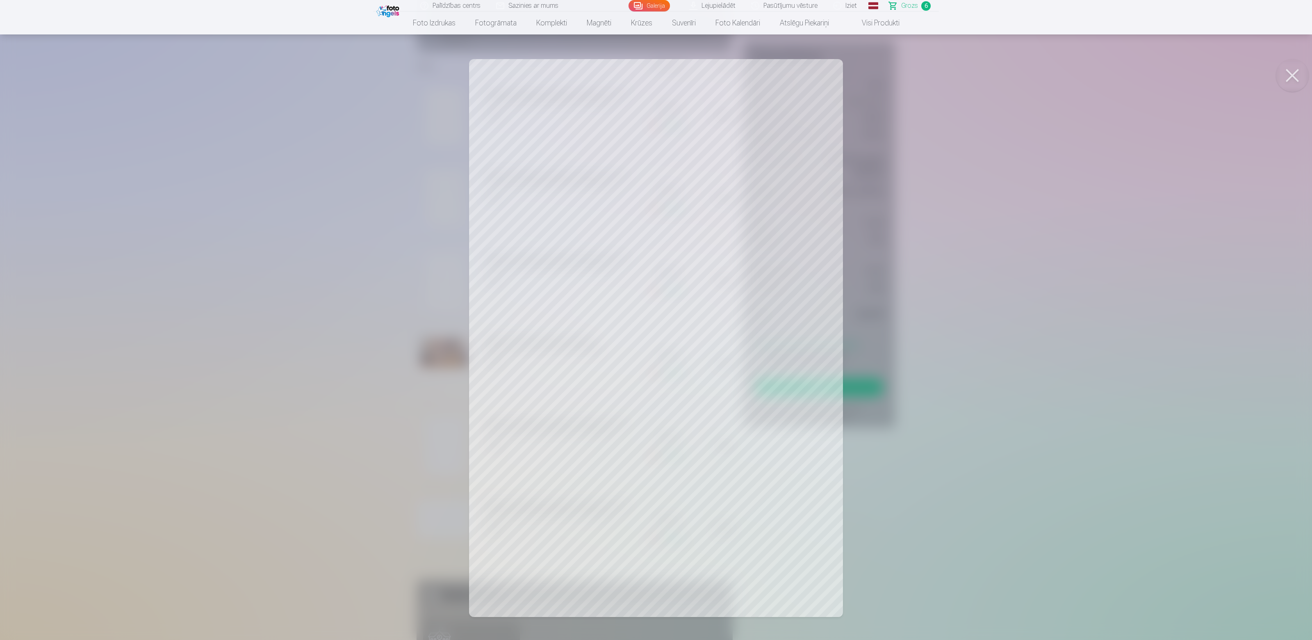
click at [1097, 197] on div at bounding box center [656, 320] width 1312 height 640
click at [1048, 194] on div at bounding box center [656, 320] width 1312 height 640
click at [1019, 221] on div at bounding box center [656, 320] width 1312 height 640
click at [1014, 209] on div at bounding box center [656, 320] width 1312 height 640
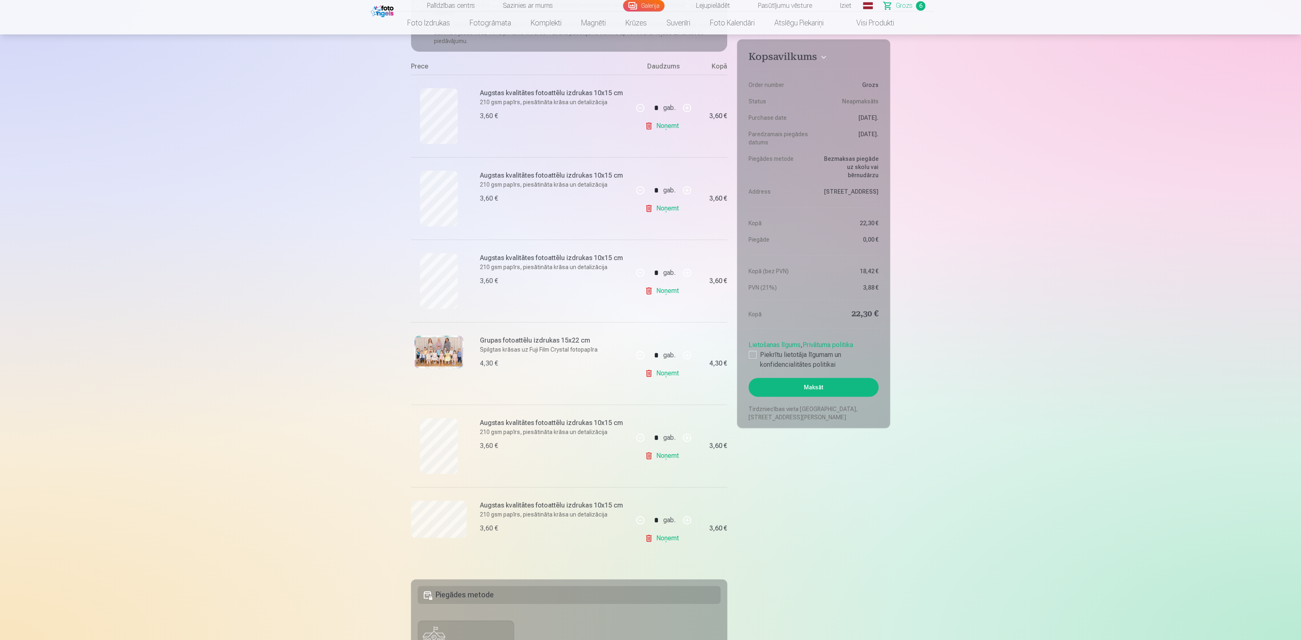
click at [419, 462] on div at bounding box center [439, 446] width 56 height 56
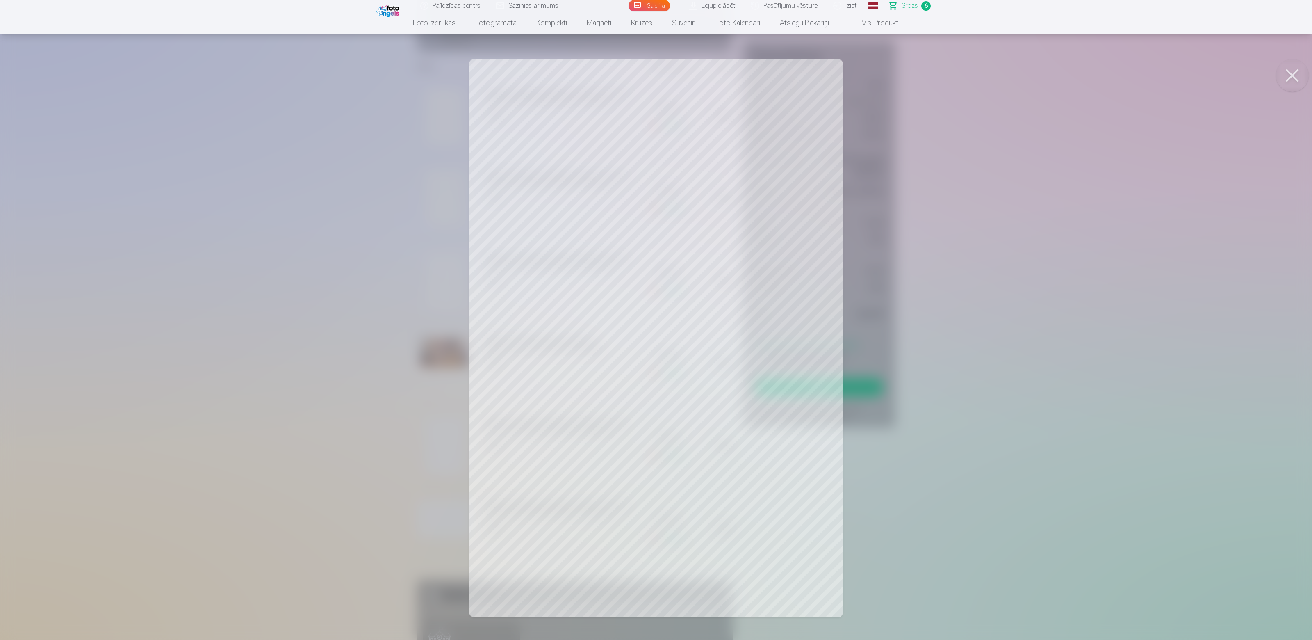
click at [1085, 263] on div at bounding box center [656, 320] width 1312 height 640
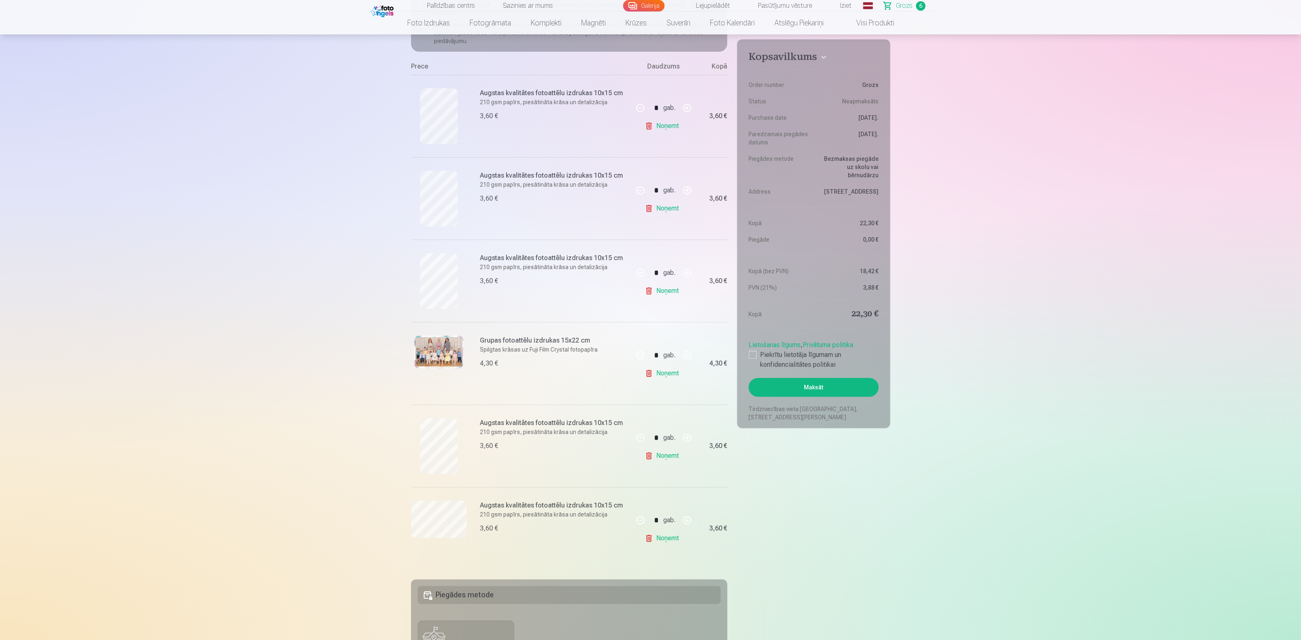
click at [428, 346] on img at bounding box center [438, 351] width 49 height 33
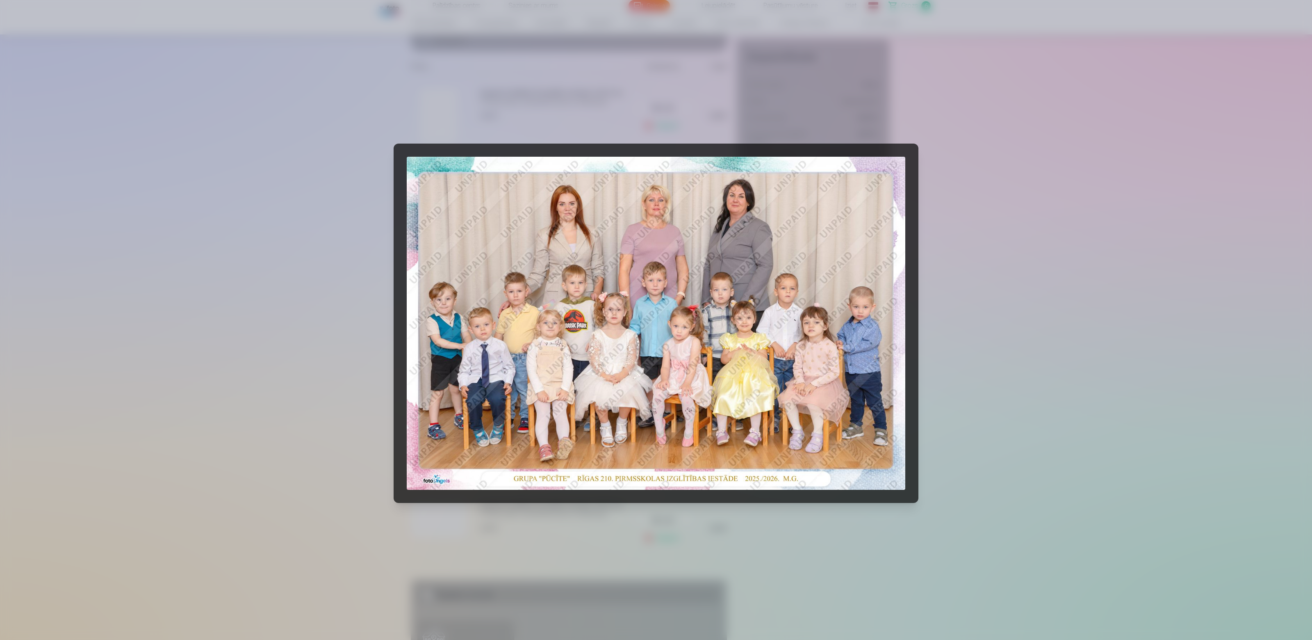
click at [1063, 218] on div at bounding box center [656, 320] width 1312 height 640
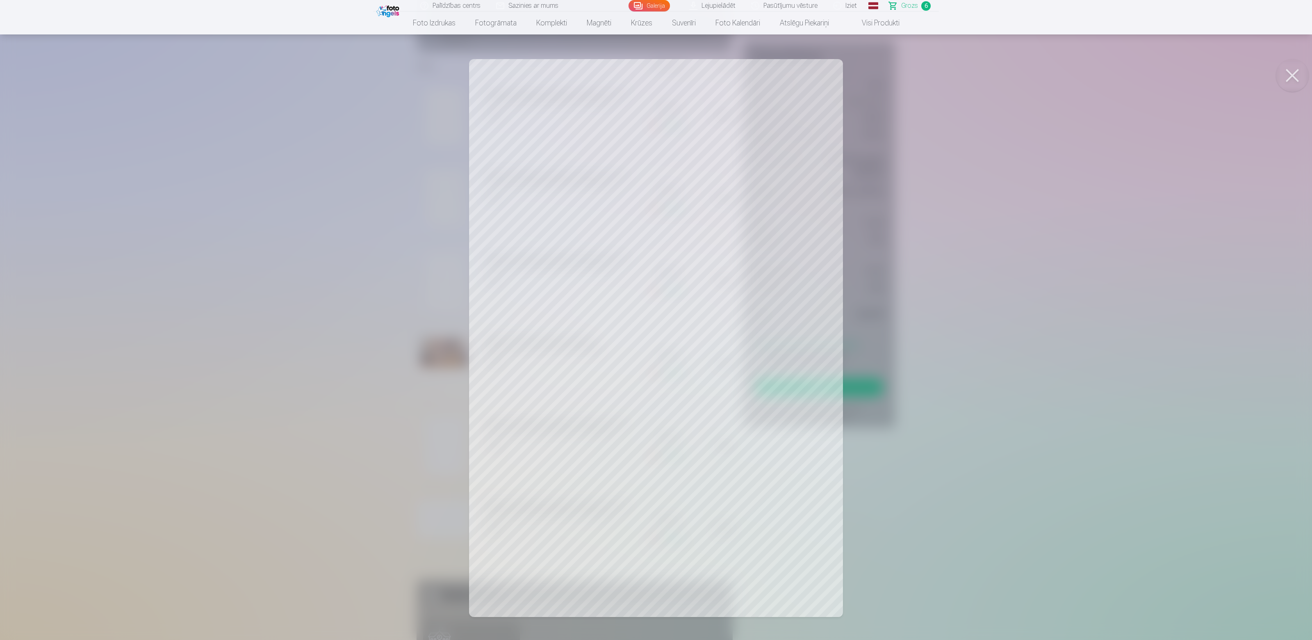
click at [1089, 286] on div at bounding box center [656, 320] width 1312 height 640
click at [1034, 260] on div at bounding box center [656, 320] width 1312 height 640
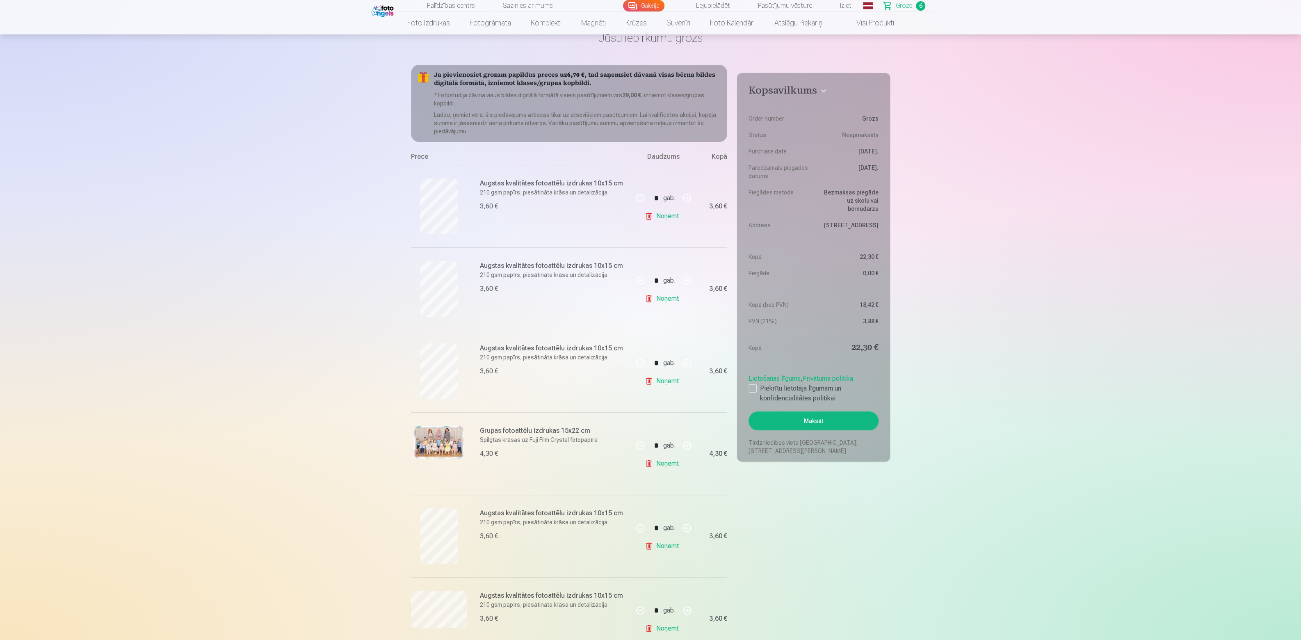
scroll to position [90, 0]
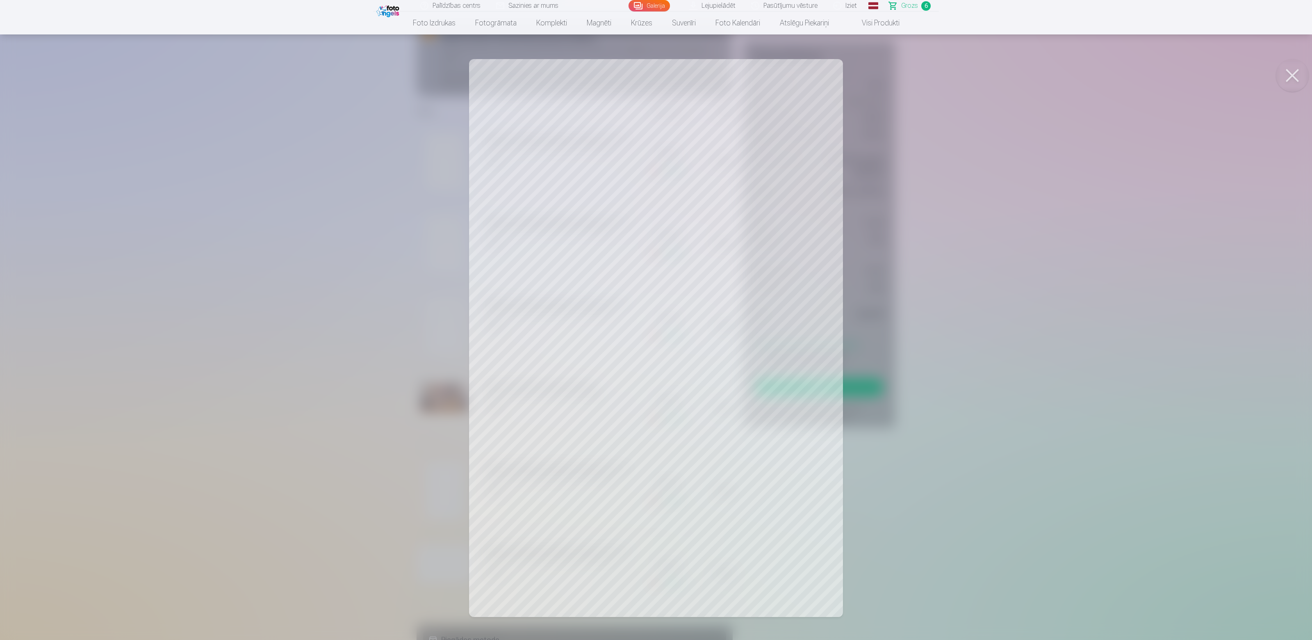
click at [1288, 70] on button at bounding box center [1292, 75] width 33 height 33
click at [1290, 69] on button at bounding box center [1292, 75] width 33 height 33
drag, startPoint x: 1292, startPoint y: 81, endPoint x: 1278, endPoint y: 120, distance: 41.2
click at [1292, 87] on button at bounding box center [1292, 75] width 33 height 33
click at [1297, 82] on button at bounding box center [1292, 75] width 33 height 33
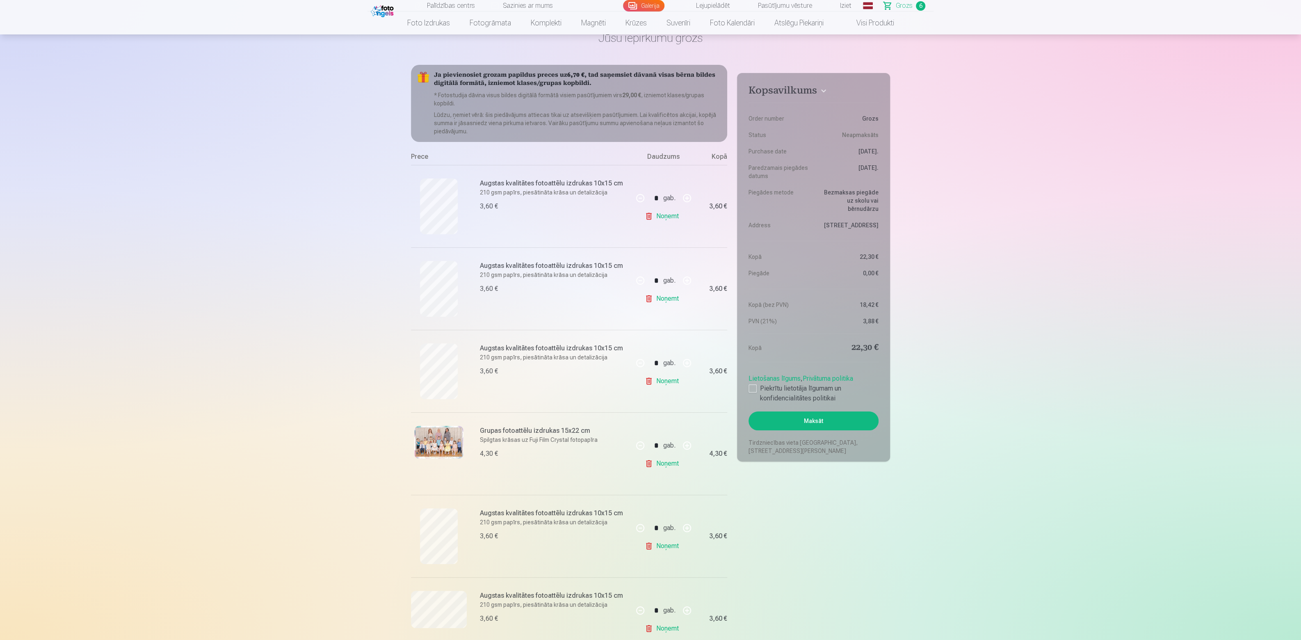
scroll to position [0, 0]
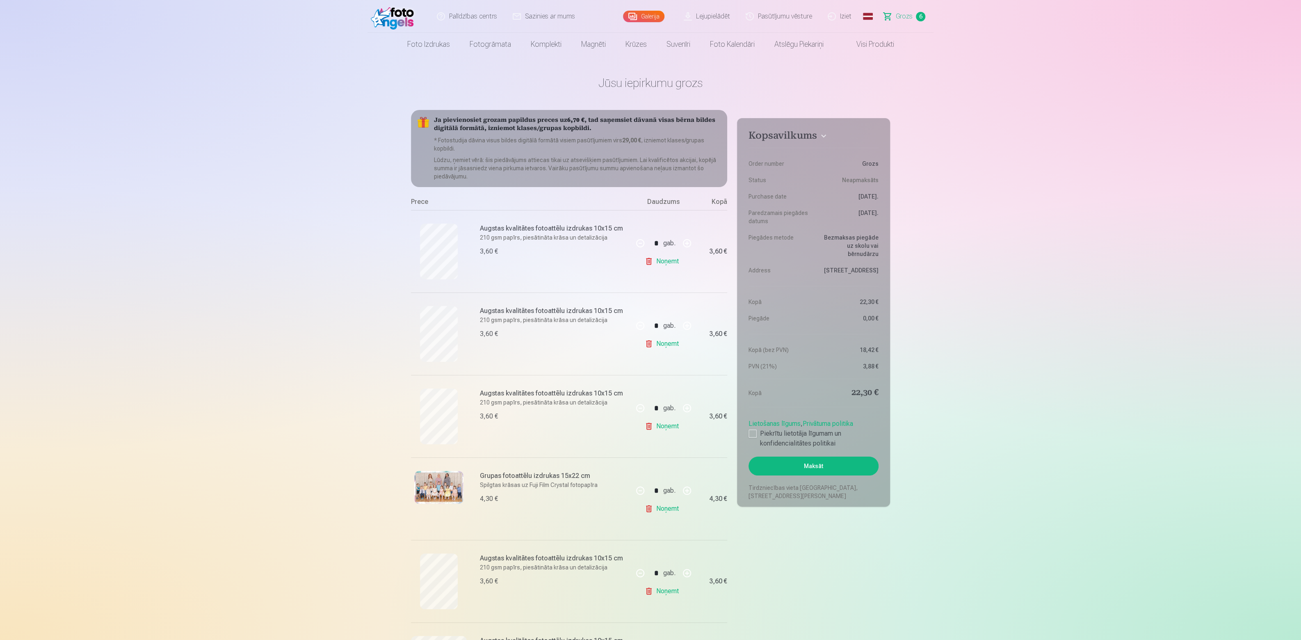
click at [381, 20] on img at bounding box center [394, 16] width 47 height 26
